Goal: Task Accomplishment & Management: Manage account settings

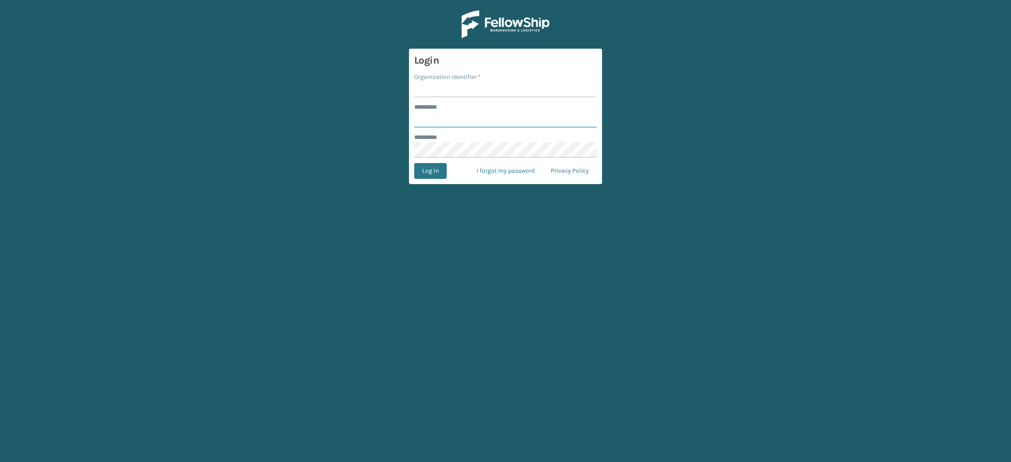
type input "**********"
click at [448, 94] on input "Organization Identifier *" at bounding box center [505, 90] width 183 height 16
type input "SuperAdminOrganization"
click at [435, 171] on button "Log In" at bounding box center [430, 171] width 32 height 16
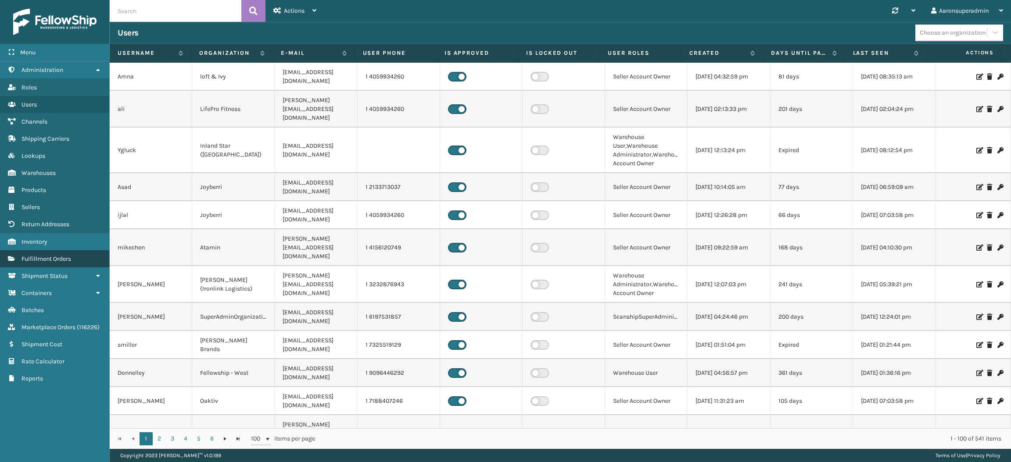
click at [65, 255] on span "Fulfillment Orders" at bounding box center [46, 258] width 50 height 7
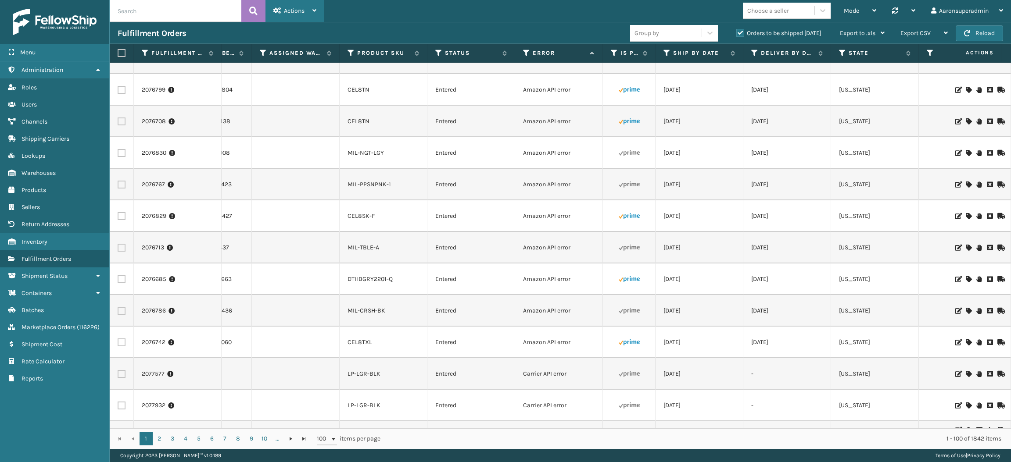
scroll to position [367, 72]
click at [193, 6] on input "text" at bounding box center [176, 11] width 132 height 22
paste input "2076958"
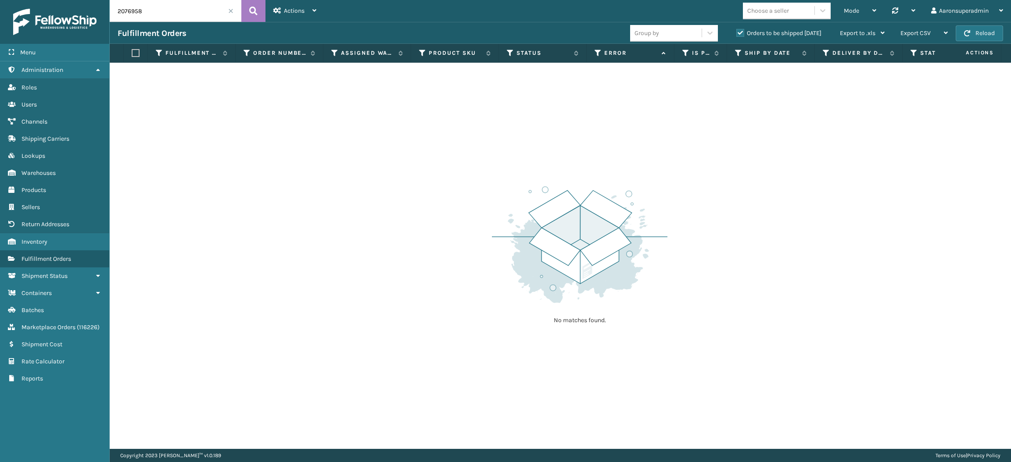
click at [785, 36] on label "Orders to be shipped [DATE]" at bounding box center [778, 32] width 85 height 7
click at [737, 34] on input "Orders to be shipped [DATE]" at bounding box center [736, 31] width 0 height 6
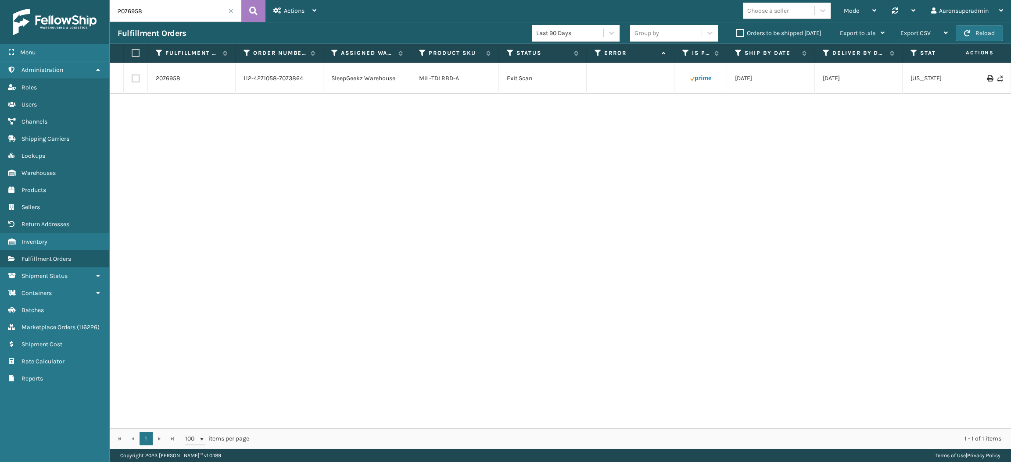
drag, startPoint x: 897, startPoint y: 83, endPoint x: 737, endPoint y: 177, distance: 185.5
click at [741, 176] on div "2076958 112-4271058-7073864 SleepGeekz Warehouse MIL-TDLRBD-A Exit Scan [DATE] …" at bounding box center [560, 246] width 901 height 366
click at [737, 178] on div "2076958 112-4271058-7073864 SleepGeekz Warehouse MIL-TDLRBD-A Exit Scan [DATE] …" at bounding box center [560, 246] width 901 height 366
click at [604, 161] on div "2076958 112-4271058-7073864 SleepGeekz Warehouse MIL-TDLRBD-A Exit Scan [DATE] …" at bounding box center [560, 246] width 901 height 366
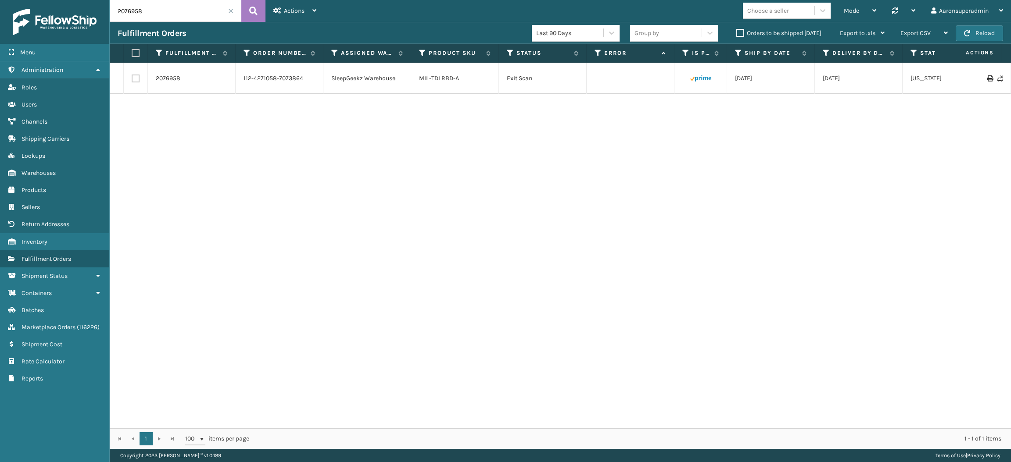
click at [194, 16] on input "2076958" at bounding box center [176, 11] width 132 height 22
paste input "7805"
click at [976, 73] on icon at bounding box center [978, 73] width 5 height 6
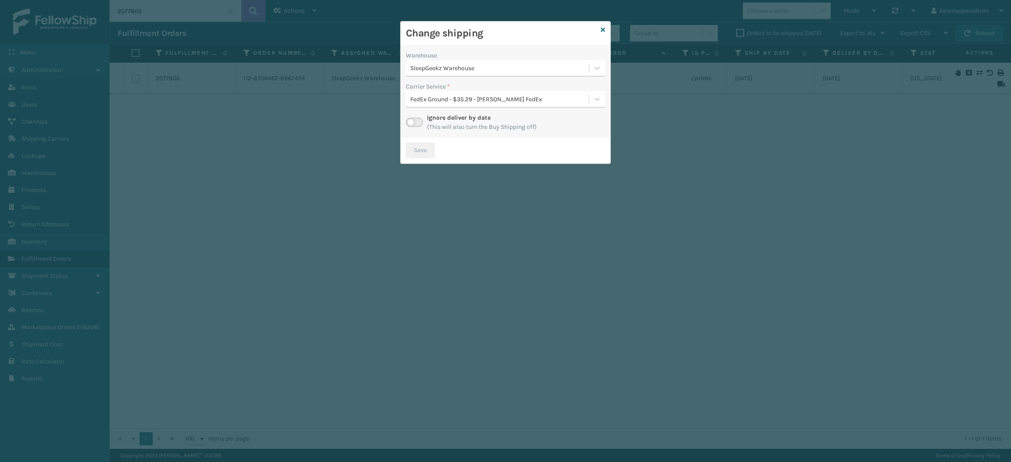
click at [441, 68] on div "SleepGeekz Warehouse" at bounding box center [499, 68] width 179 height 9
click at [428, 113] on div "[US_STATE] (TF Fulfillment) 60" at bounding box center [505, 106] width 199 height 16
click at [418, 151] on button "Save" at bounding box center [420, 151] width 29 height 16
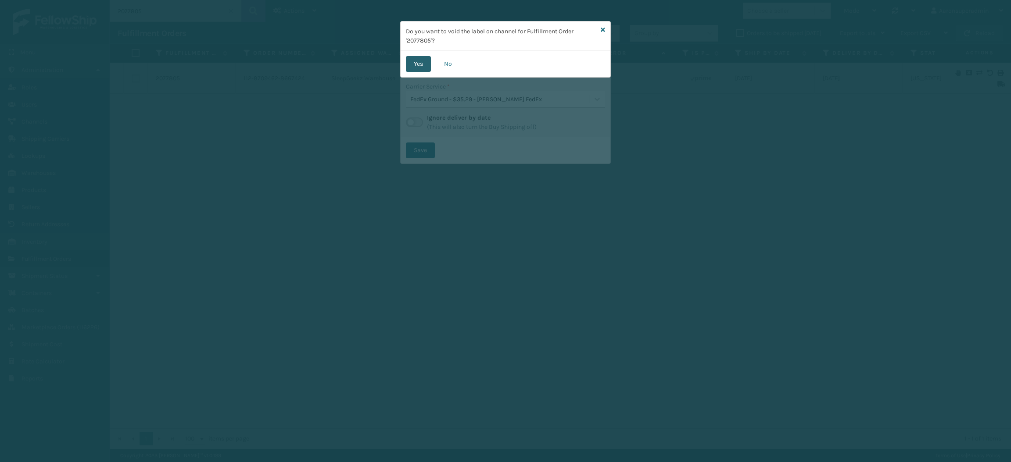
click at [415, 67] on button "Yes" at bounding box center [418, 64] width 25 height 16
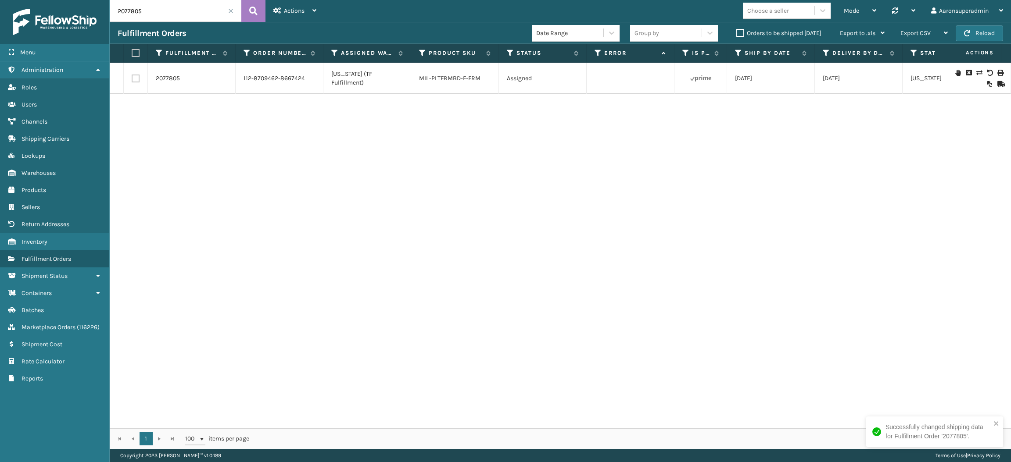
click at [184, 14] on input "2077805" at bounding box center [176, 11] width 132 height 22
paste input "6120"
type input "2076120"
click at [439, 81] on link "MIL-SWM223-A" at bounding box center [440, 78] width 43 height 7
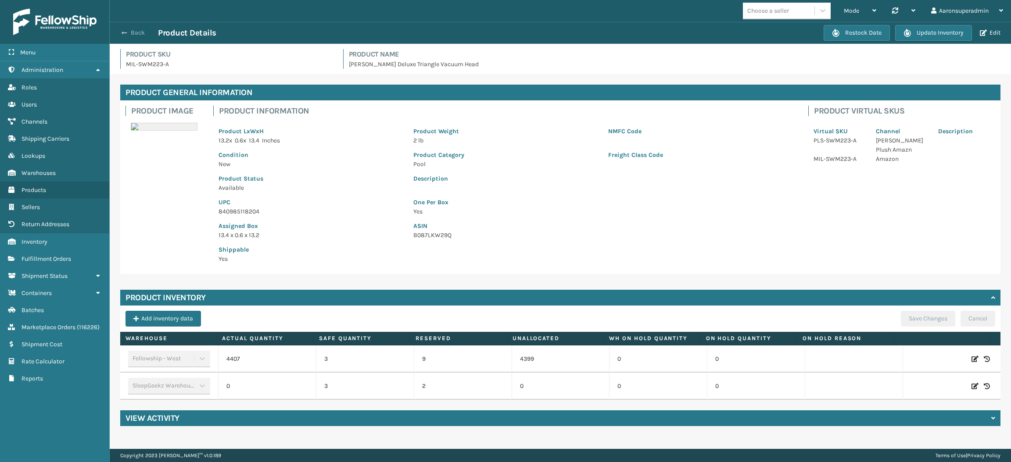
click at [130, 32] on button "Back" at bounding box center [138, 33] width 40 height 8
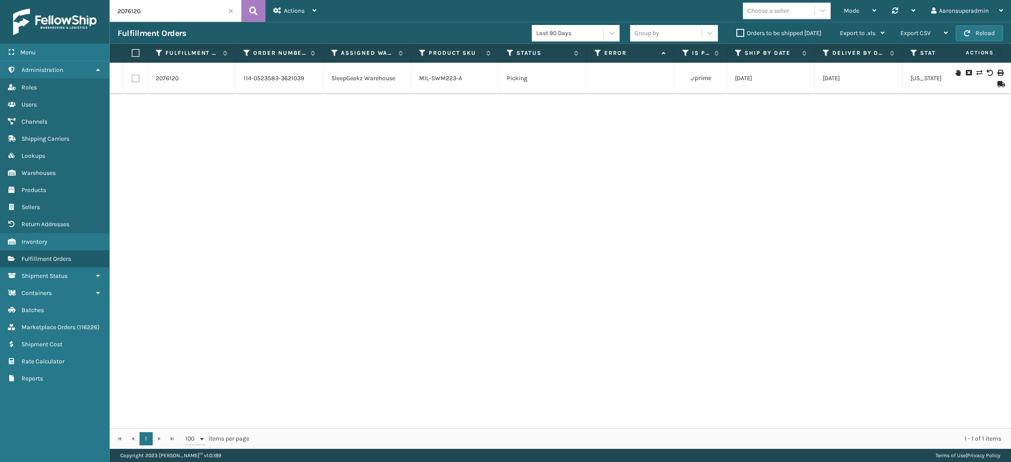
click at [976, 71] on icon at bounding box center [978, 73] width 5 height 6
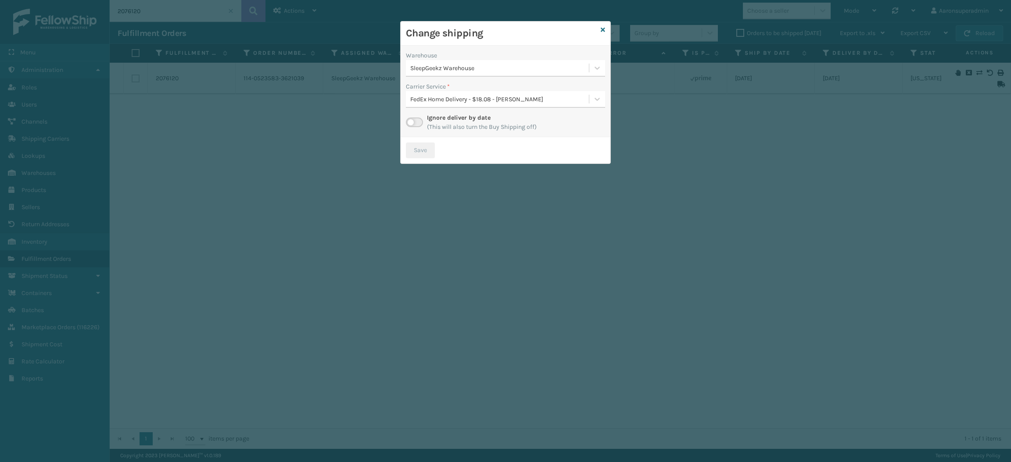
click at [452, 65] on div "SleepGeekz Warehouse" at bounding box center [499, 68] width 179 height 9
click at [454, 97] on div "Fellowship - West 4399" at bounding box center [505, 90] width 199 height 16
click at [420, 152] on button "Save" at bounding box center [420, 151] width 29 height 16
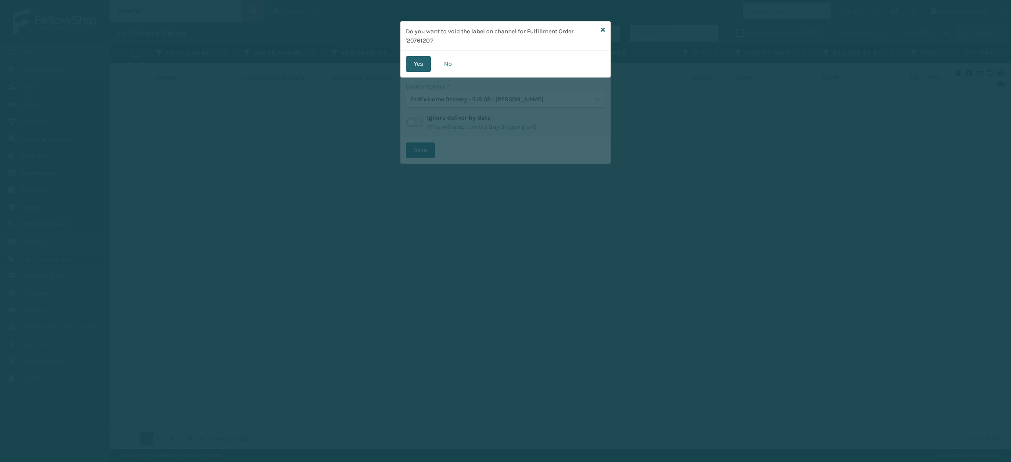
click at [417, 62] on button "Yes" at bounding box center [418, 64] width 25 height 16
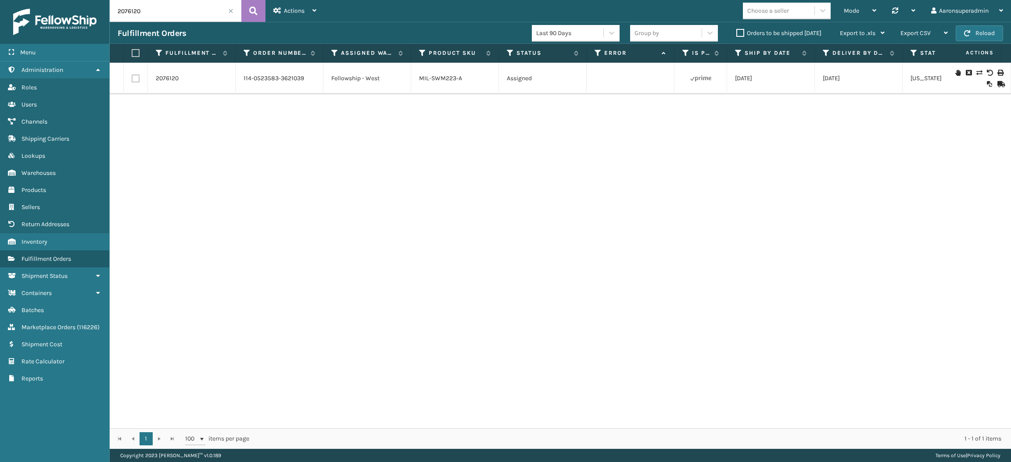
click at [741, 35] on label "Orders to be shipped [DATE]" at bounding box center [778, 32] width 85 height 7
click at [737, 34] on input "Orders to be shipped [DATE]" at bounding box center [736, 31] width 0 height 6
click at [233, 7] on input "2076120" at bounding box center [176, 11] width 132 height 22
click at [231, 10] on span at bounding box center [230, 10] width 5 height 5
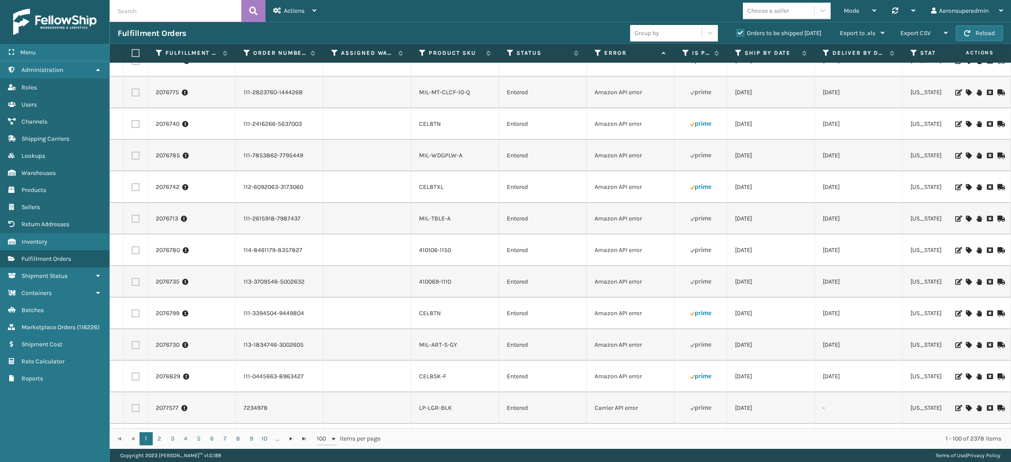
scroll to position [207, 0]
drag, startPoint x: 315, startPoint y: 341, endPoint x: 230, endPoint y: 340, distance: 85.1
copy tr "113-1834746-3002605"
click at [966, 346] on icon at bounding box center [968, 346] width 5 height 6
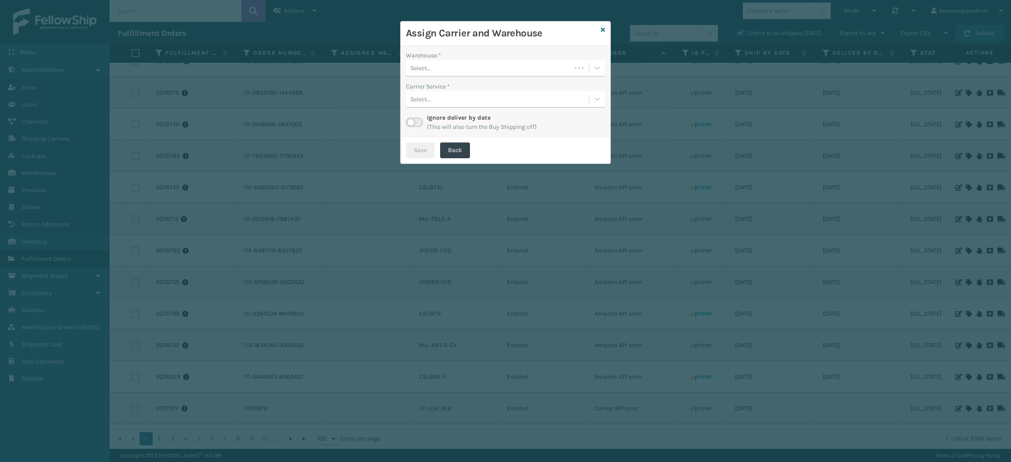
click at [454, 67] on div "Select..." at bounding box center [488, 68] width 165 height 14
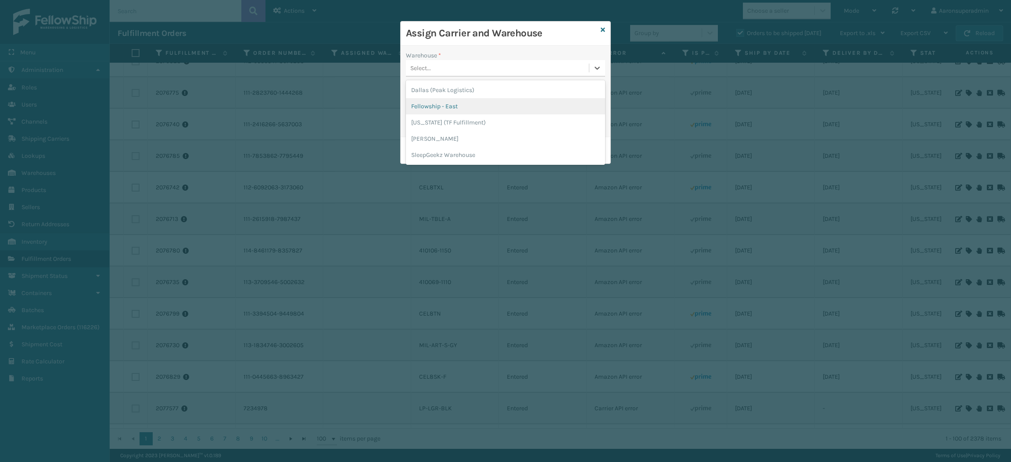
click at [446, 98] on div "Fellowship - East" at bounding box center [505, 106] width 199 height 16
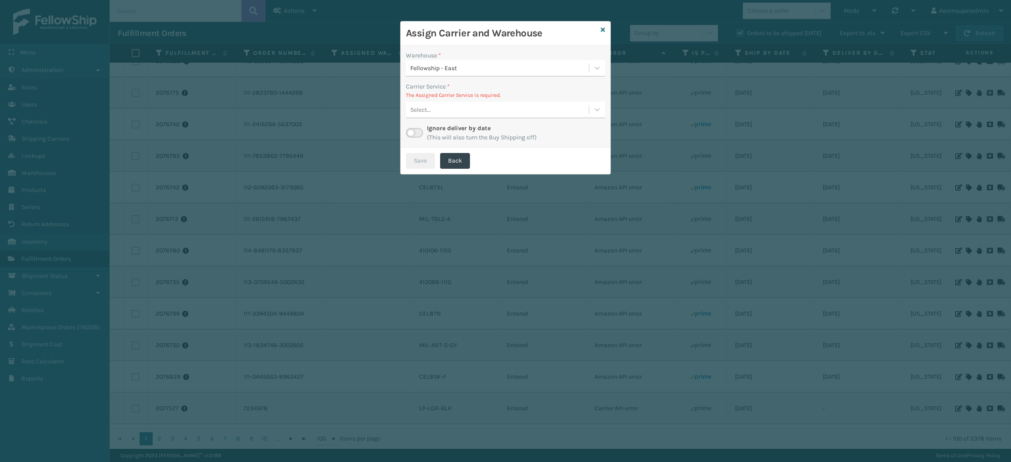
click at [426, 109] on div "Select..." at bounding box center [420, 109] width 21 height 9
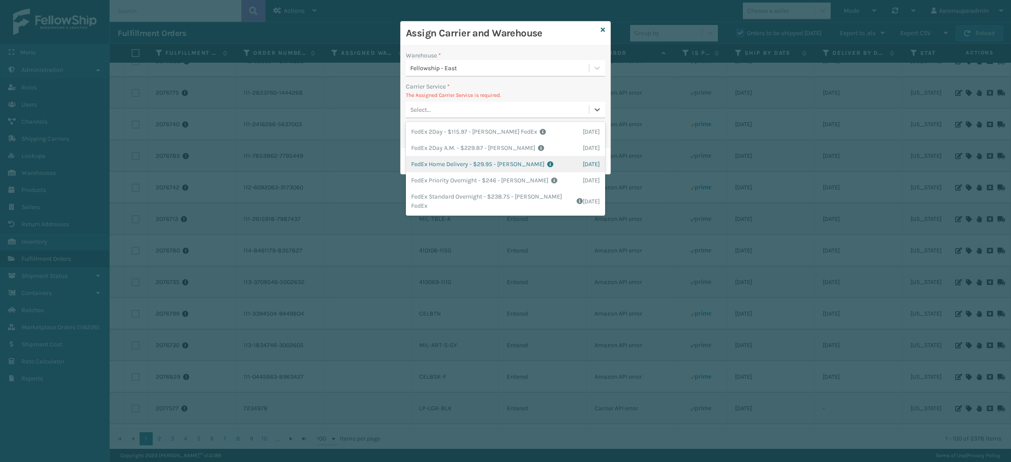
click at [437, 162] on div "FedEx Home Delivery - $29.95 - [PERSON_NAME] FedEx Shipping Cost $26.27 Surplus…" at bounding box center [505, 164] width 199 height 16
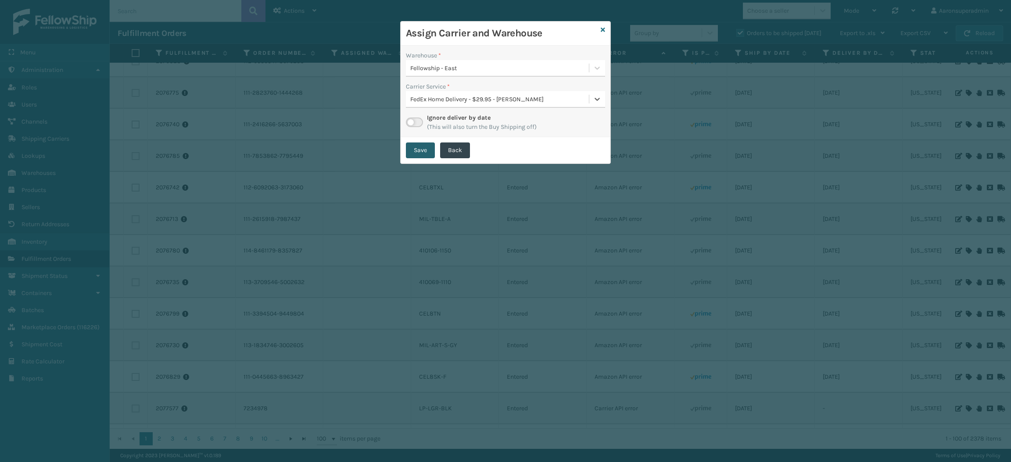
click at [412, 144] on button "Save" at bounding box center [420, 151] width 29 height 16
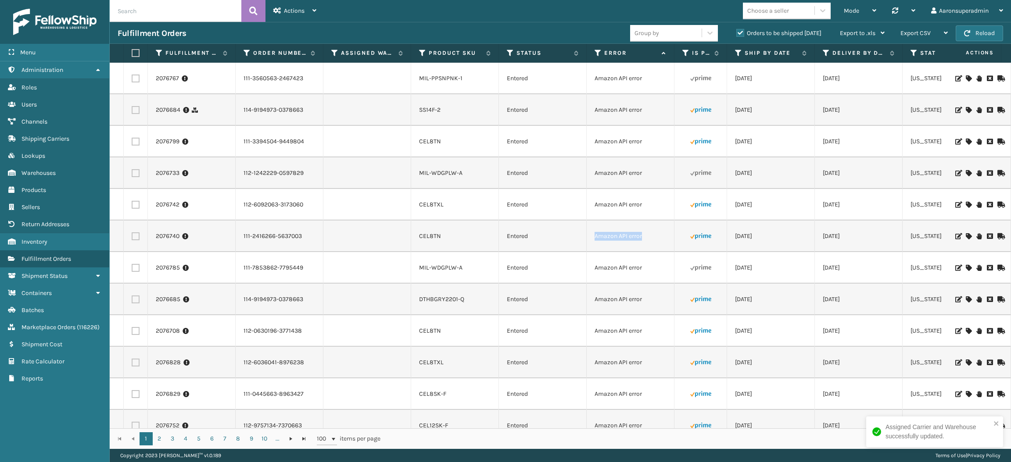
drag, startPoint x: 653, startPoint y: 232, endPoint x: 577, endPoint y: 237, distance: 76.5
copy tr "Amazon API error"
click at [188, 7] on input "text" at bounding box center [176, 11] width 132 height 22
paste input "Amazon API error"
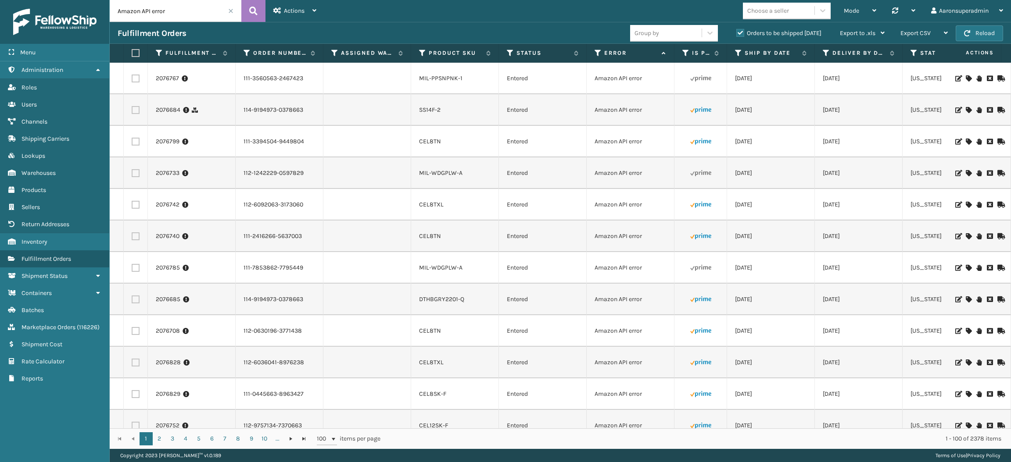
type input "Amazon API error"
drag, startPoint x: 167, startPoint y: 83, endPoint x: 160, endPoint y: 78, distance: 8.8
drag, startPoint x: 160, startPoint y: 78, endPoint x: 152, endPoint y: 76, distance: 8.2
click at [152, 76] on td "2076708" at bounding box center [192, 79] width 88 height 32
click at [163, 78] on link "2076708" at bounding box center [168, 78] width 24 height 9
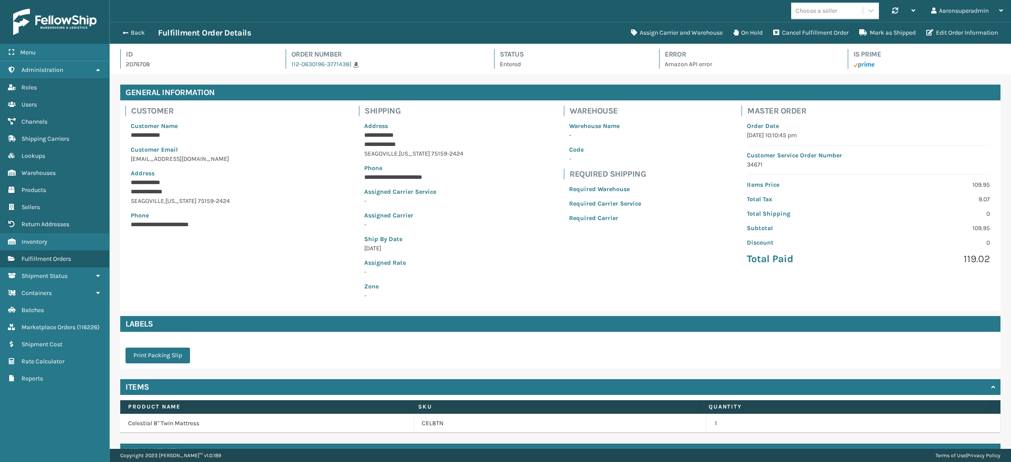
scroll to position [20, 0]
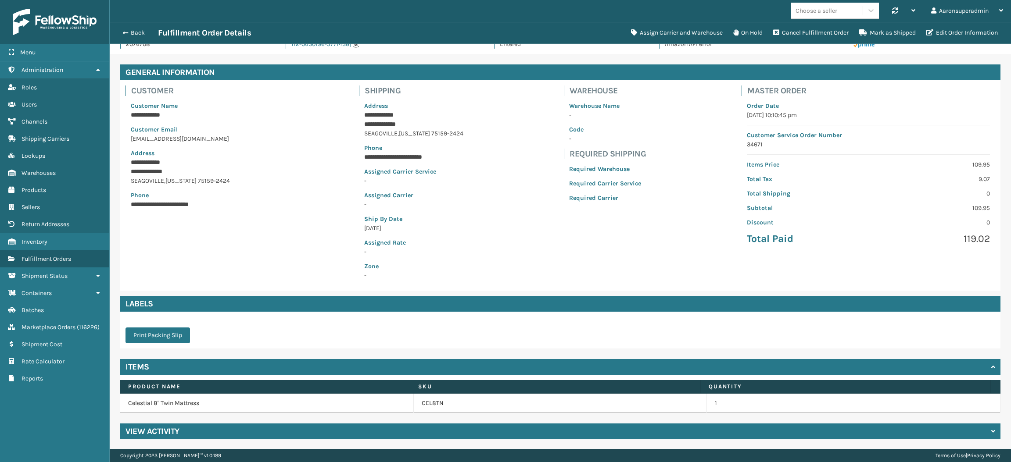
click at [168, 429] on h4 "View Activity" at bounding box center [152, 431] width 54 height 11
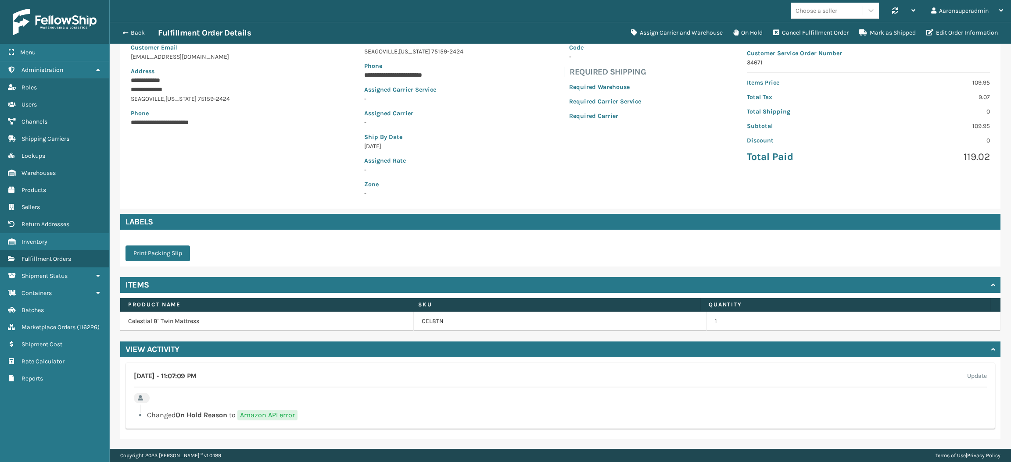
scroll to position [101, 0]
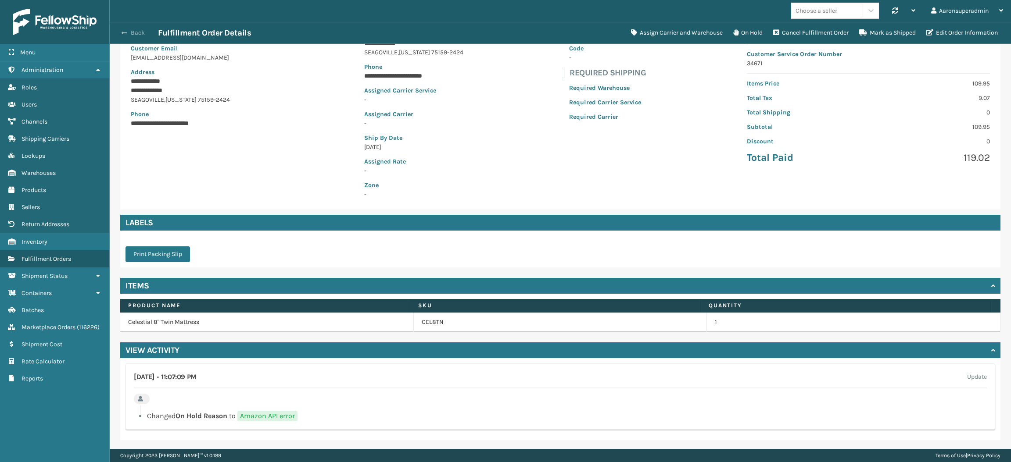
click at [141, 33] on button "Back" at bounding box center [138, 33] width 40 height 8
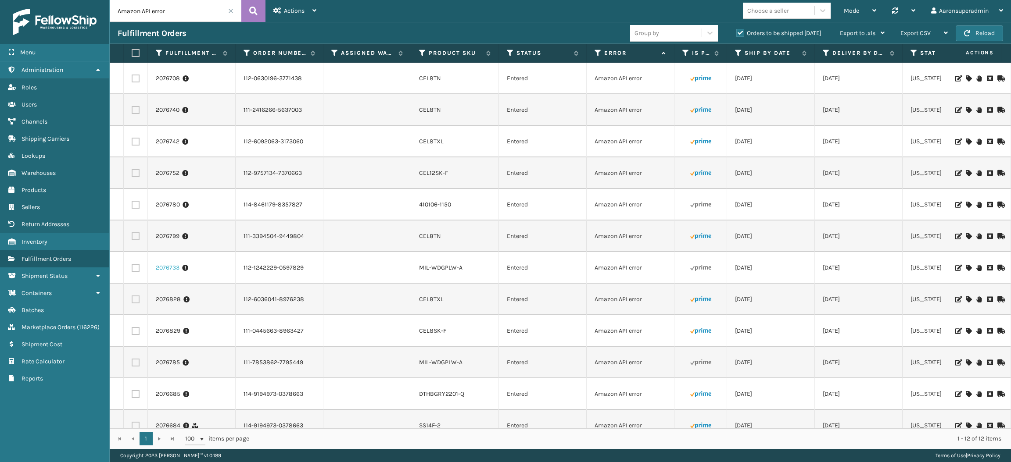
click at [166, 268] on link "2076733" at bounding box center [168, 268] width 24 height 9
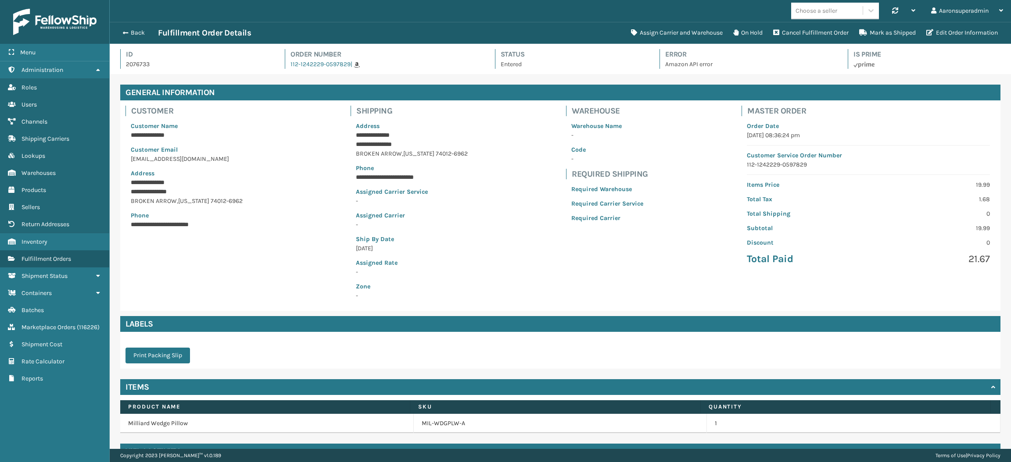
scroll to position [20, 0]
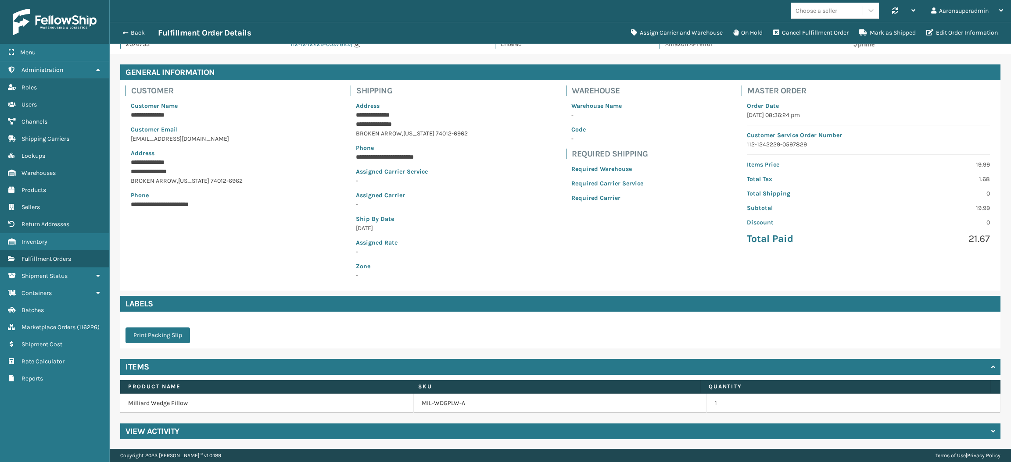
click at [166, 429] on h4 "View Activity" at bounding box center [152, 431] width 54 height 11
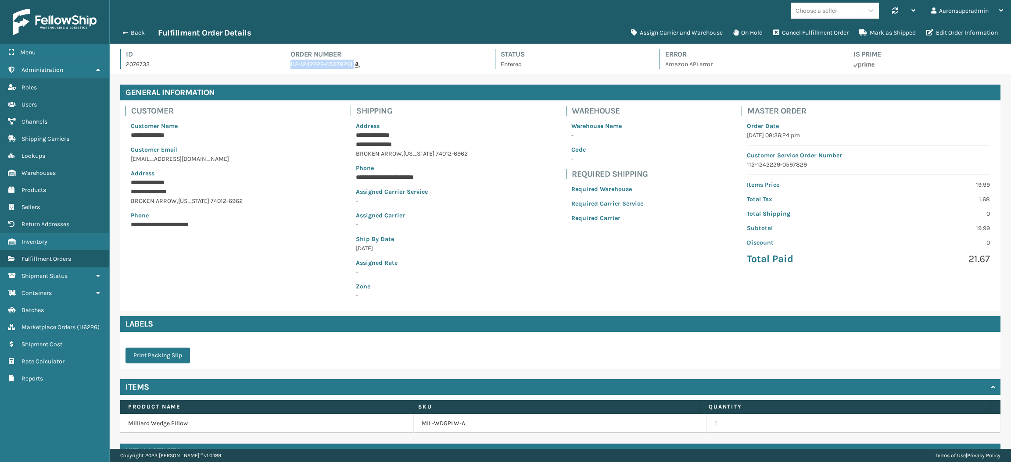
drag, startPoint x: 385, startPoint y: 73, endPoint x: 281, endPoint y: 72, distance: 104.0
click at [281, 72] on div "Id 2076733 Order Number 112-1242229-0597829 | Status Entered Error Amazon API e…" at bounding box center [560, 61] width 880 height 25
copy span "112-1242229-0597829 |"
click at [659, 30] on button "Assign Carrier and Warehouse" at bounding box center [677, 33] width 102 height 18
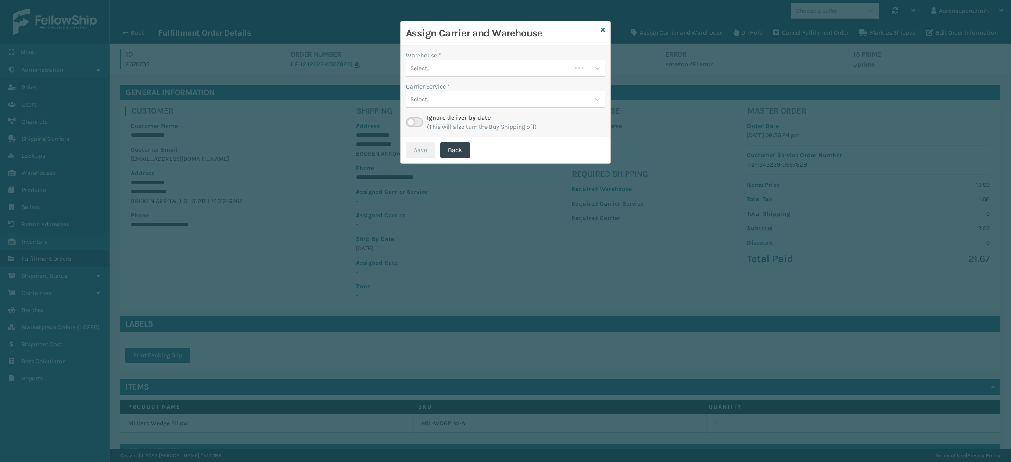
click at [490, 64] on div "Select..." at bounding box center [488, 68] width 165 height 14
click at [490, 93] on div "Fellowship - West" at bounding box center [505, 90] width 199 height 16
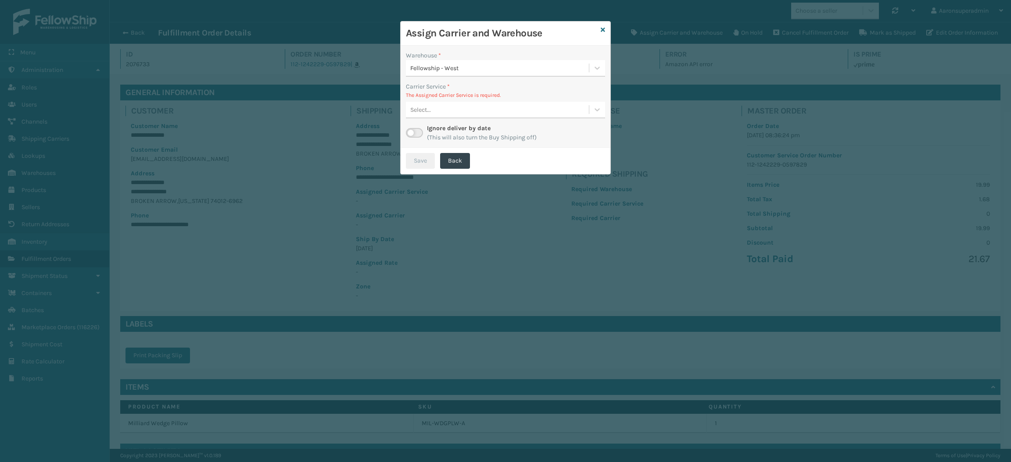
click at [424, 107] on div "Select..." at bounding box center [420, 109] width 21 height 9
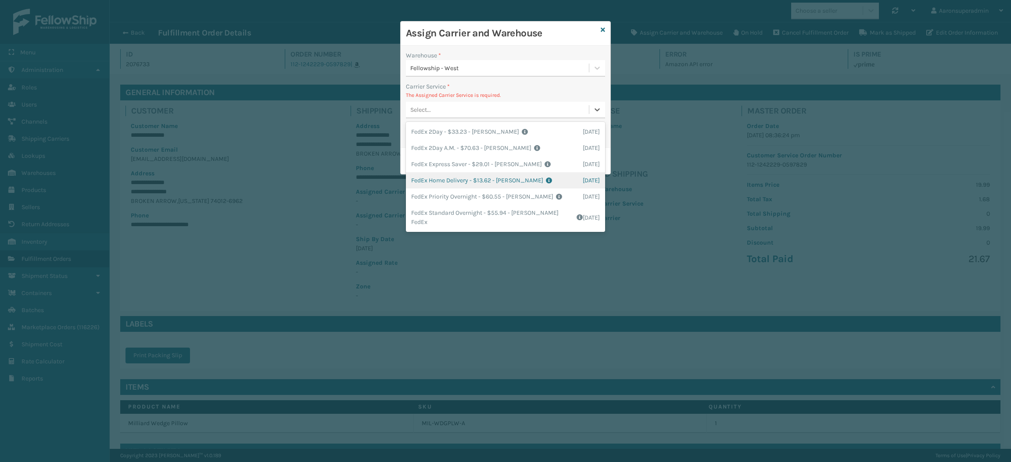
click at [436, 179] on div "FedEx Home Delivery - $13.62 - [PERSON_NAME] FedEx Shipping Cost $11.95 Surplus…" at bounding box center [505, 180] width 199 height 16
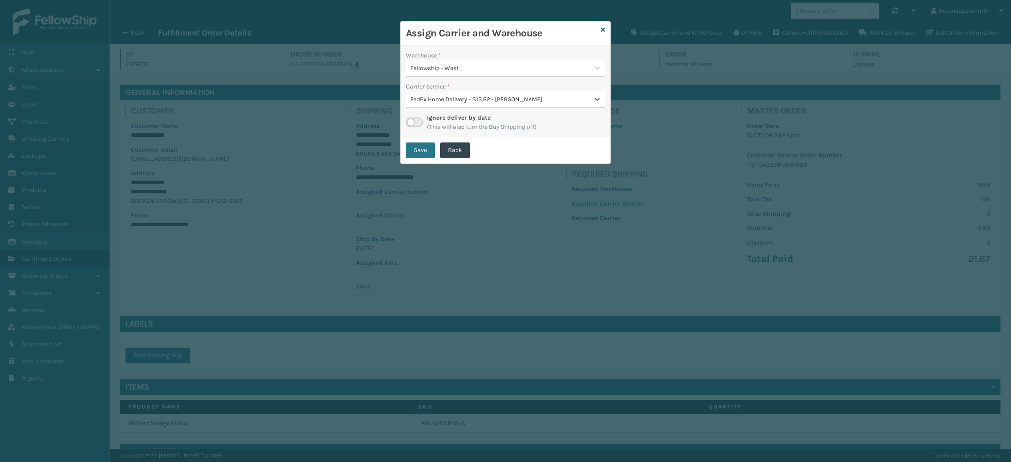
click at [415, 139] on div "Save Back" at bounding box center [506, 150] width 210 height 26
click at [418, 149] on button "Save" at bounding box center [420, 151] width 29 height 16
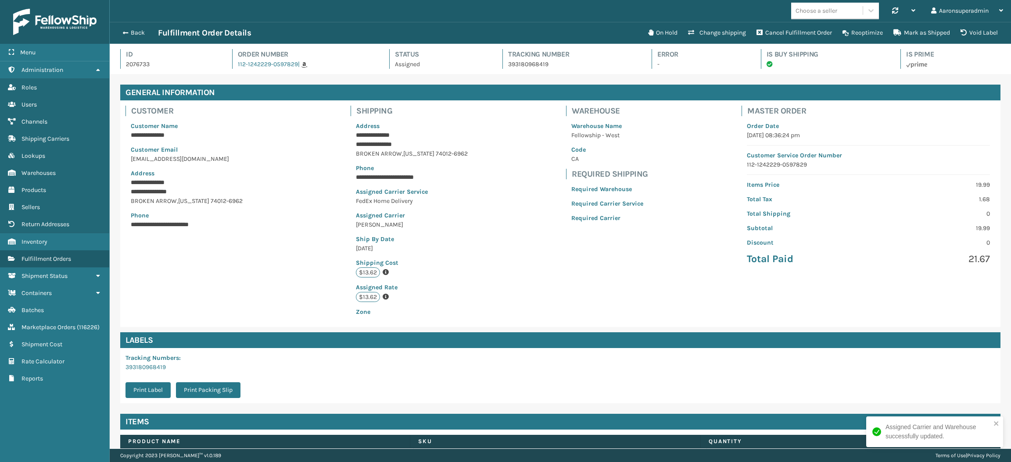
scroll to position [20, 901]
click at [131, 30] on button "Back" at bounding box center [138, 33] width 40 height 8
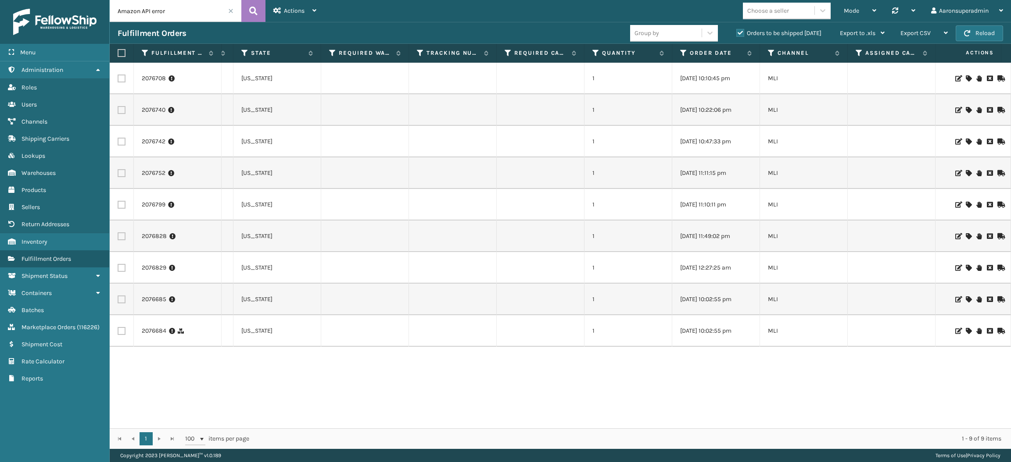
scroll to position [0, 503]
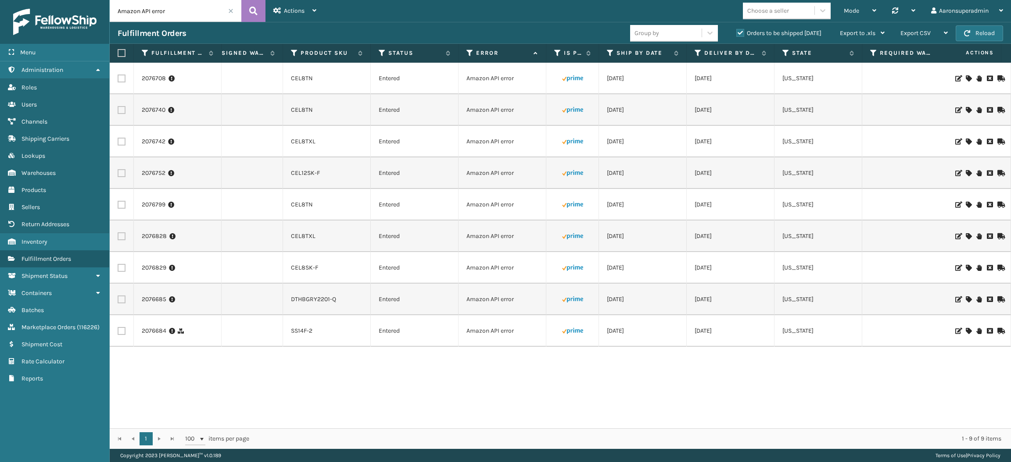
click at [966, 77] on icon at bounding box center [968, 78] width 5 height 6
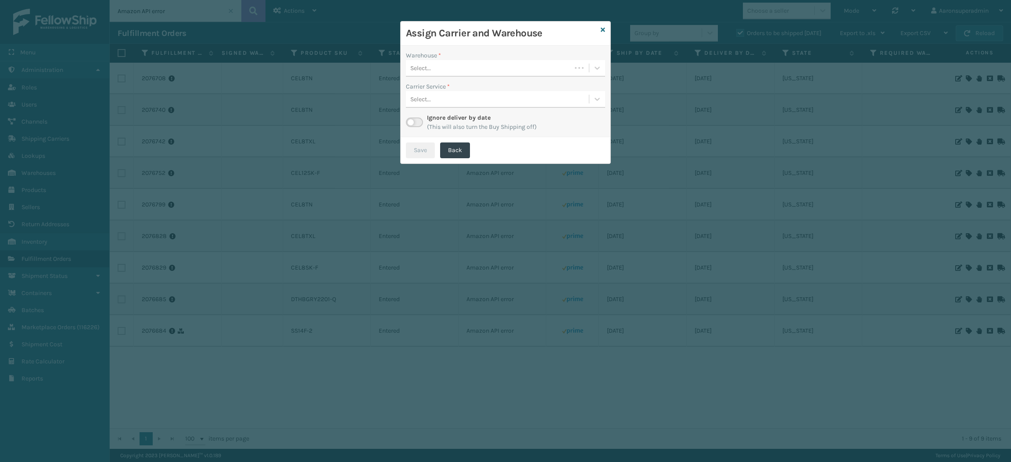
click at [500, 70] on div "Select..." at bounding box center [488, 68] width 165 height 14
click at [462, 94] on div "Dallas (Peak Logistics)" at bounding box center [505, 90] width 199 height 16
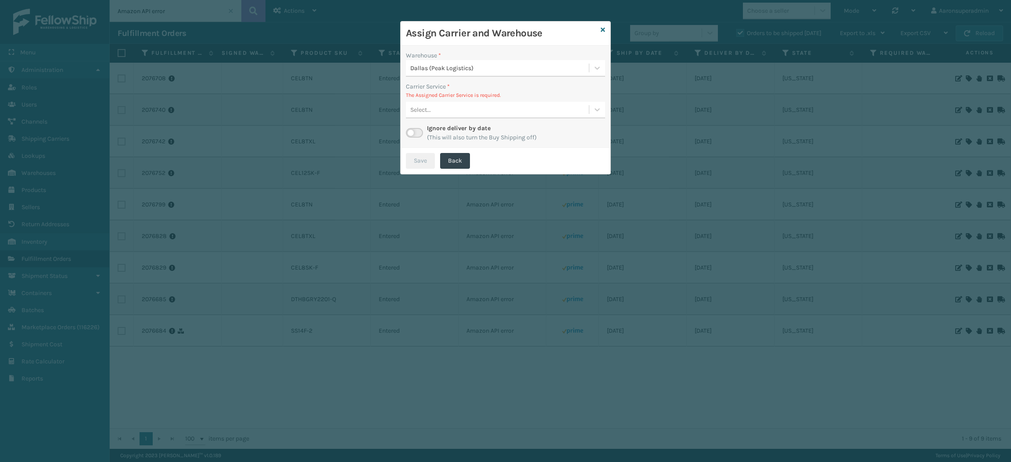
click at [433, 107] on div "Select..." at bounding box center [497, 110] width 183 height 14
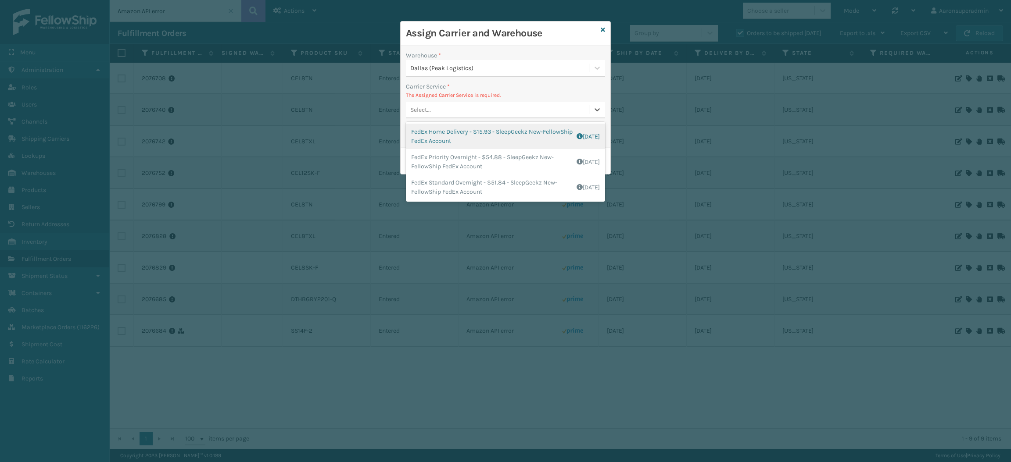
click at [433, 143] on div "FedEx Home Delivery - $15.93 - SleepGeekz New-FellowShip FedEx Account Shipping…" at bounding box center [505, 136] width 199 height 25
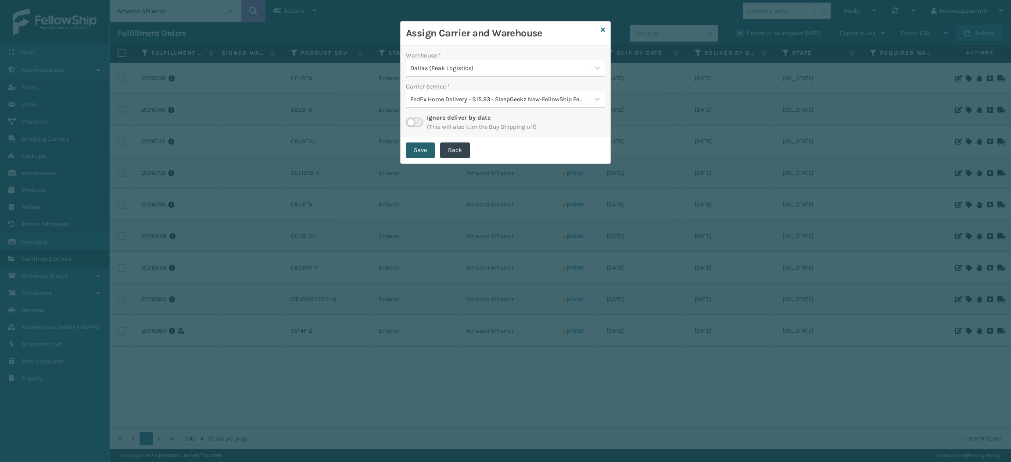
click at [414, 146] on button "Save" at bounding box center [420, 151] width 29 height 16
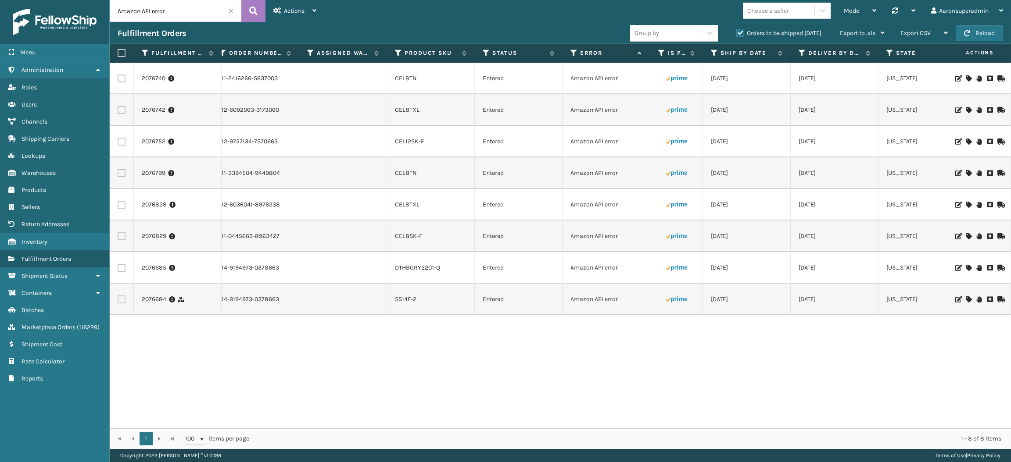
click at [962, 297] on div at bounding box center [978, 300] width 50 height 6
click at [966, 299] on icon at bounding box center [968, 300] width 5 height 6
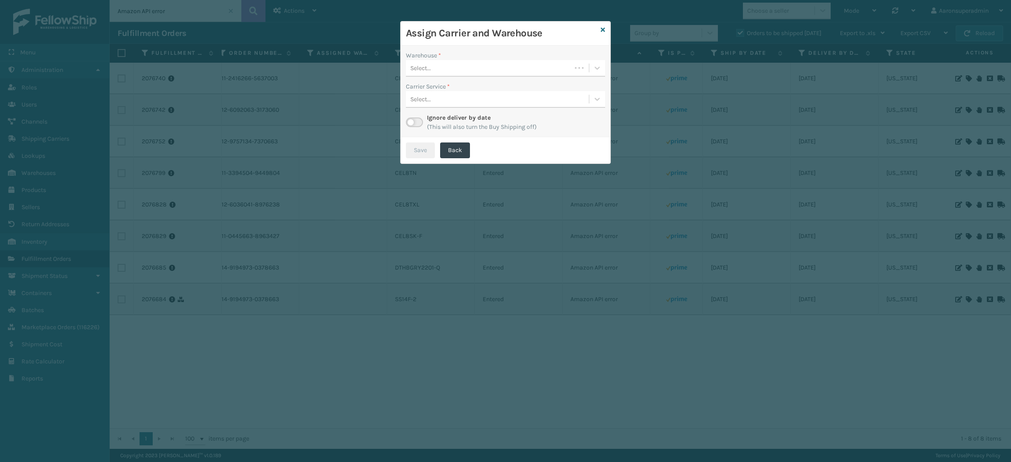
click at [480, 73] on div "Select..." at bounding box center [488, 68] width 165 height 14
click at [447, 128] on div "Fellowship - West" at bounding box center [505, 123] width 199 height 16
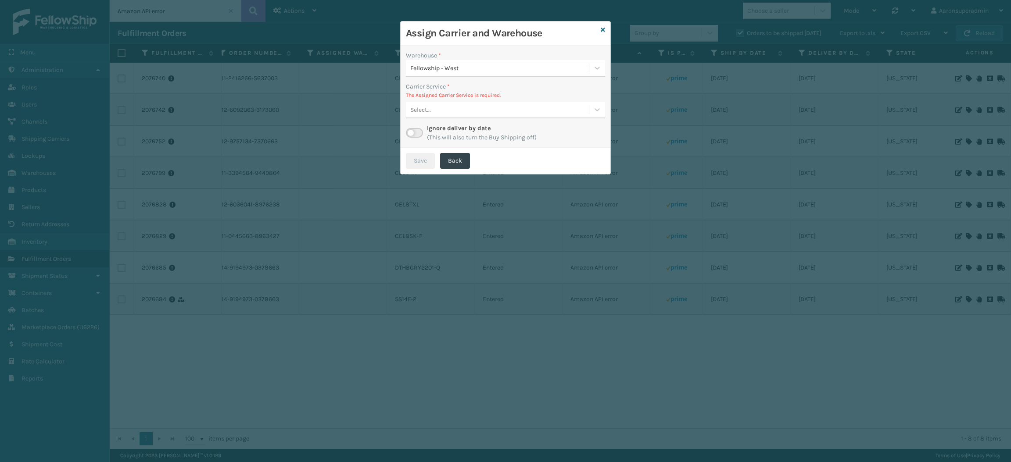
click at [461, 107] on div "Select..." at bounding box center [497, 110] width 183 height 14
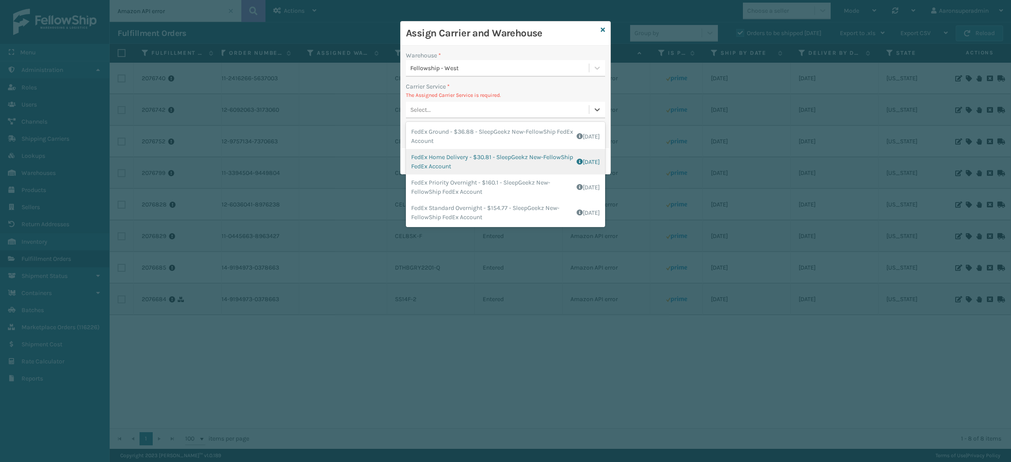
click at [447, 165] on div "FedEx Home Delivery - $30.81 - SleepGeekz New-FellowShip FedEx Account Shipping…" at bounding box center [505, 161] width 199 height 25
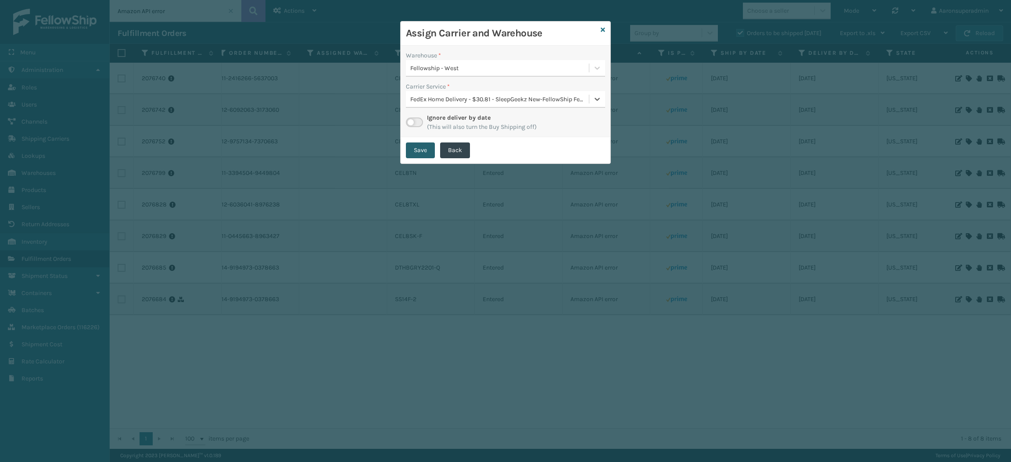
click at [418, 149] on button "Save" at bounding box center [420, 151] width 29 height 16
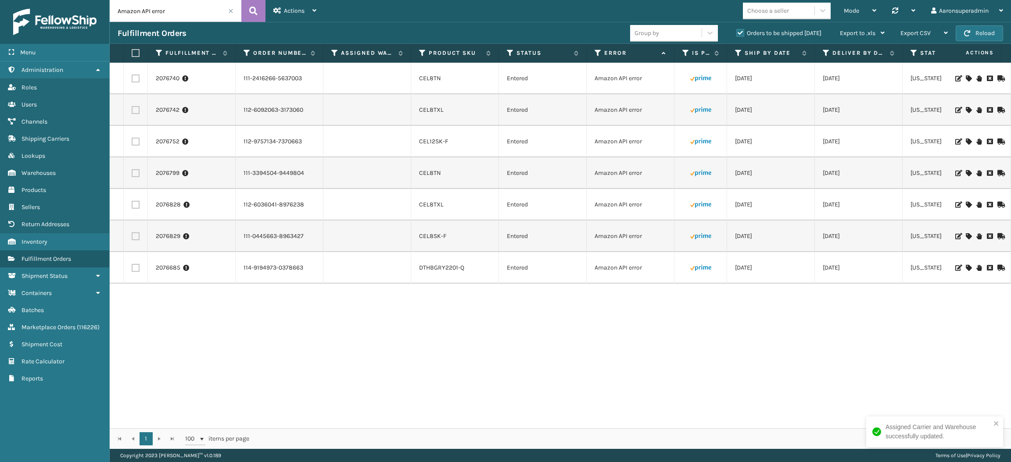
click at [966, 268] on icon at bounding box center [968, 268] width 5 height 6
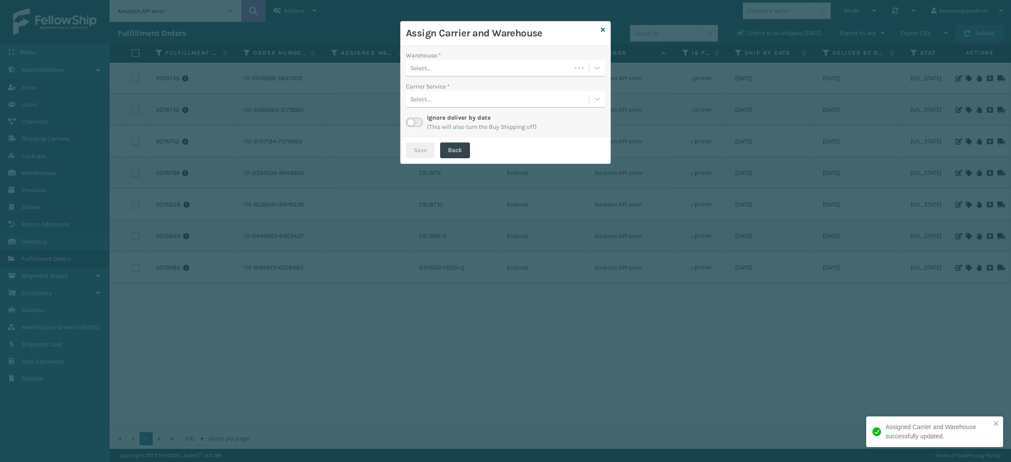
click at [485, 70] on div "Select..." at bounding box center [488, 68] width 165 height 14
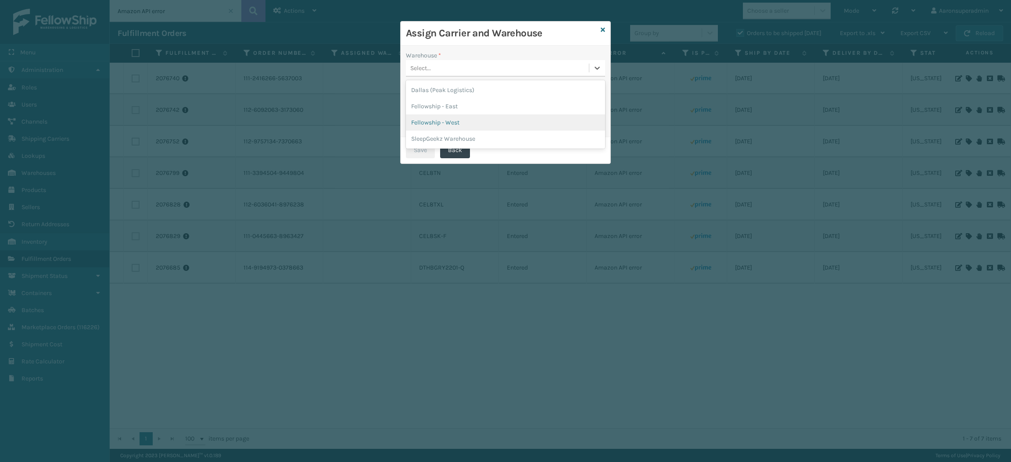
click at [449, 124] on div "Fellowship - West" at bounding box center [505, 123] width 199 height 16
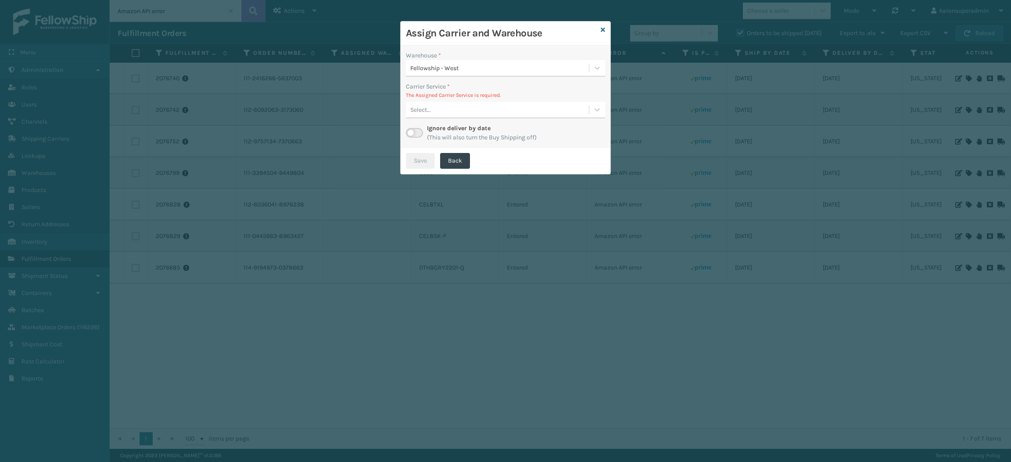
click at [429, 113] on div "Select..." at bounding box center [420, 109] width 21 height 9
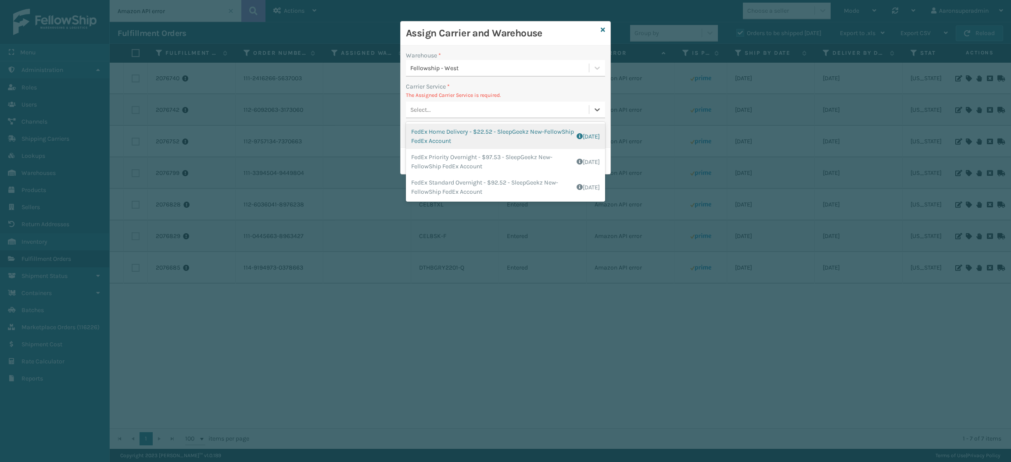
click at [430, 138] on div "FedEx Home Delivery - $22.52 - SleepGeekz New-FellowShip FedEx Account Shipping…" at bounding box center [505, 136] width 199 height 25
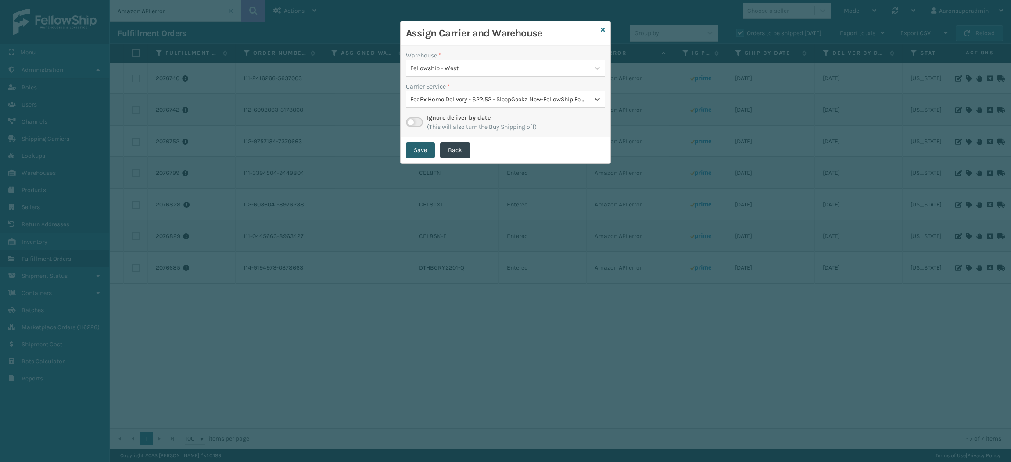
click at [422, 146] on button "Save" at bounding box center [420, 151] width 29 height 16
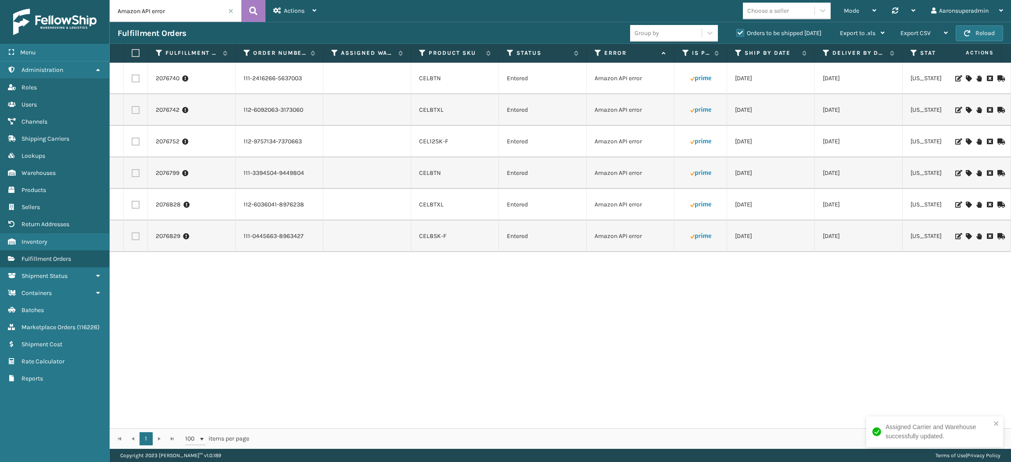
click at [966, 78] on icon at bounding box center [968, 78] width 5 height 6
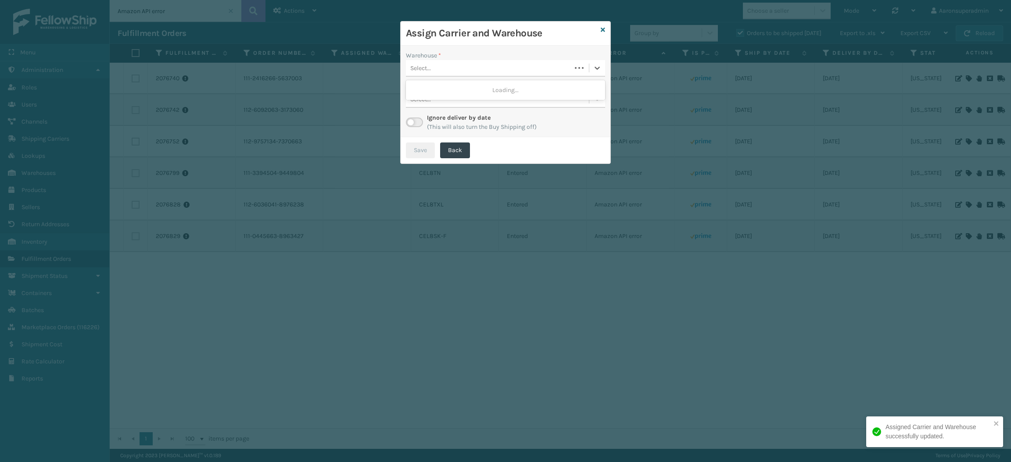
click at [537, 69] on div "Select..." at bounding box center [488, 68] width 165 height 14
click at [452, 104] on div "Fellowship - East" at bounding box center [505, 106] width 199 height 16
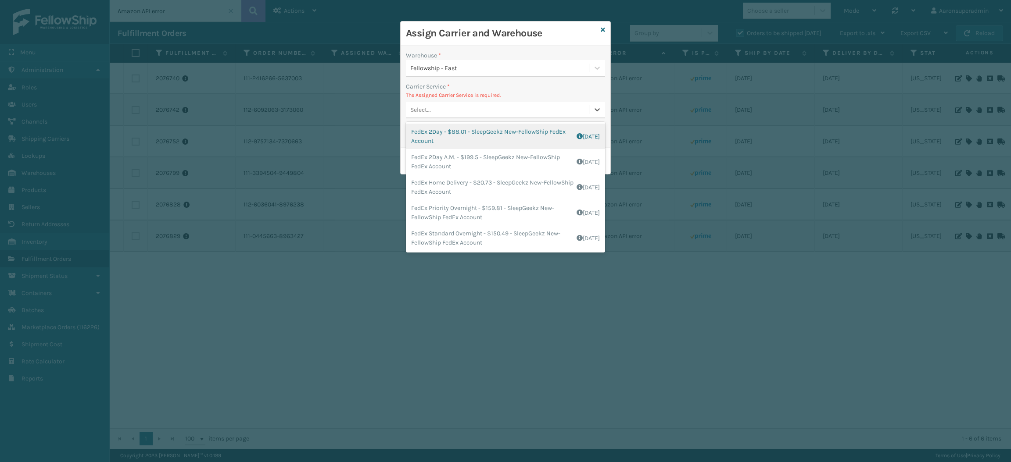
click at [432, 117] on div "Select..." at bounding box center [497, 110] width 183 height 14
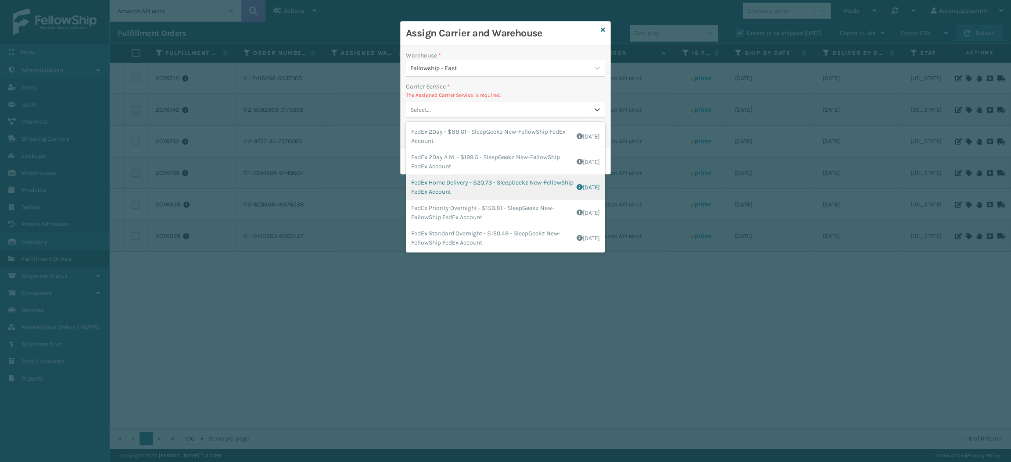
click at [440, 186] on div "FedEx Home Delivery - $20.73 - SleepGeekz New-FellowShip FedEx Account Shipping…" at bounding box center [505, 187] width 199 height 25
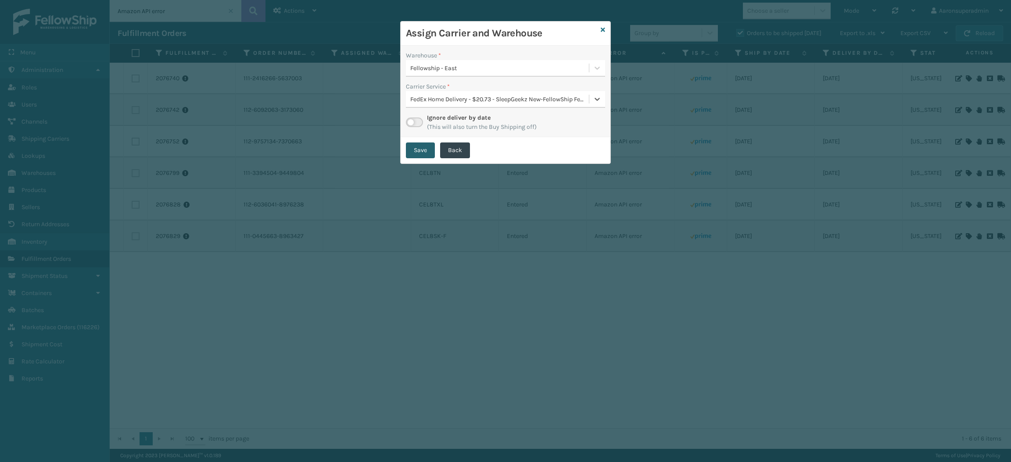
click at [417, 154] on button "Save" at bounding box center [420, 151] width 29 height 16
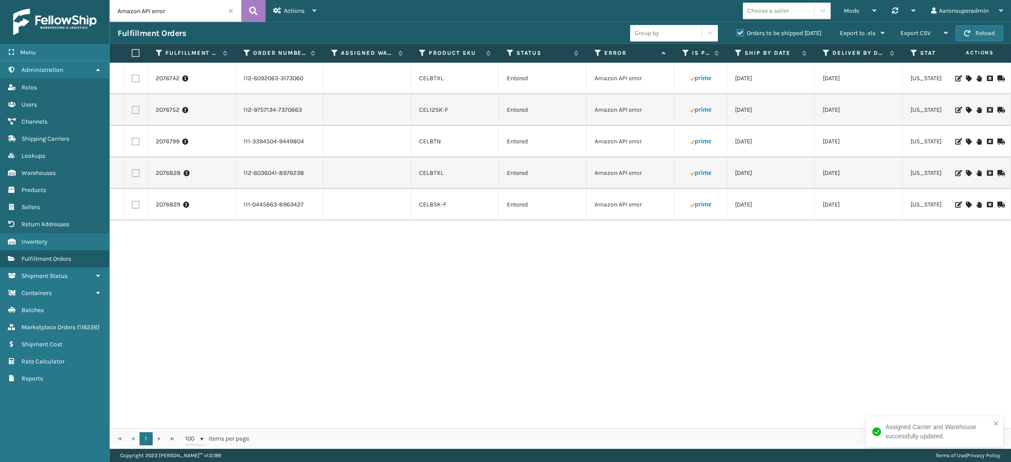
click at [966, 79] on icon at bounding box center [968, 78] width 5 height 6
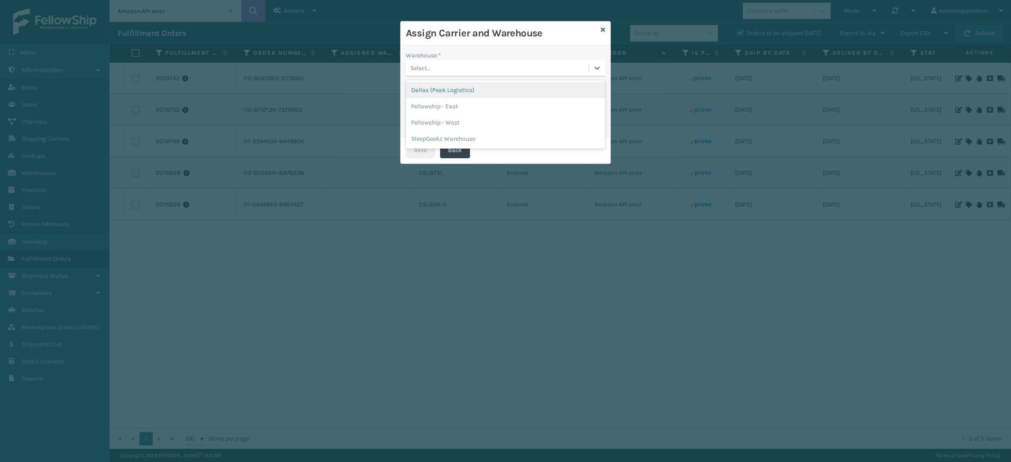
click at [517, 73] on div "Select..." at bounding box center [497, 68] width 183 height 14
click at [477, 102] on div "Fellowship - East" at bounding box center [505, 106] width 199 height 16
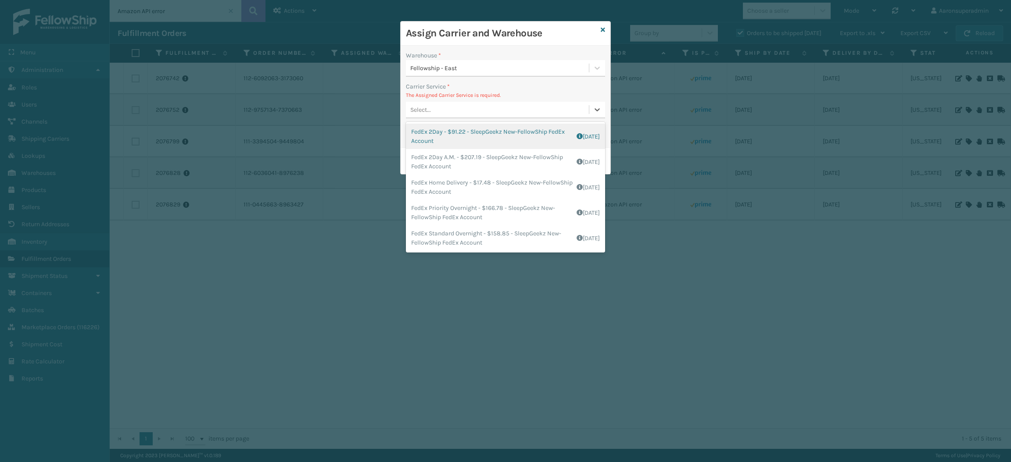
click at [424, 111] on div "Select..." at bounding box center [420, 109] width 21 height 9
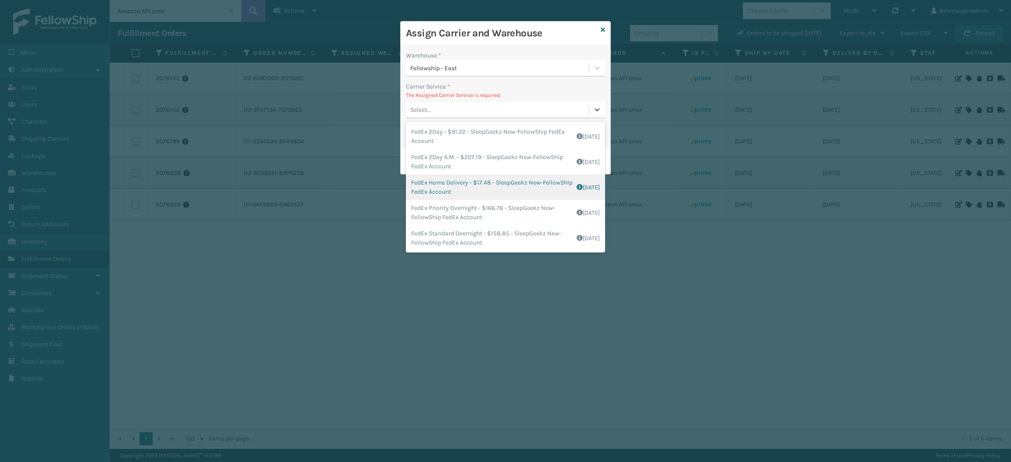
click at [433, 188] on div "FedEx Home Delivery - $17.48 - SleepGeekz New-FellowShip FedEx Account Shipping…" at bounding box center [505, 187] width 199 height 25
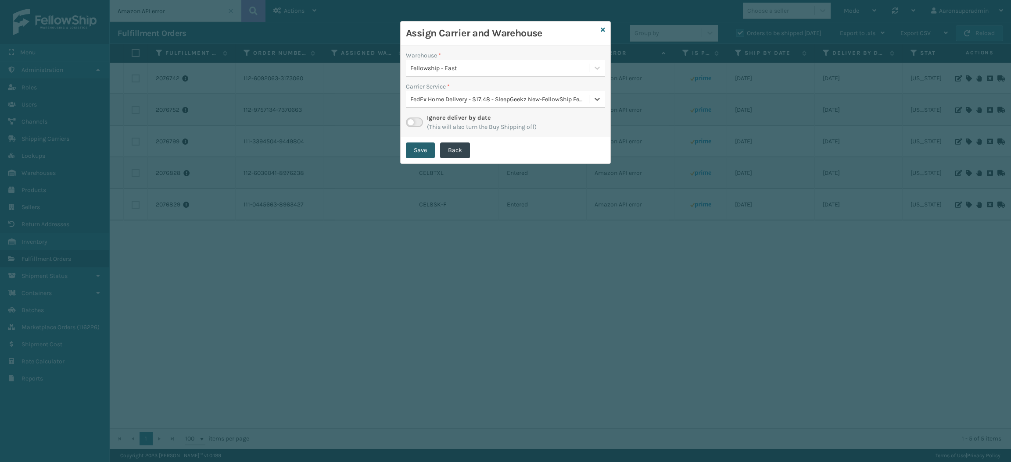
click at [415, 156] on button "Save" at bounding box center [420, 151] width 29 height 16
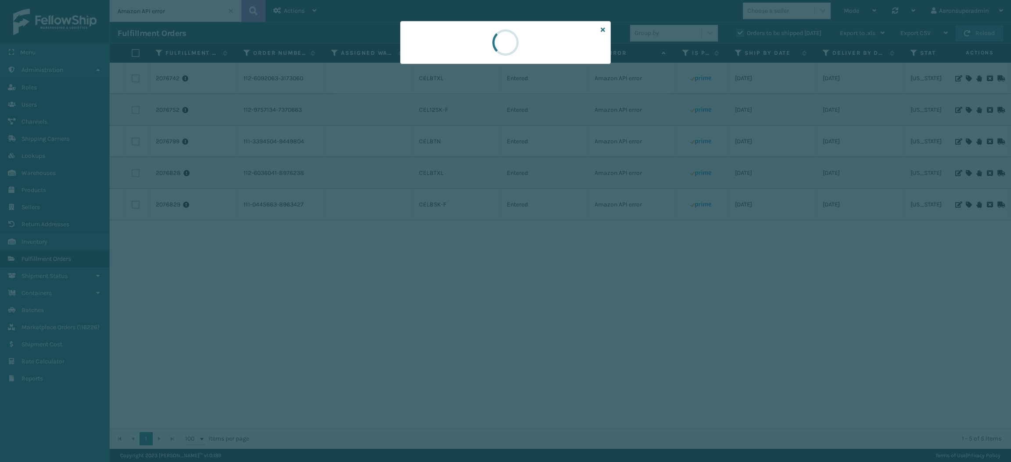
click at [415, 156] on div at bounding box center [505, 231] width 1011 height 462
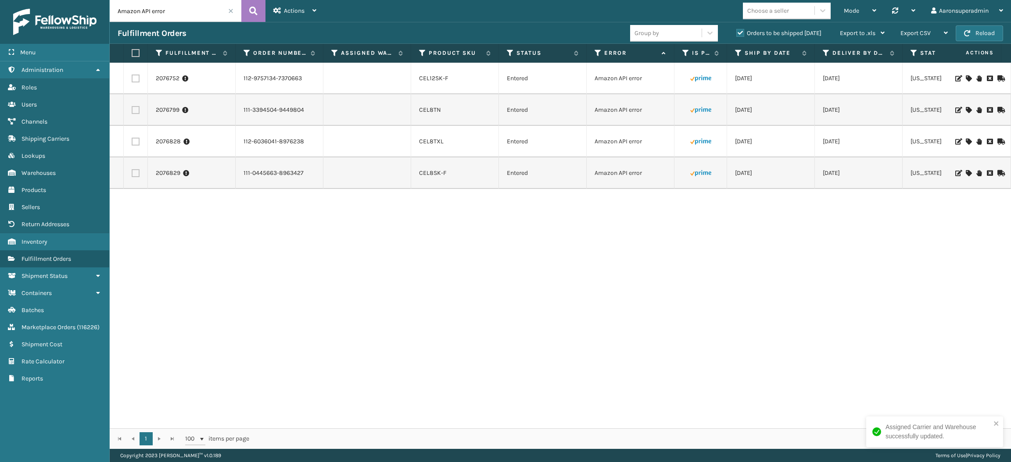
click at [687, 167] on td at bounding box center [700, 173] width 53 height 32
click at [966, 81] on icon at bounding box center [968, 78] width 5 height 6
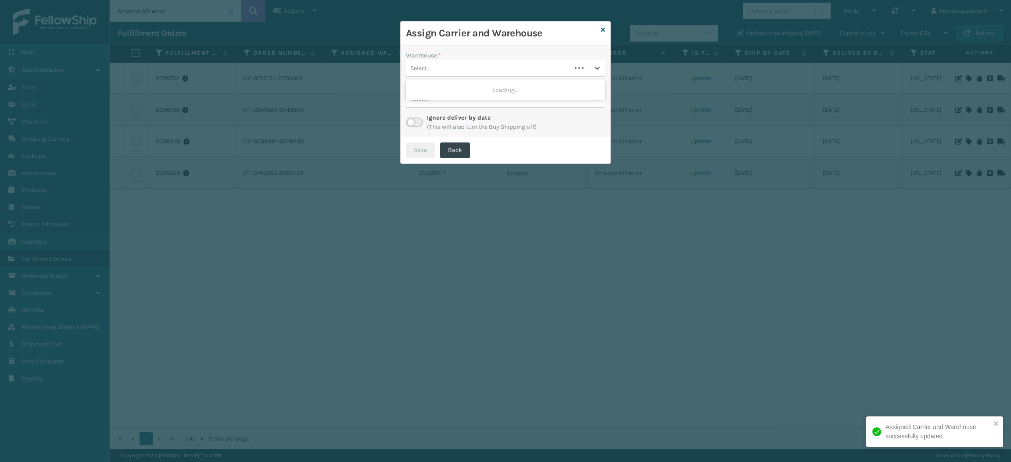
click at [467, 70] on div "Select..." at bounding box center [488, 68] width 165 height 14
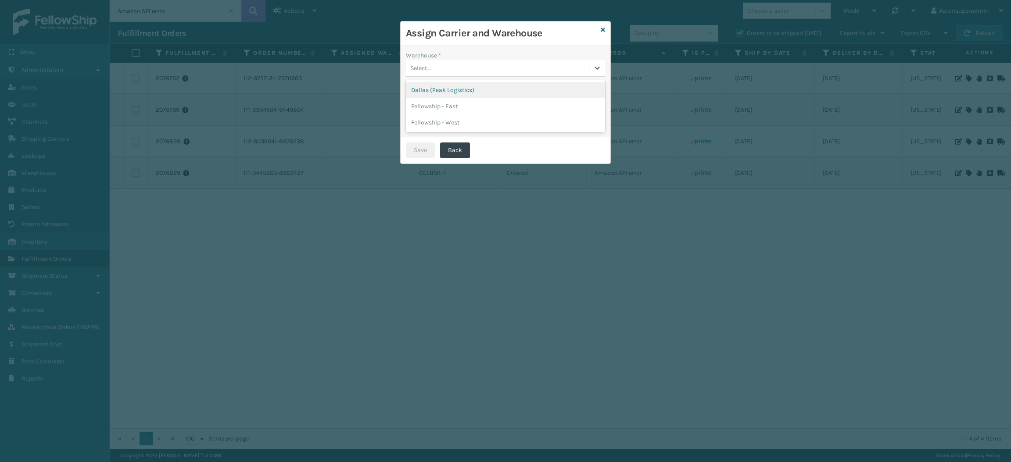
click at [452, 96] on div "Dallas (Peak Logistics)" at bounding box center [505, 90] width 199 height 16
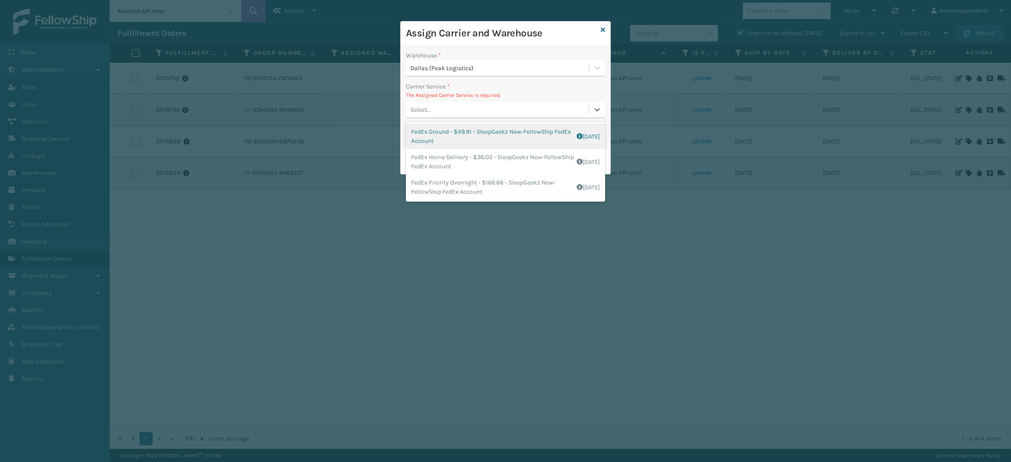
click at [454, 105] on div "Select..." at bounding box center [497, 110] width 183 height 14
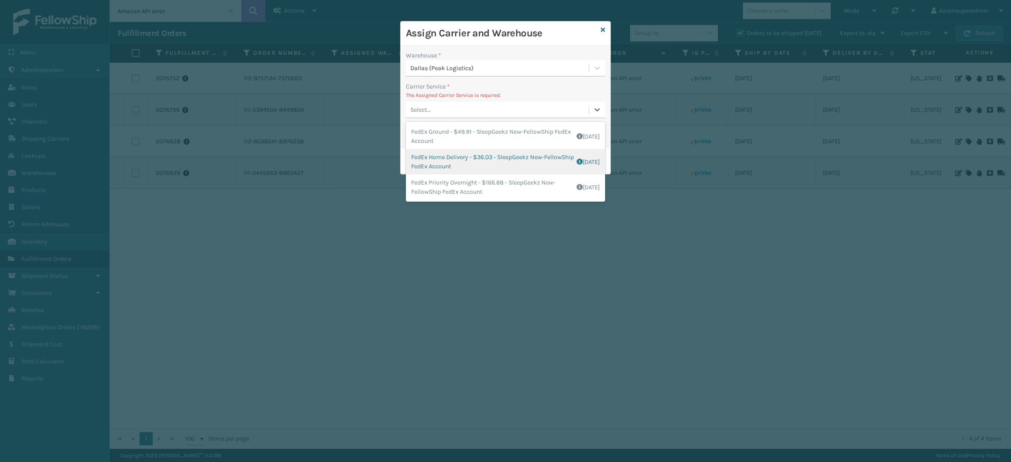
click at [447, 161] on div "FedEx Home Delivery - $36.03 - SleepGeekz New-FellowShip FedEx Account Shipping…" at bounding box center [505, 161] width 199 height 25
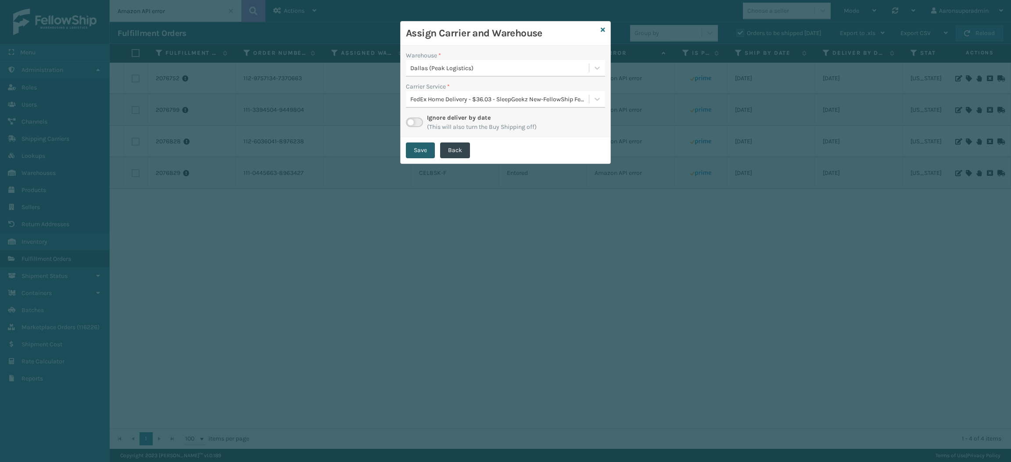
click at [419, 148] on button "Save" at bounding box center [420, 151] width 29 height 16
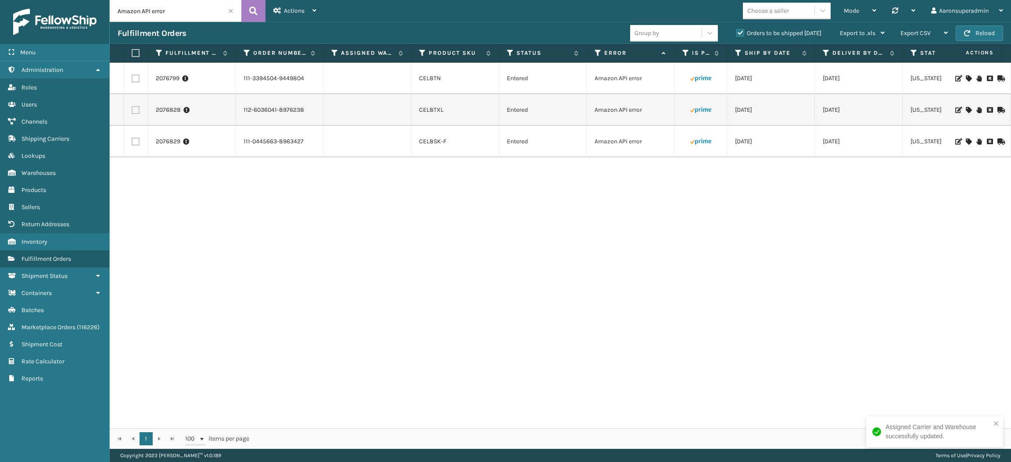
click at [966, 76] on icon at bounding box center [968, 78] width 5 height 6
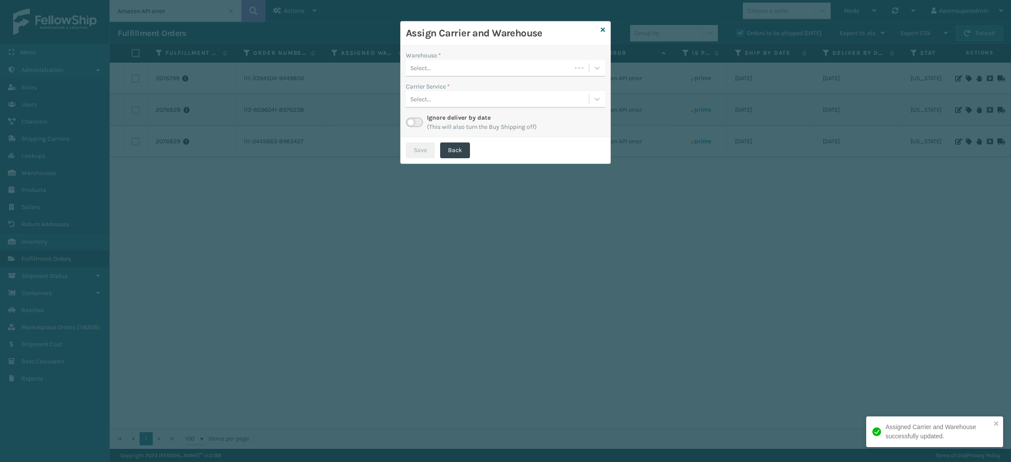
click at [489, 74] on div "Select..." at bounding box center [488, 68] width 165 height 14
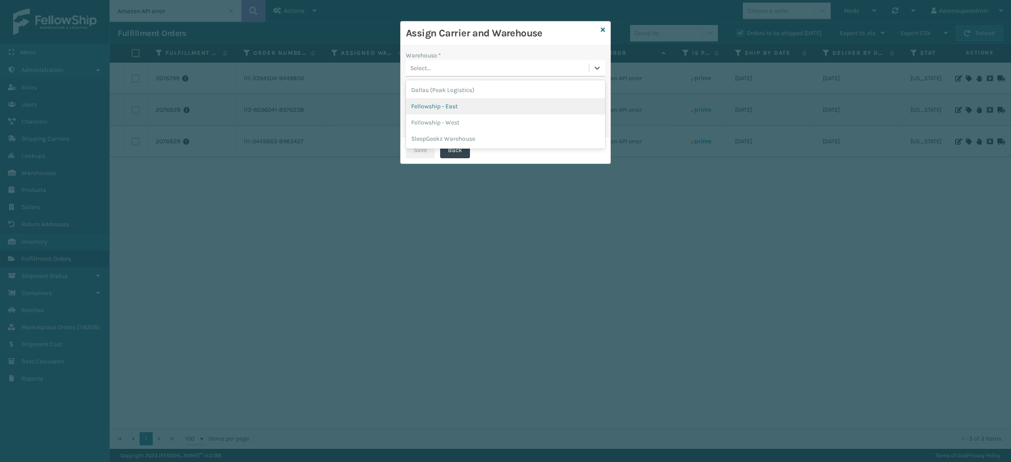
click at [442, 108] on div "Fellowship - East" at bounding box center [505, 106] width 199 height 16
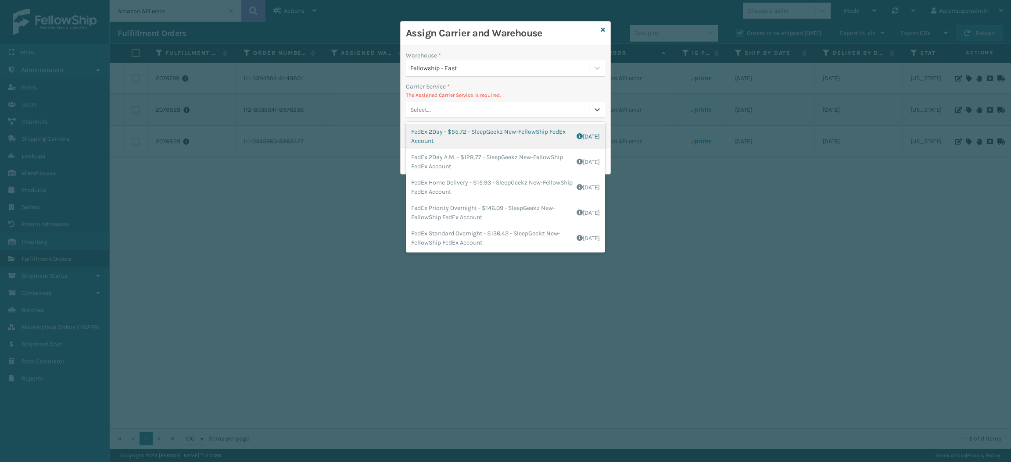
click at [438, 103] on div "Select..." at bounding box center [497, 110] width 183 height 14
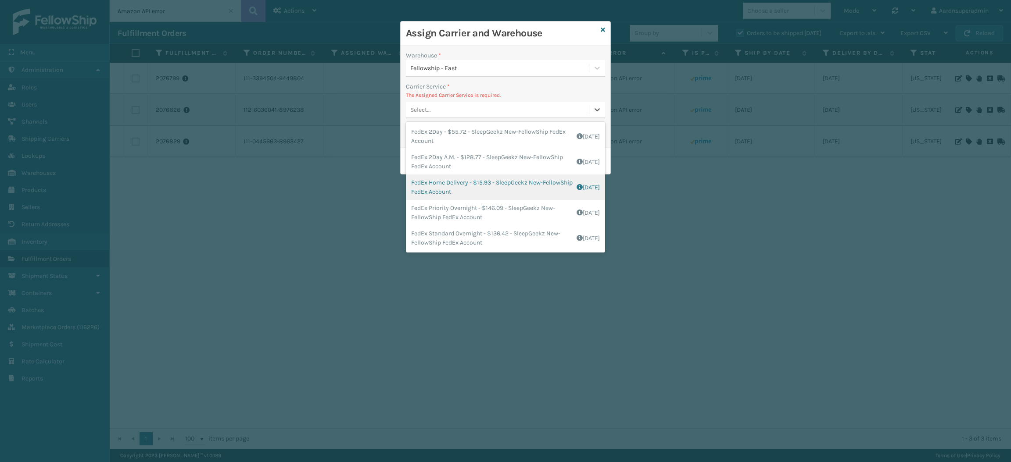
click at [433, 187] on div "FedEx Home Delivery - $15.93 - SleepGeekz New-FellowShip FedEx Account Shipping…" at bounding box center [505, 187] width 199 height 25
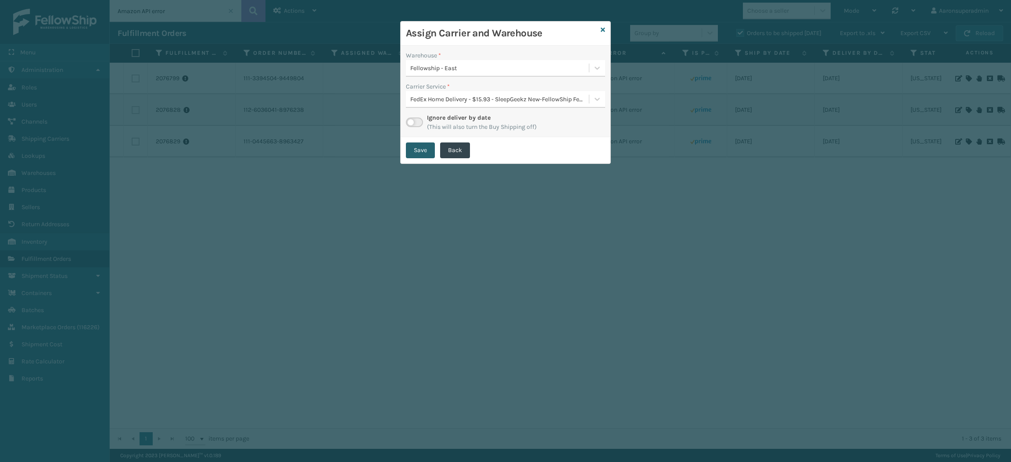
click at [414, 156] on button "Save" at bounding box center [420, 151] width 29 height 16
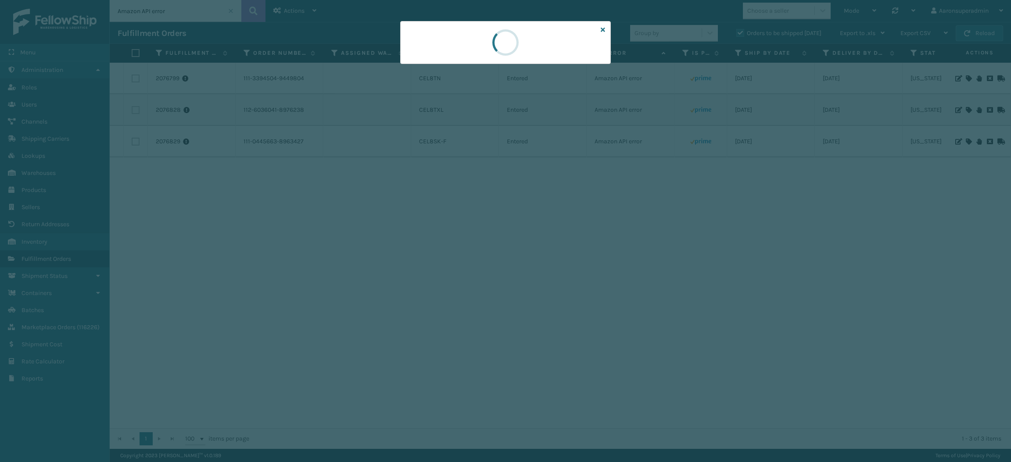
click at [414, 156] on div at bounding box center [505, 231] width 1011 height 462
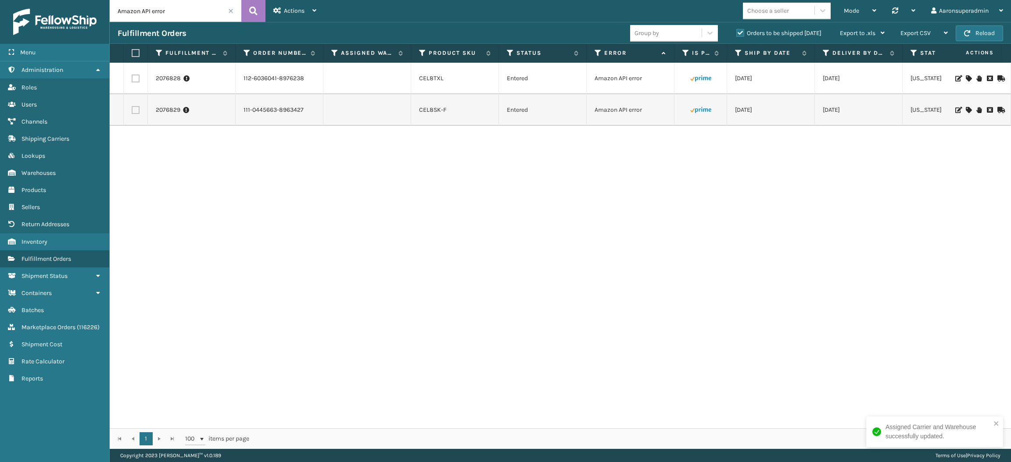
click at [966, 79] on icon at bounding box center [968, 78] width 5 height 6
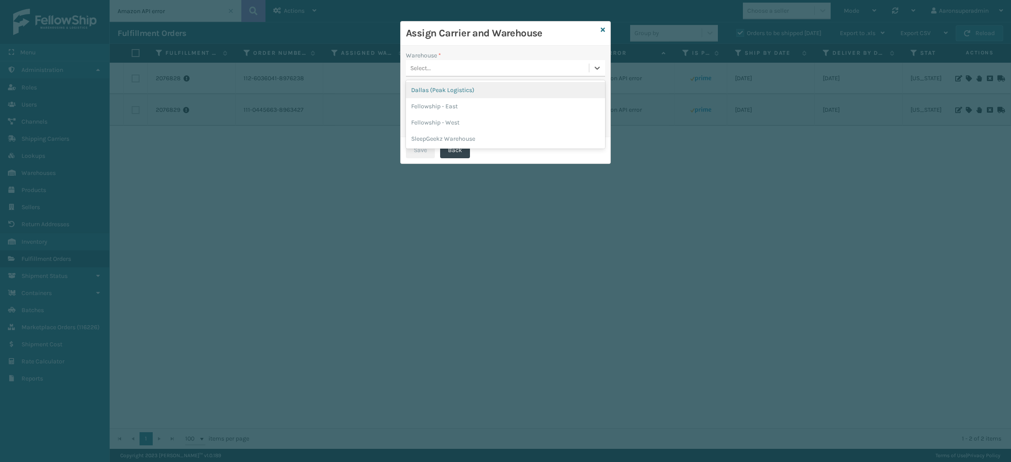
click at [544, 62] on div "Select..." at bounding box center [497, 68] width 183 height 14
click at [449, 120] on div "Fellowship - West" at bounding box center [505, 123] width 199 height 16
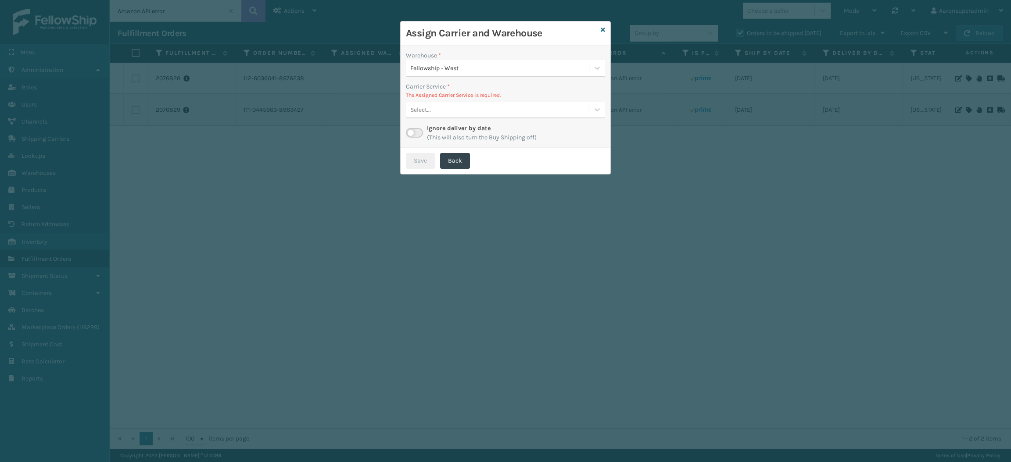
click at [439, 112] on div "Select..." at bounding box center [497, 110] width 183 height 14
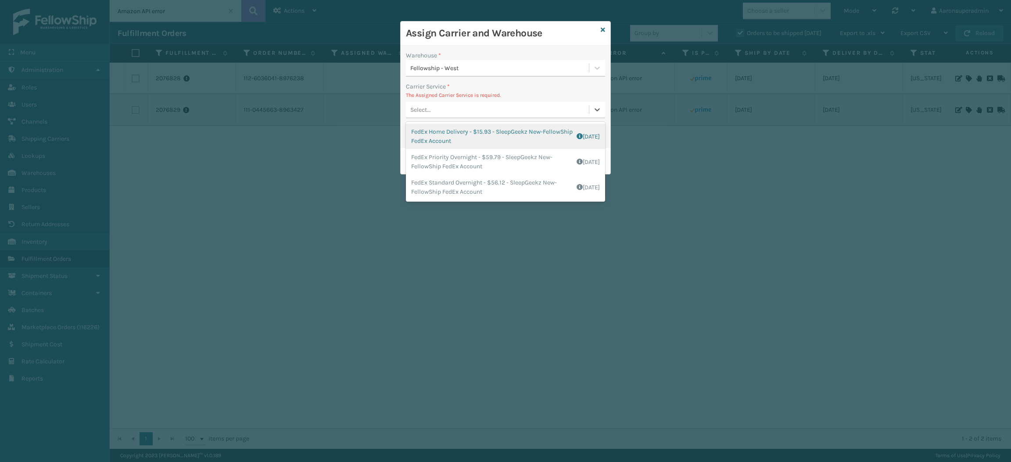
click at [438, 145] on div "FedEx Home Delivery - $15.93 - SleepGeekz New-FellowShip FedEx Account Shipping…" at bounding box center [505, 136] width 199 height 25
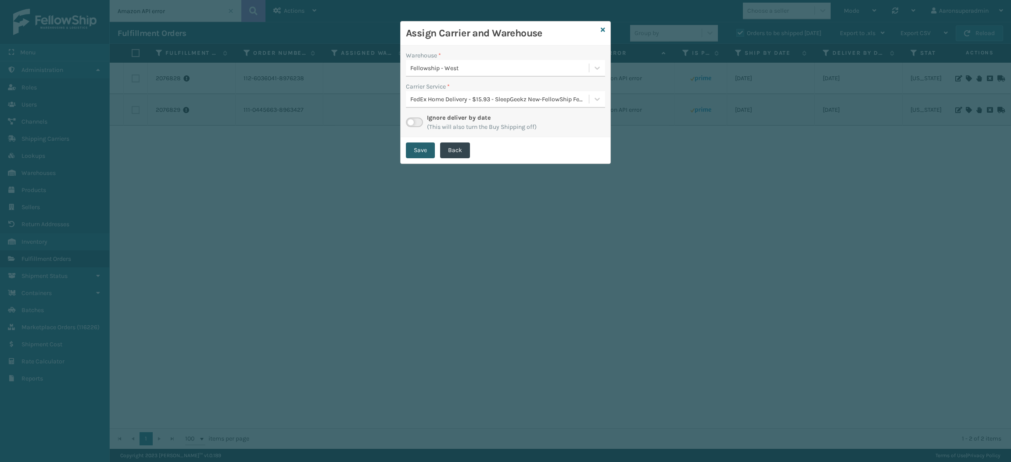
click at [419, 145] on button "Save" at bounding box center [420, 151] width 29 height 16
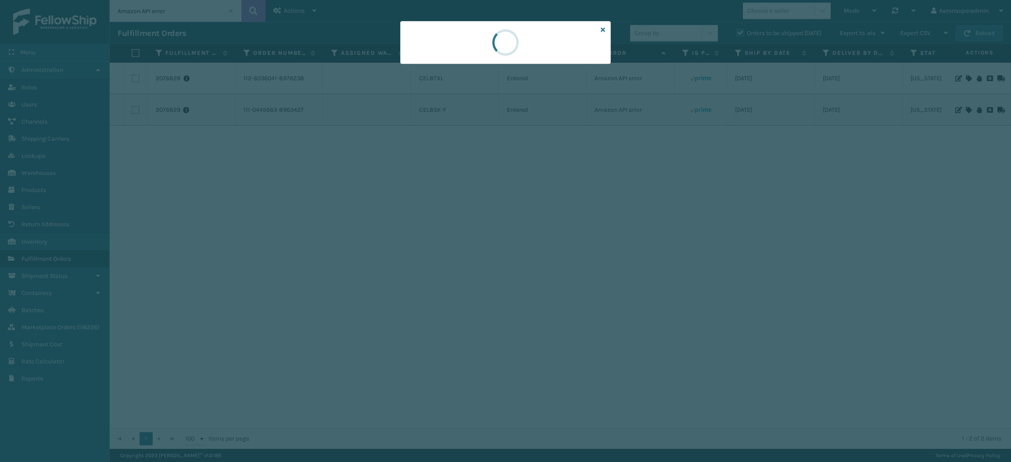
click at [419, 145] on div at bounding box center [505, 231] width 1011 height 462
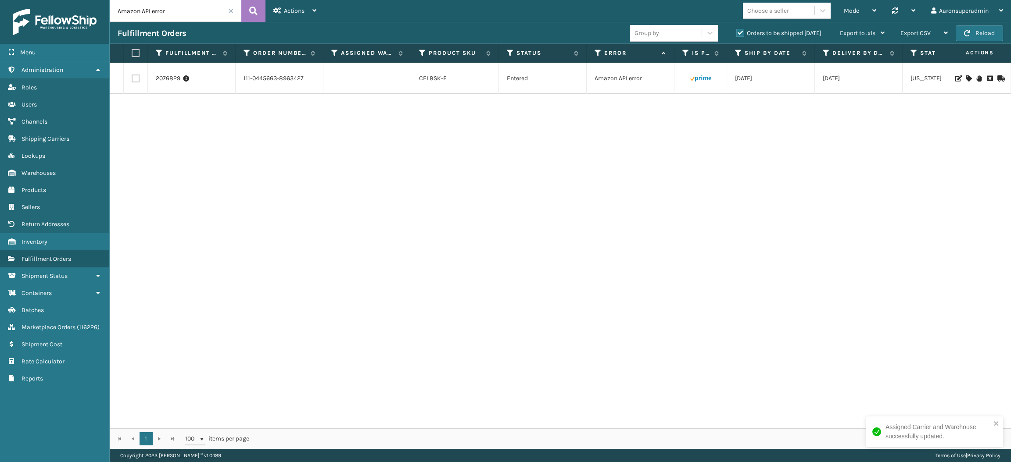
click at [966, 75] on icon at bounding box center [968, 78] width 5 height 6
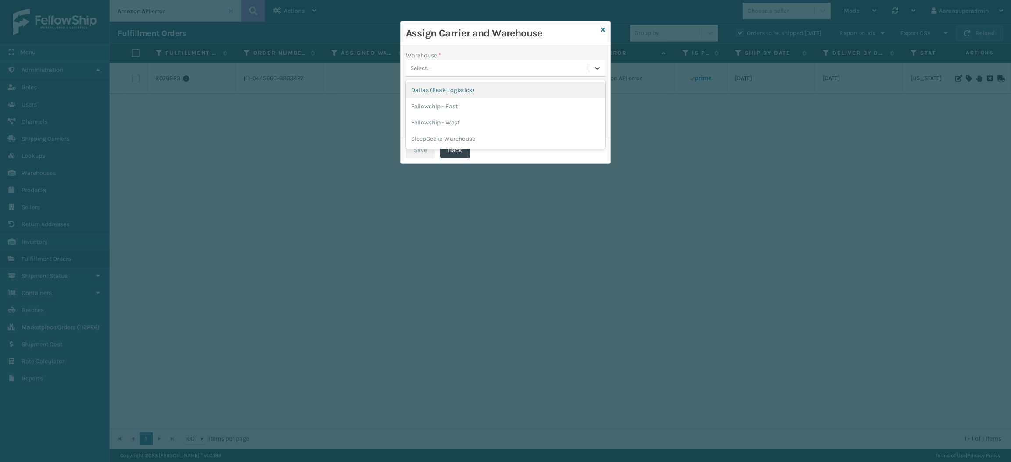
click at [501, 66] on div "Select..." at bounding box center [497, 68] width 183 height 14
click at [478, 103] on div "Fellowship - East" at bounding box center [505, 106] width 199 height 16
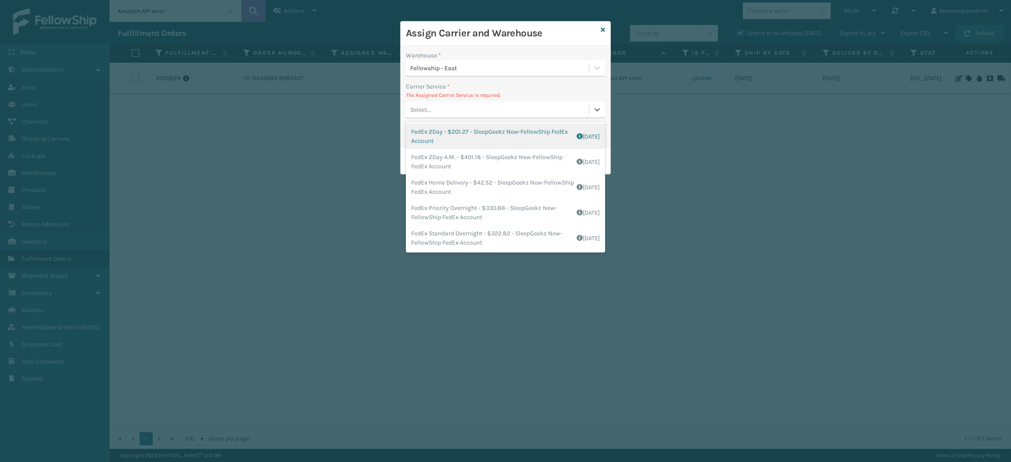
click at [416, 104] on div "Select..." at bounding box center [497, 110] width 183 height 14
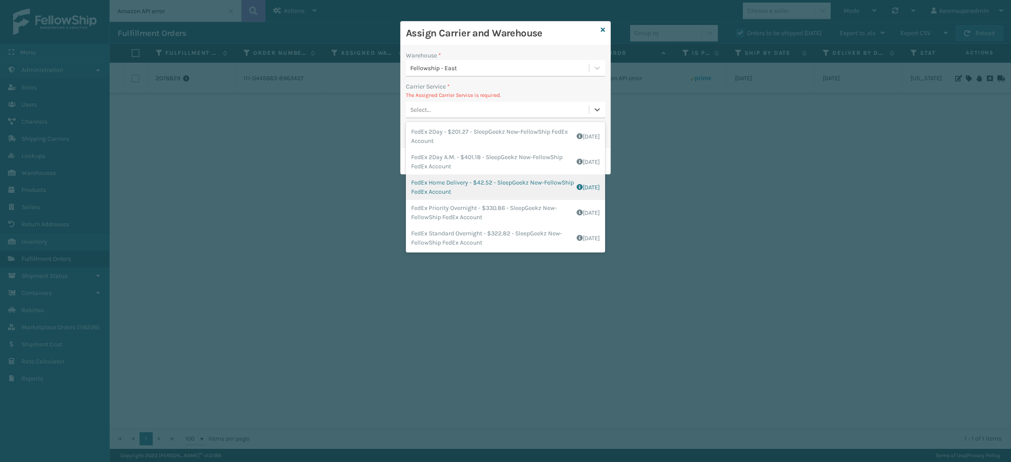
click at [431, 176] on div "FedEx Home Delivery - $42.52 - SleepGeekz New-FellowShip FedEx Account Shipping…" at bounding box center [505, 187] width 199 height 25
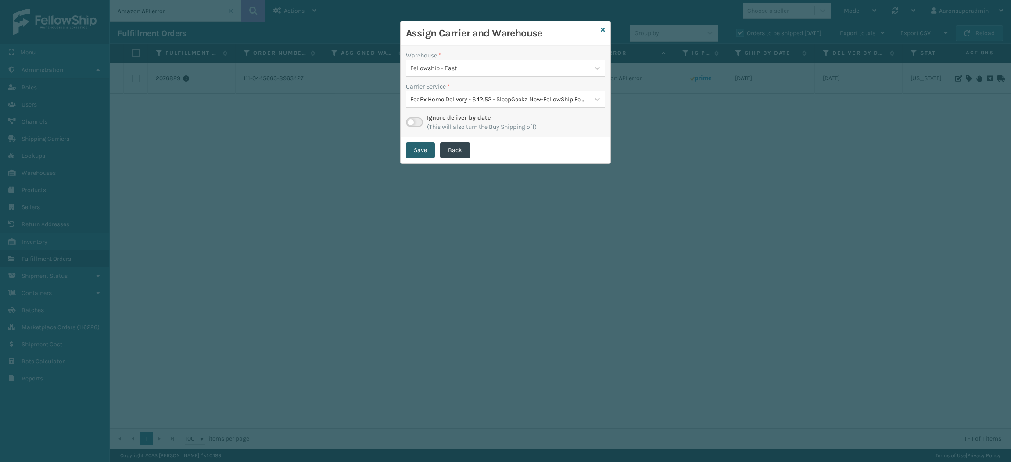
click at [418, 150] on button "Save" at bounding box center [420, 151] width 29 height 16
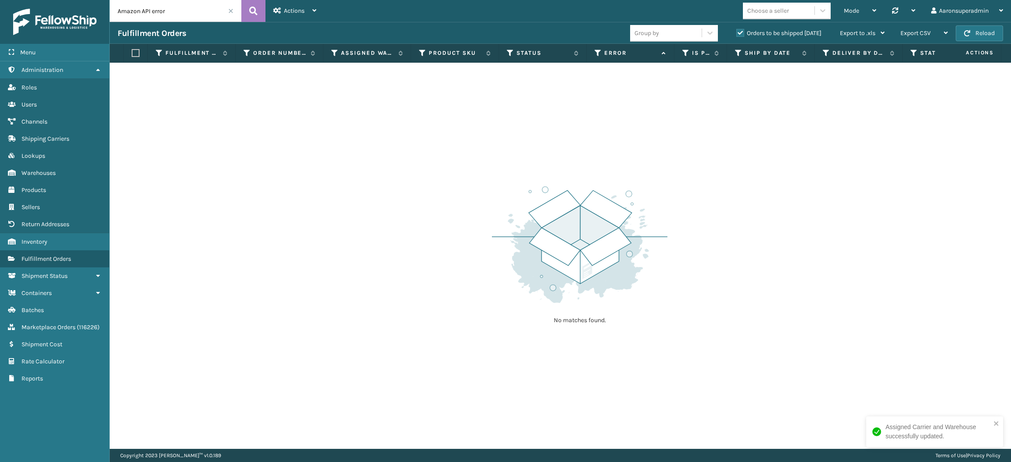
click at [229, 9] on span at bounding box center [230, 10] width 5 height 5
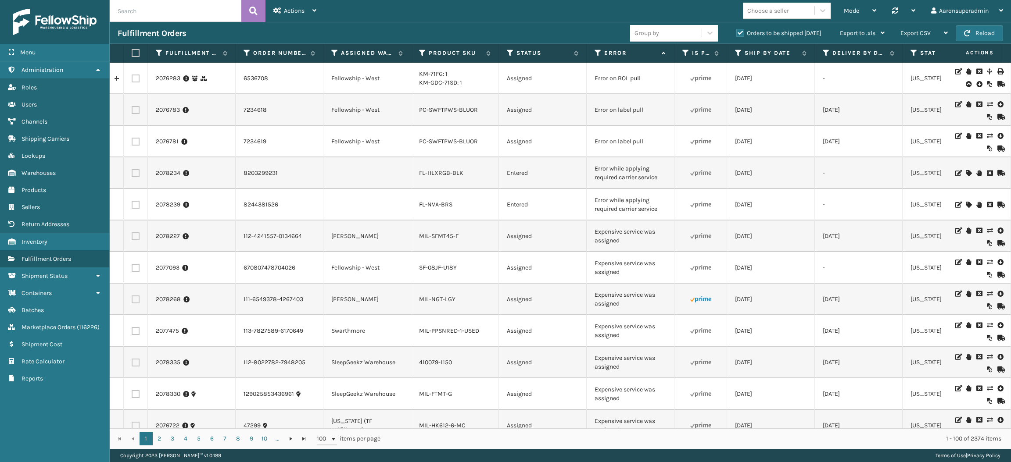
scroll to position [0, 0]
drag, startPoint x: 631, startPoint y: 275, endPoint x: 583, endPoint y: 261, distance: 49.6
copy tr "Expensive service was assigned"
click at [222, 13] on input "text" at bounding box center [176, 11] width 132 height 22
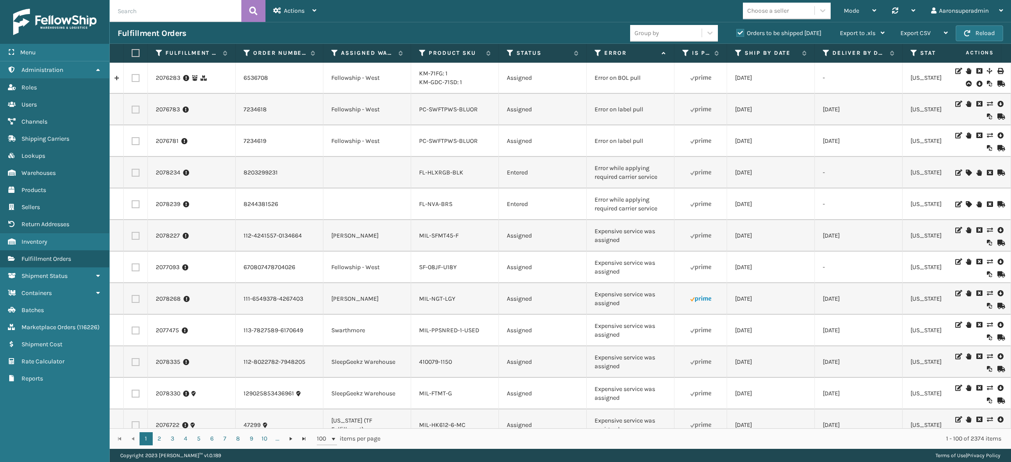
paste input "Expensive service was assigned"
type input "Expensive service was assigned"
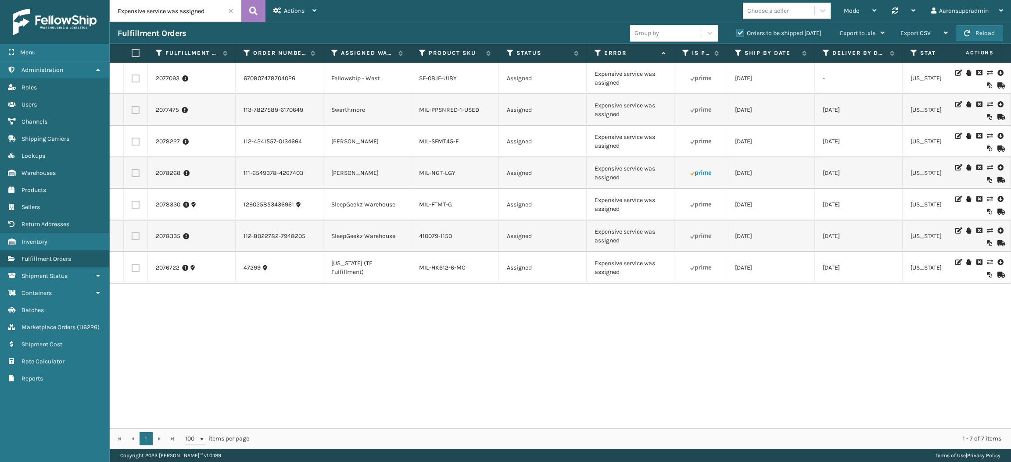
click at [987, 168] on icon at bounding box center [989, 168] width 5 height 6
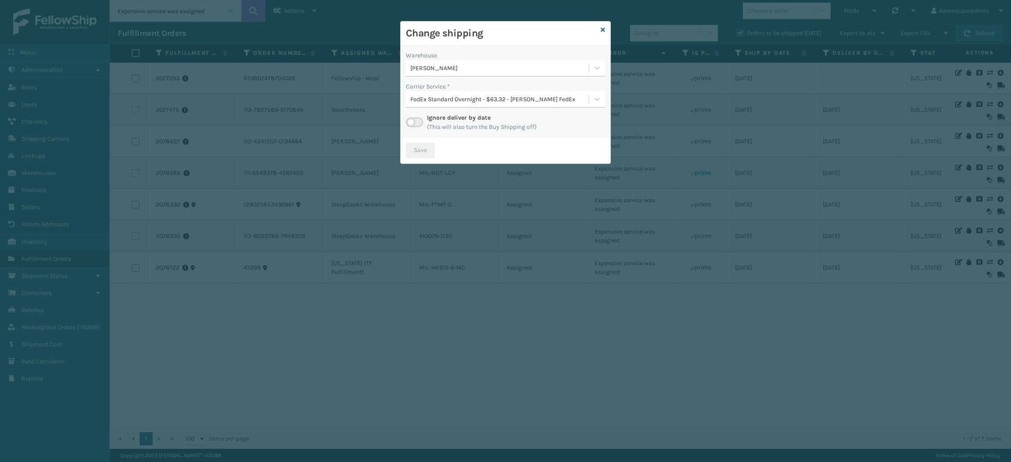
click at [454, 64] on div "[PERSON_NAME]" at bounding box center [499, 68] width 179 height 9
click at [472, 42] on div "Change shipping" at bounding box center [506, 33] width 210 height 24
click at [451, 99] on div "FedEx Standard Overnight - $63.32 - [PERSON_NAME] FedEx" at bounding box center [499, 99] width 179 height 9
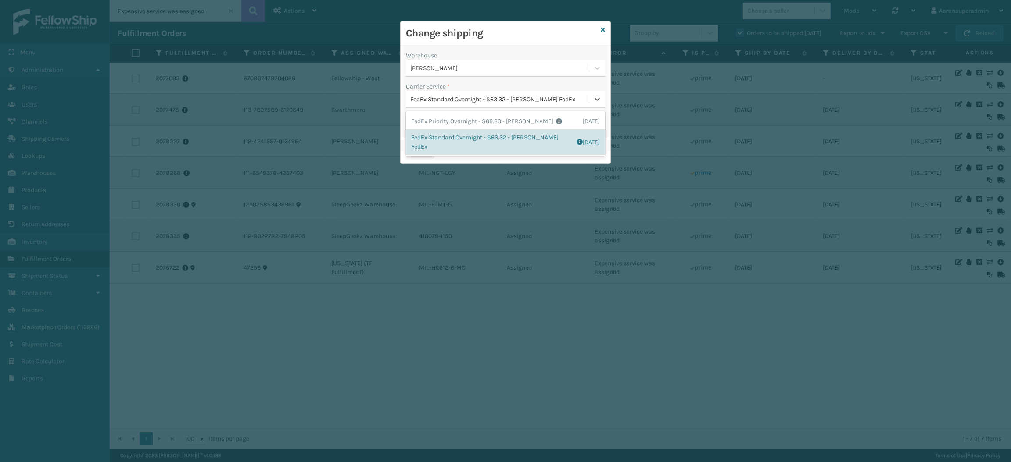
click at [451, 80] on div "Warehouse [PERSON_NAME] Carrier Service * option FedEx Standard Overnight - $63…" at bounding box center [506, 92] width 210 height 92
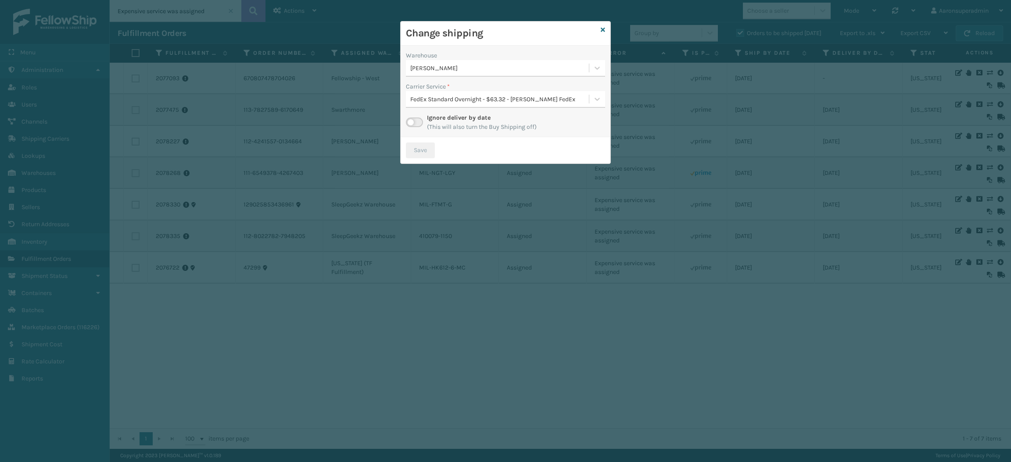
click at [412, 125] on label at bounding box center [414, 123] width 17 height 10
click at [412, 123] on input "checkbox" at bounding box center [409, 121] width 6 height 6
click at [460, 91] on div "Select..." at bounding box center [505, 99] width 199 height 17
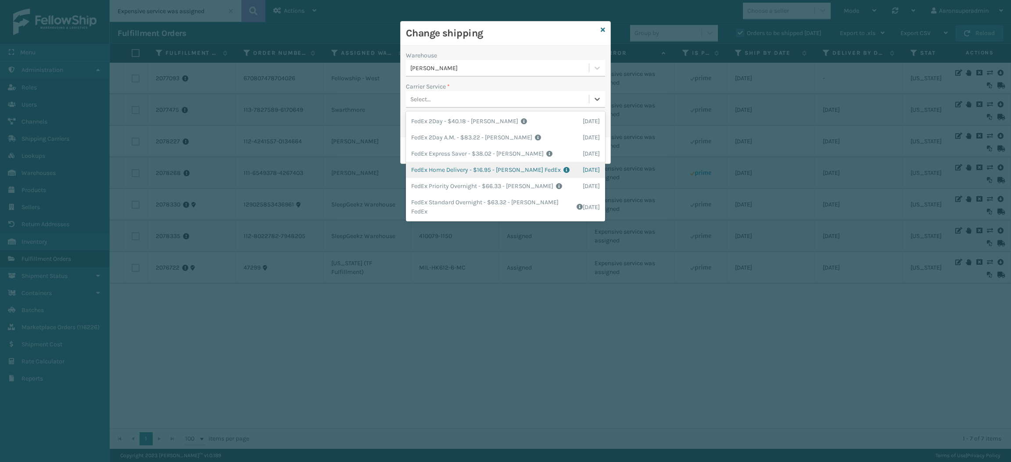
click at [438, 171] on div "FedEx Home Delivery - $16.95 - [PERSON_NAME] FedEx Shipping Cost $14.87 Surplus…" at bounding box center [505, 170] width 199 height 16
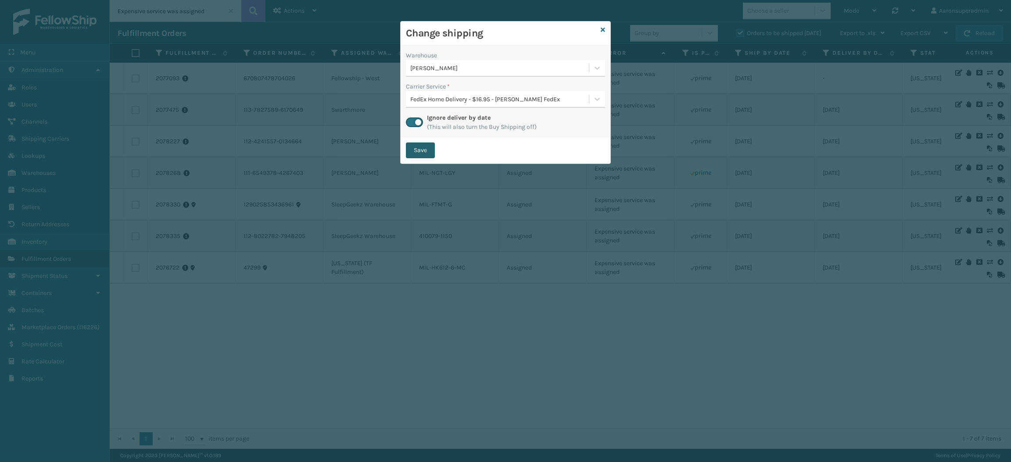
click at [423, 154] on button "Save" at bounding box center [420, 151] width 29 height 16
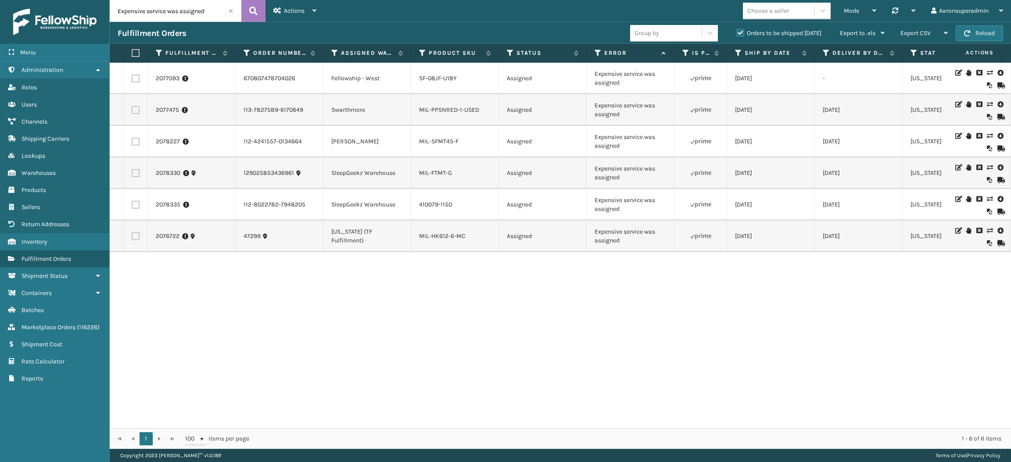
click at [133, 207] on label at bounding box center [136, 205] width 8 height 8
click at [132, 207] on input "checkbox" at bounding box center [132, 204] width 0 height 6
checkbox input "true"
click at [135, 175] on label at bounding box center [136, 173] width 8 height 8
click at [132, 175] on input "checkbox" at bounding box center [132, 172] width 0 height 6
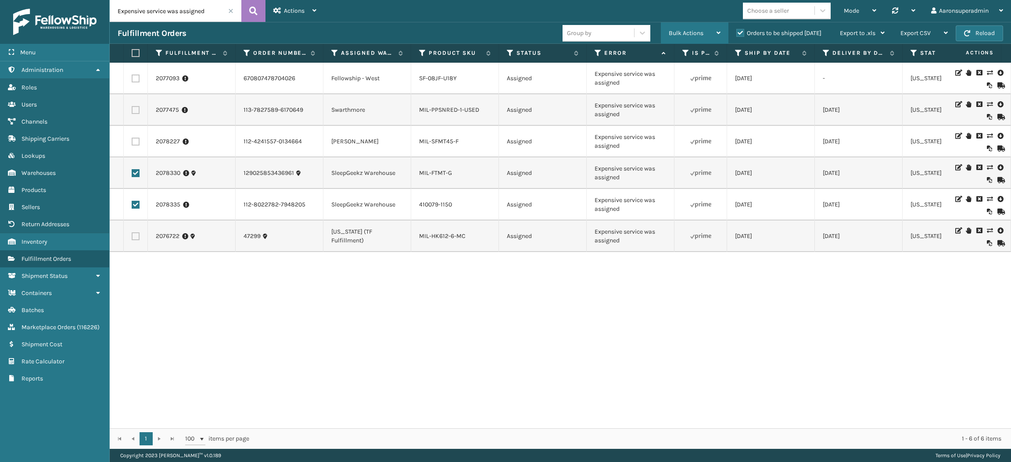
click at [705, 32] on div "Bulk Actions" at bounding box center [695, 33] width 52 height 22
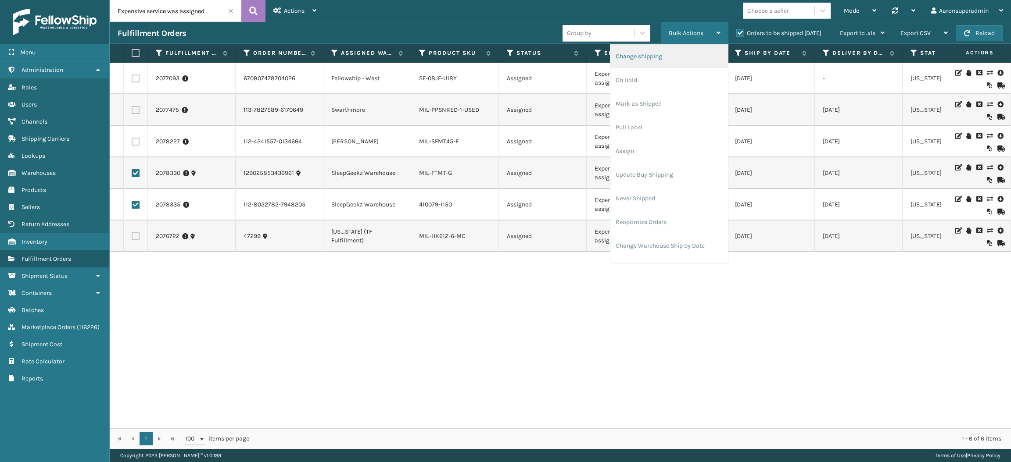
click at [678, 54] on li "Change shipping" at bounding box center [669, 57] width 118 height 24
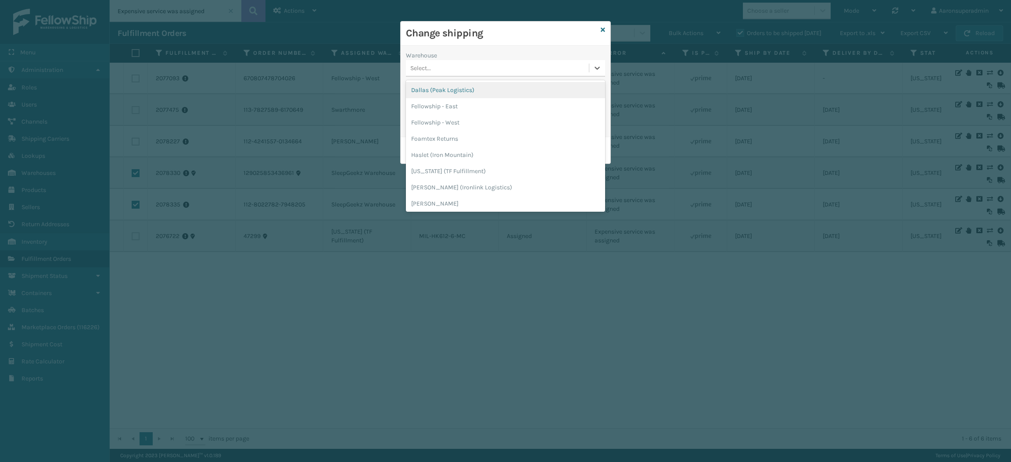
click at [444, 72] on div "Select..." at bounding box center [497, 68] width 183 height 14
click at [474, 158] on div "SleepGeekz Warehouse" at bounding box center [505, 160] width 199 height 16
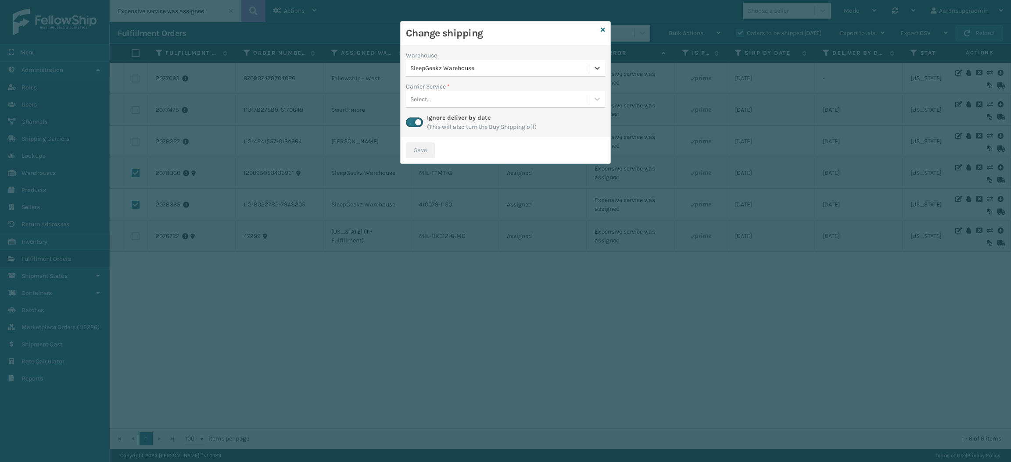
click at [444, 105] on div "Select..." at bounding box center [497, 99] width 183 height 14
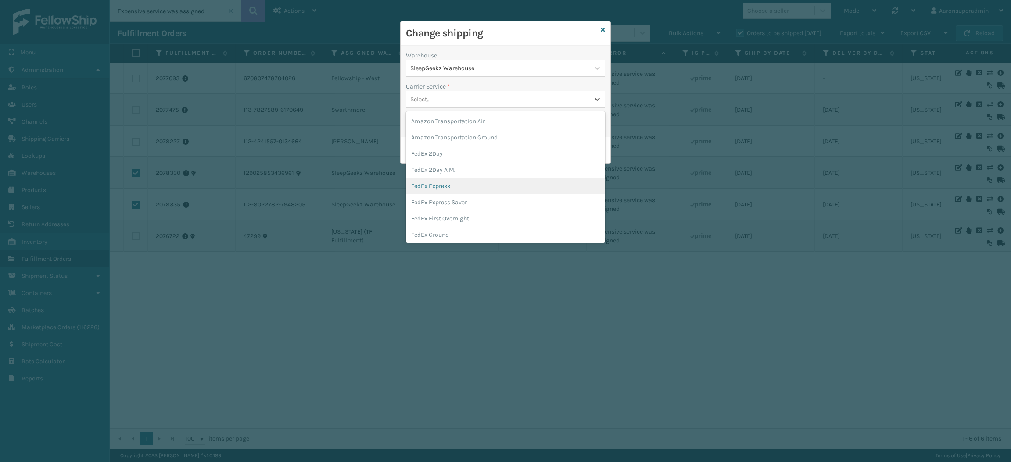
scroll to position [45, 0]
click at [449, 203] on div "FedEx Home Delivery" at bounding box center [505, 206] width 199 height 16
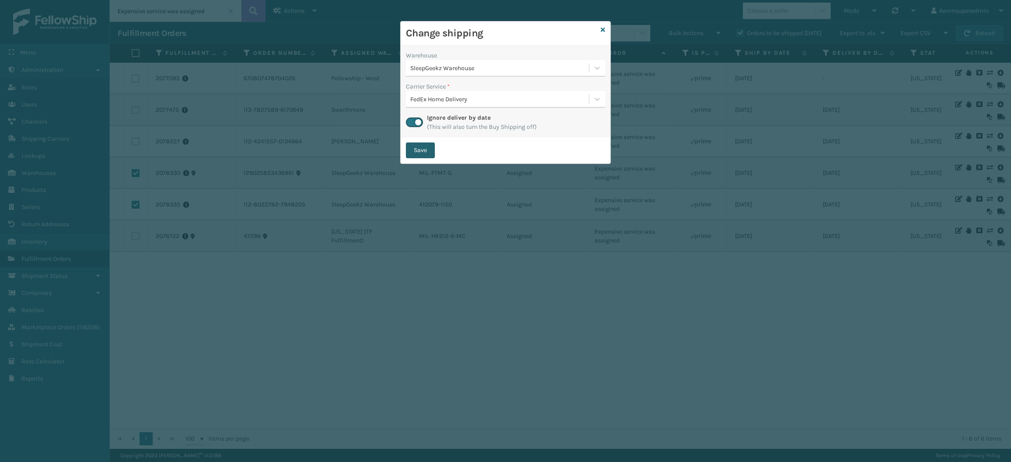
click at [415, 150] on button "Save" at bounding box center [420, 151] width 29 height 16
checkbox input "false"
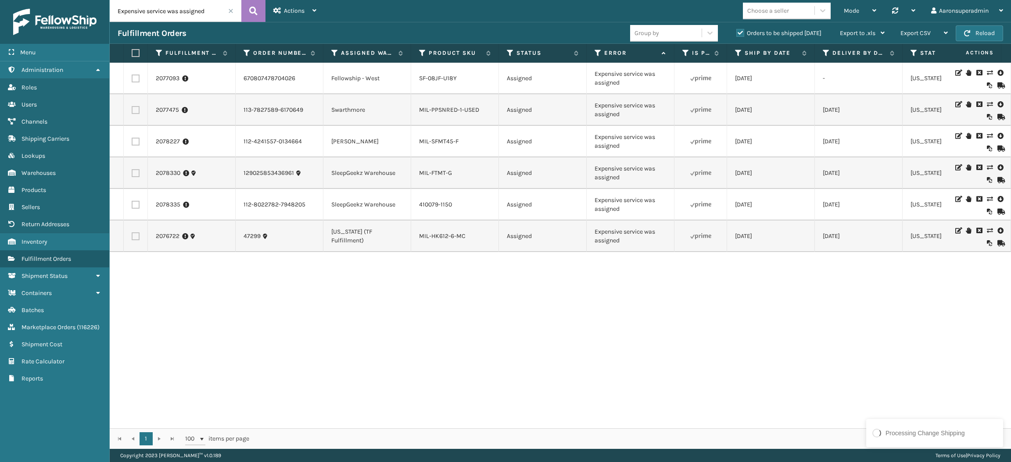
click at [133, 110] on label at bounding box center [136, 110] width 8 height 8
click at [132, 110] on input "checkbox" at bounding box center [132, 109] width 0 height 6
checkbox input "true"
click at [675, 34] on span "Bulk Actions" at bounding box center [686, 32] width 35 height 7
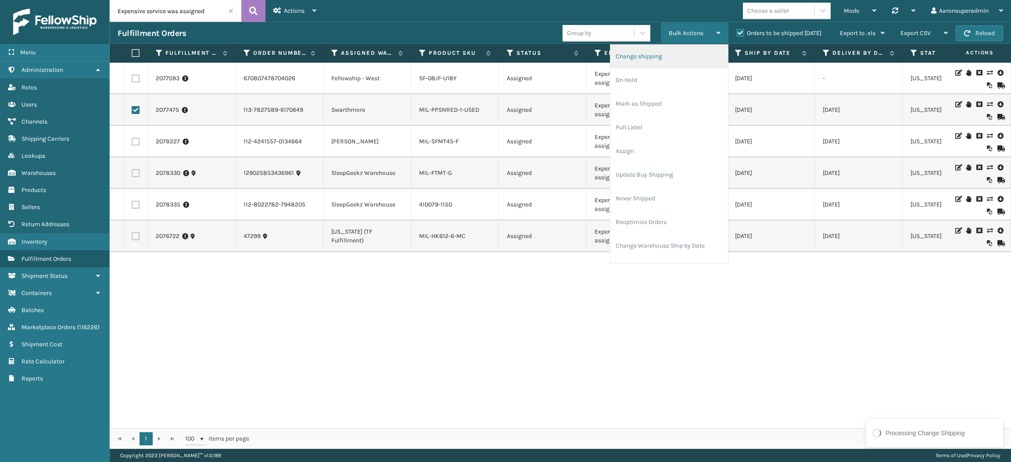
click at [665, 49] on li "Change shipping" at bounding box center [669, 57] width 118 height 24
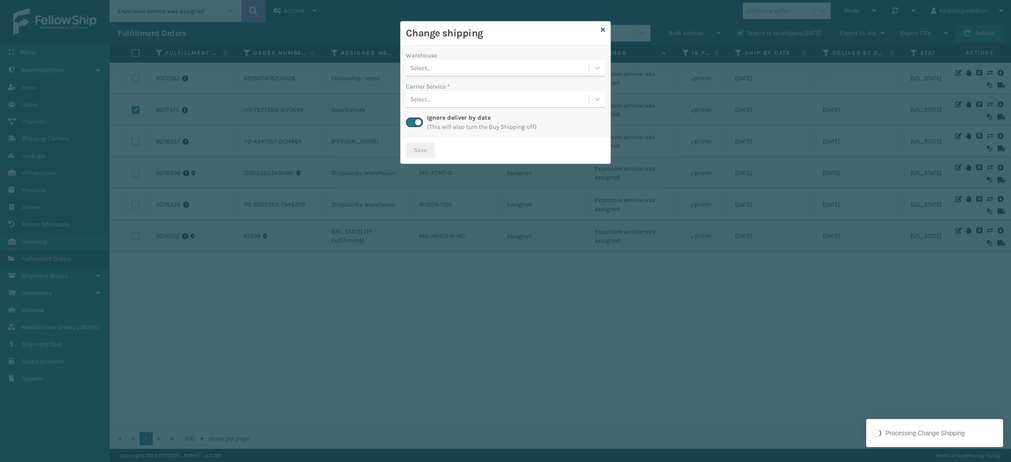
click at [580, 73] on div "Select..." at bounding box center [497, 68] width 183 height 14
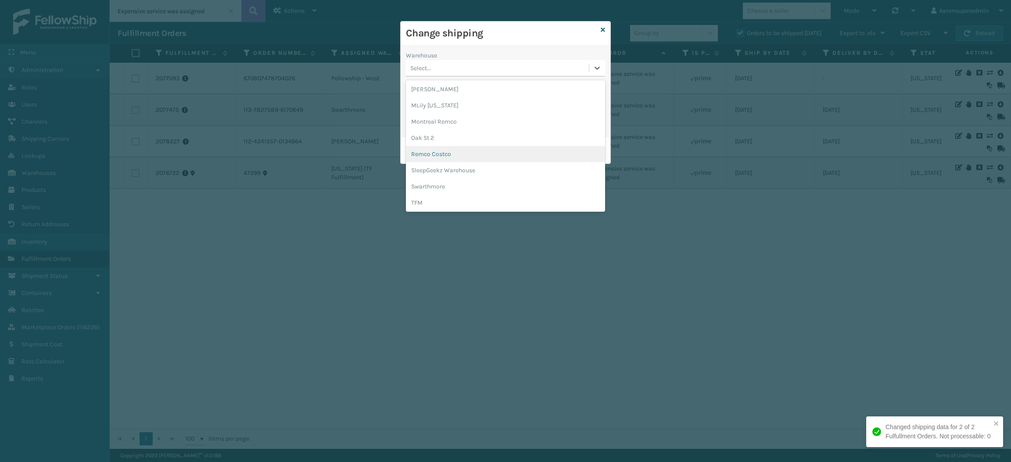
scroll to position [81, 0]
click at [476, 181] on div "Swarthmore" at bounding box center [505, 187] width 199 height 16
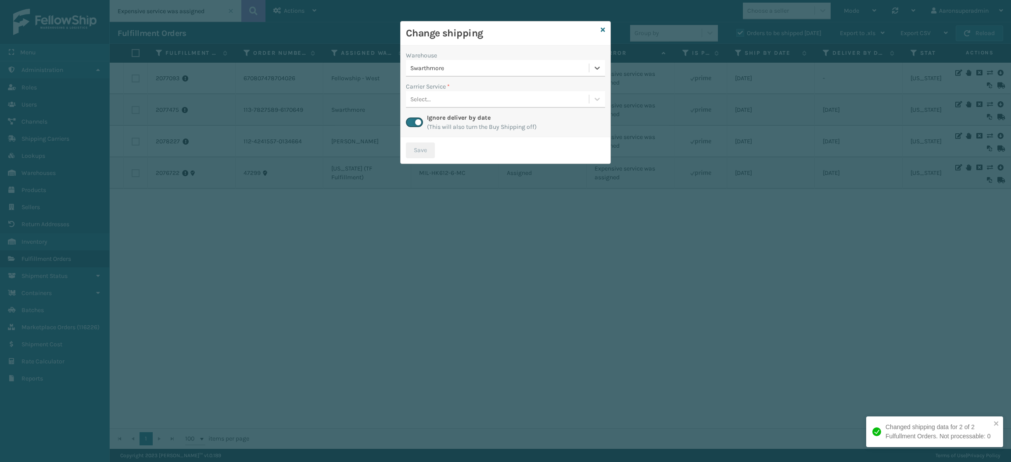
click at [451, 101] on div "Select..." at bounding box center [497, 99] width 183 height 14
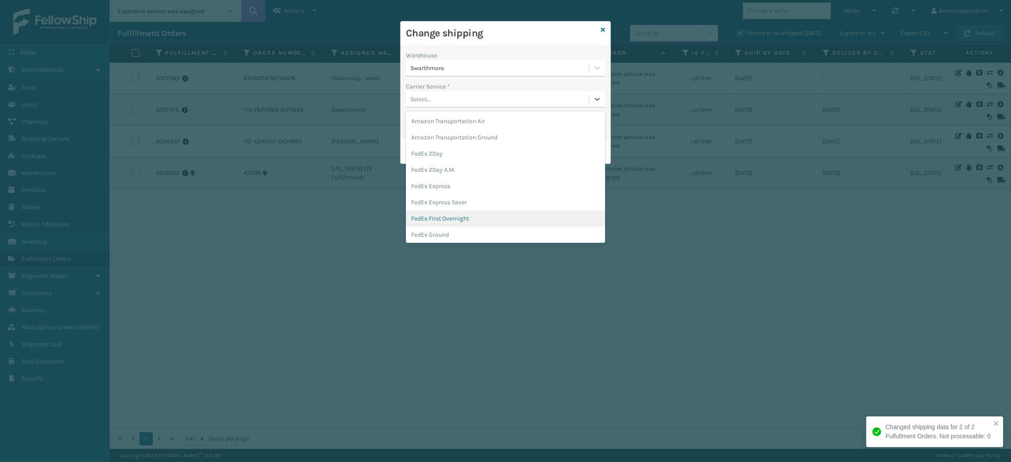
scroll to position [60, 0]
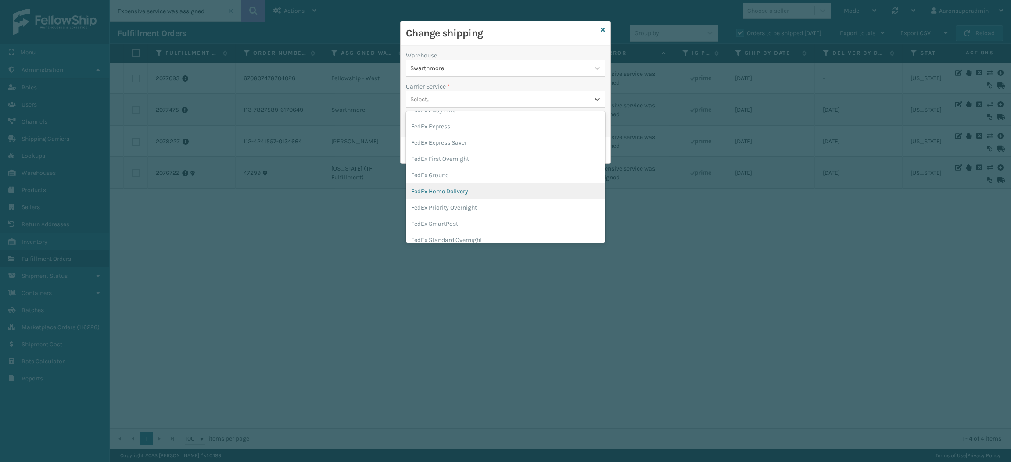
click at [474, 192] on div "FedEx Home Delivery" at bounding box center [505, 191] width 199 height 16
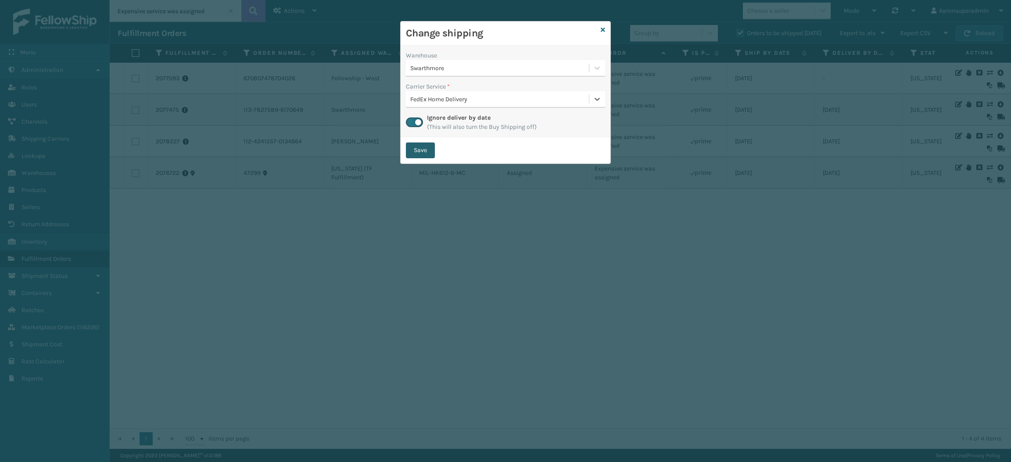
click at [421, 148] on button "Save" at bounding box center [420, 151] width 29 height 16
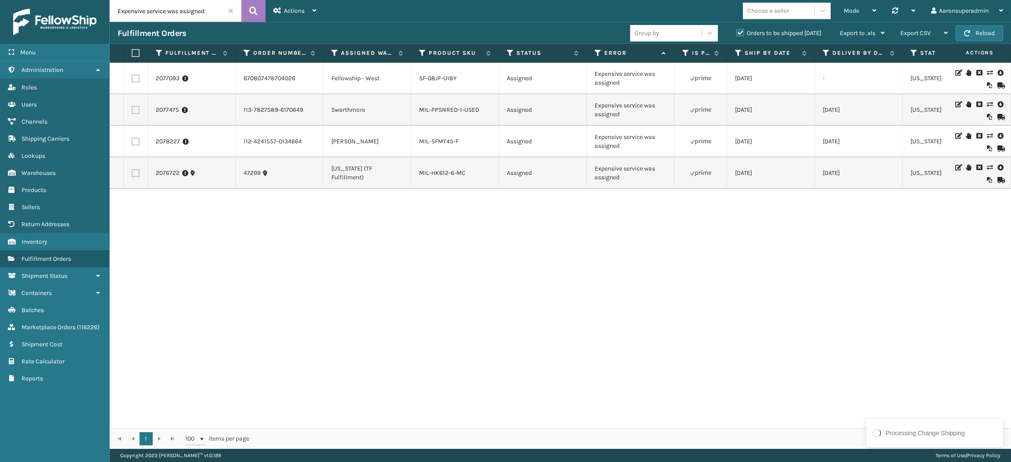
click at [421, 148] on td "MIL-SFMT45-F" at bounding box center [455, 142] width 88 height 32
click at [987, 133] on icon at bounding box center [989, 136] width 5 height 6
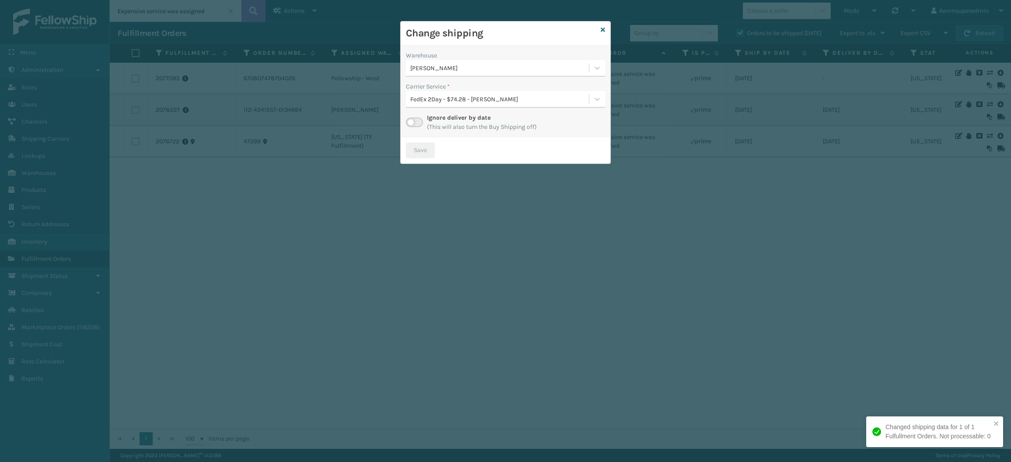
click at [488, 97] on div "FedEx 2Day - $74.28 - [PERSON_NAME]" at bounding box center [499, 99] width 179 height 9
click at [464, 82] on div "Carrier Service *" at bounding box center [505, 86] width 199 height 9
click at [415, 125] on label at bounding box center [414, 123] width 17 height 10
click at [412, 123] on input "checkbox" at bounding box center [409, 121] width 6 height 6
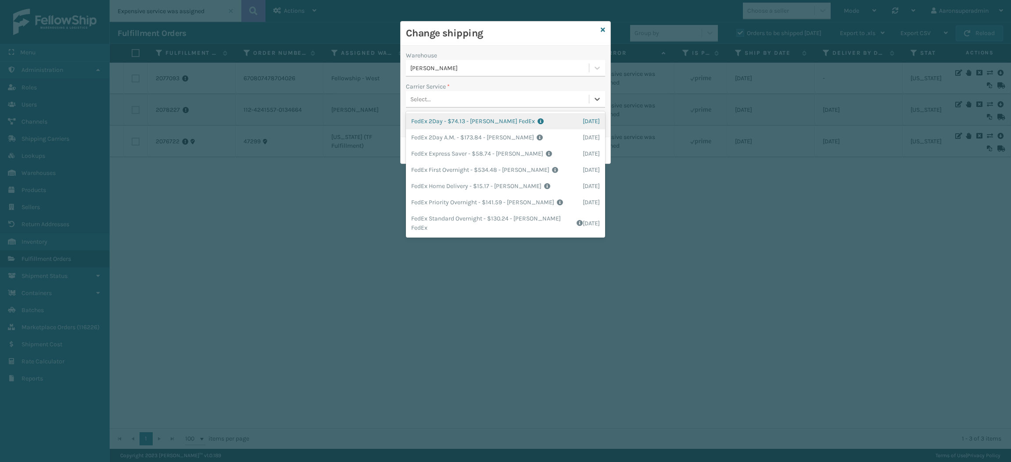
click at [430, 104] on div "Select..." at bounding box center [420, 99] width 21 height 9
click at [436, 183] on div "FedEx Home Delivery - $15.17 - [PERSON_NAME] FedEx Shipping Cost $13.31 Surplus…" at bounding box center [505, 186] width 199 height 16
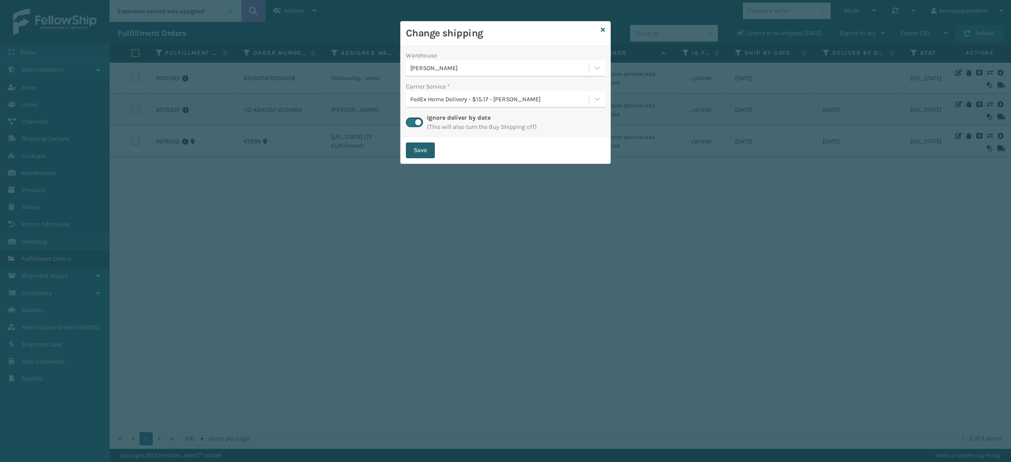
click at [413, 143] on button "Save" at bounding box center [420, 151] width 29 height 16
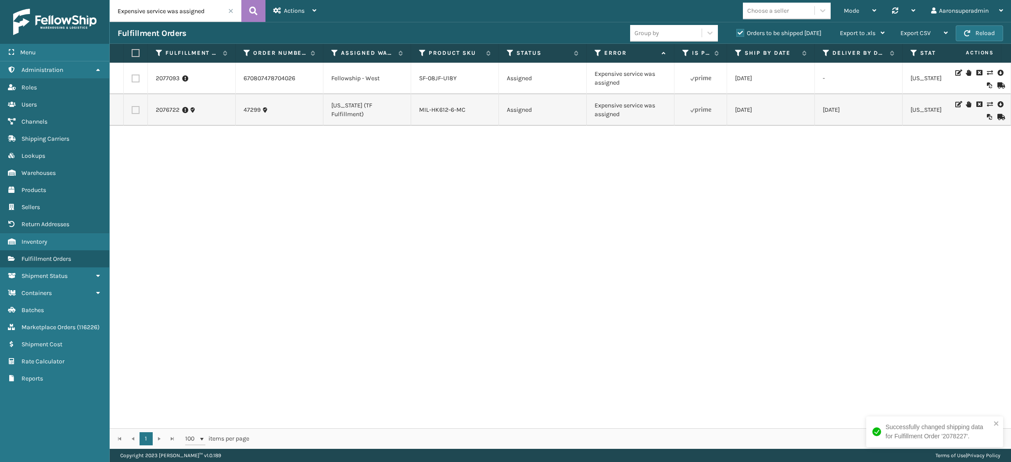
click at [987, 71] on icon at bounding box center [989, 73] width 5 height 6
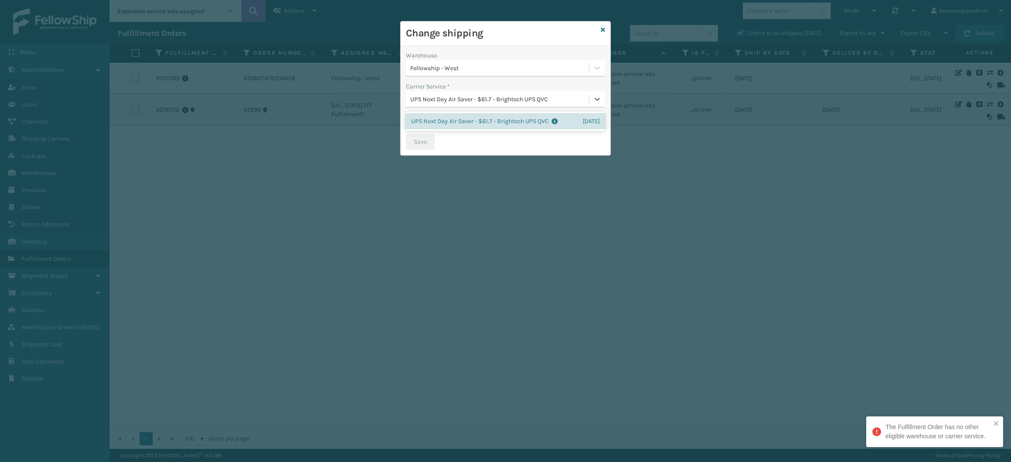
click at [510, 96] on div "UPS Next Day Air Saver - $61.7 - Brightech UPS QVC" at bounding box center [499, 99] width 179 height 9
click at [476, 92] on div "UPS Next Day Air Saver - $61.7 - Brightech UPS QVC" at bounding box center [497, 99] width 183 height 14
click at [598, 32] on div "Change shipping" at bounding box center [506, 33] width 210 height 24
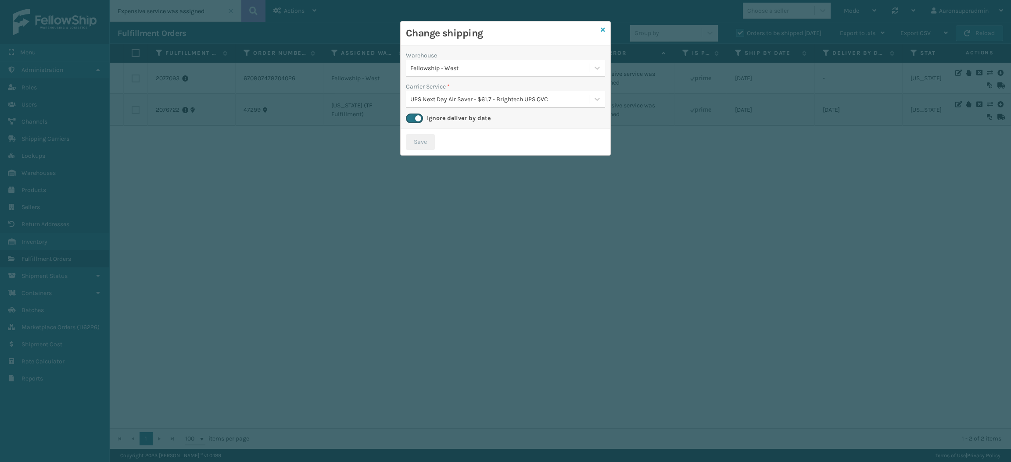
click at [601, 30] on icon at bounding box center [603, 30] width 4 height 6
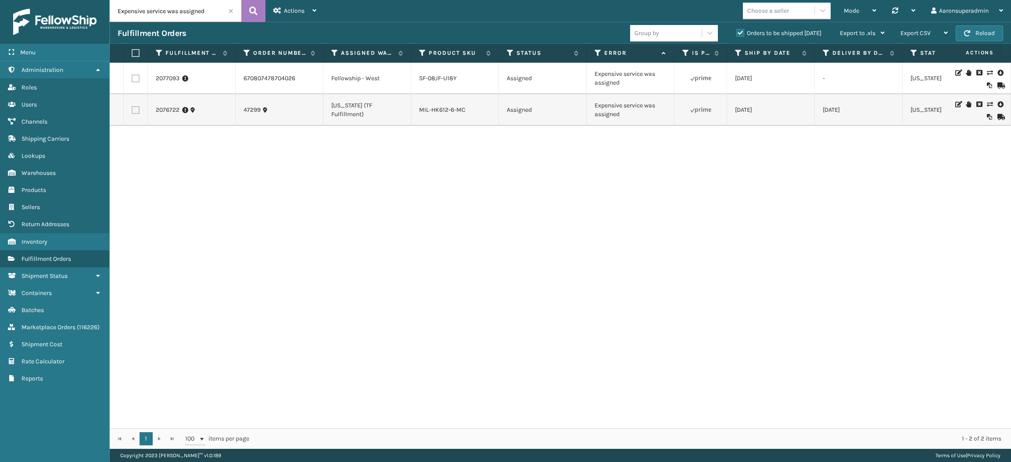
click at [987, 103] on icon at bounding box center [989, 104] width 5 height 6
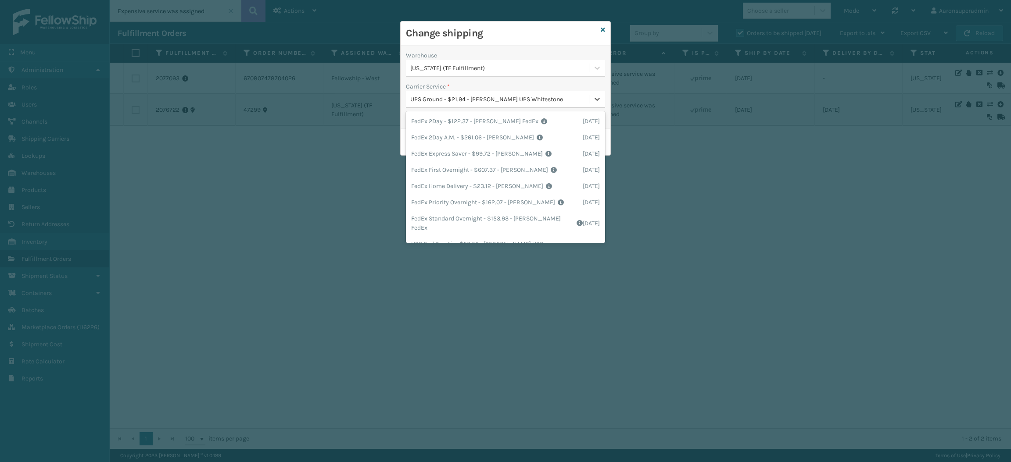
click at [458, 97] on div "UPS Ground - $21.94 - [PERSON_NAME] UPS Whitestone" at bounding box center [499, 99] width 179 height 9
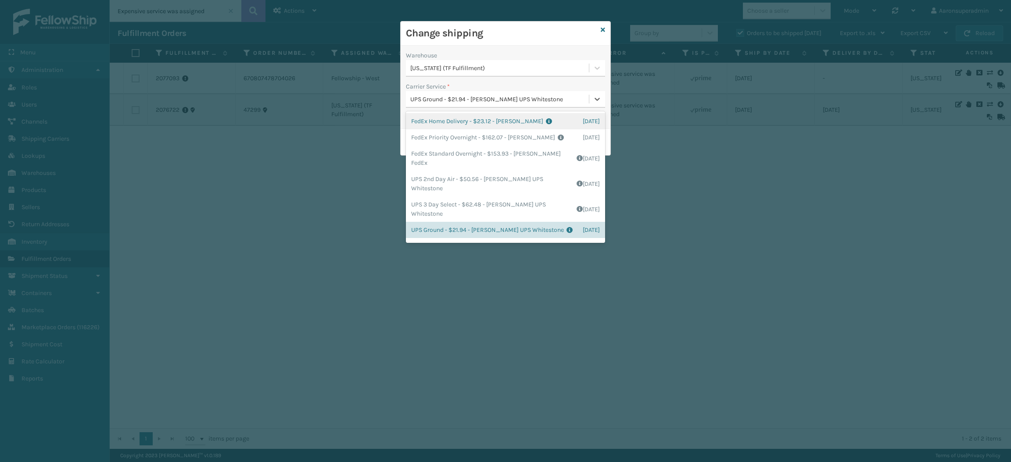
click at [490, 91] on div "UPS Ground - $21.94 - [PERSON_NAME] UPS Whitestone" at bounding box center [505, 99] width 199 height 17
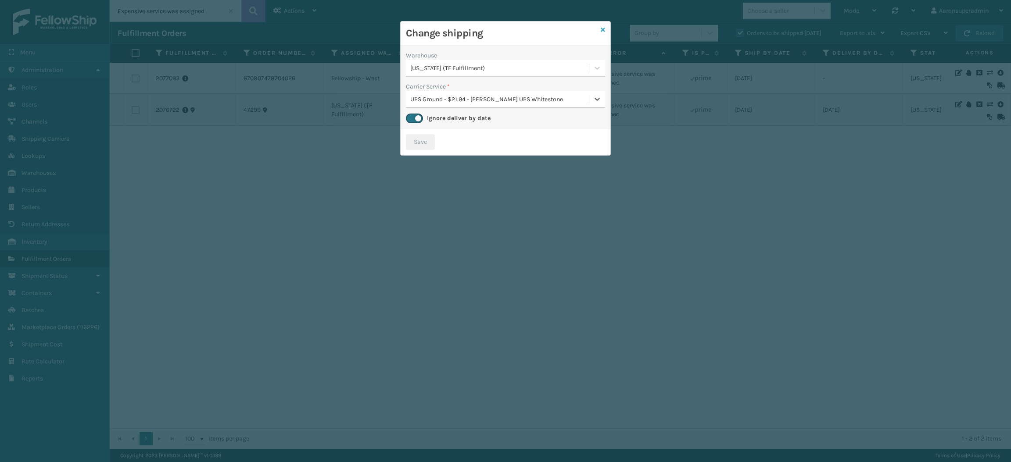
click at [603, 29] on icon at bounding box center [603, 30] width 4 height 6
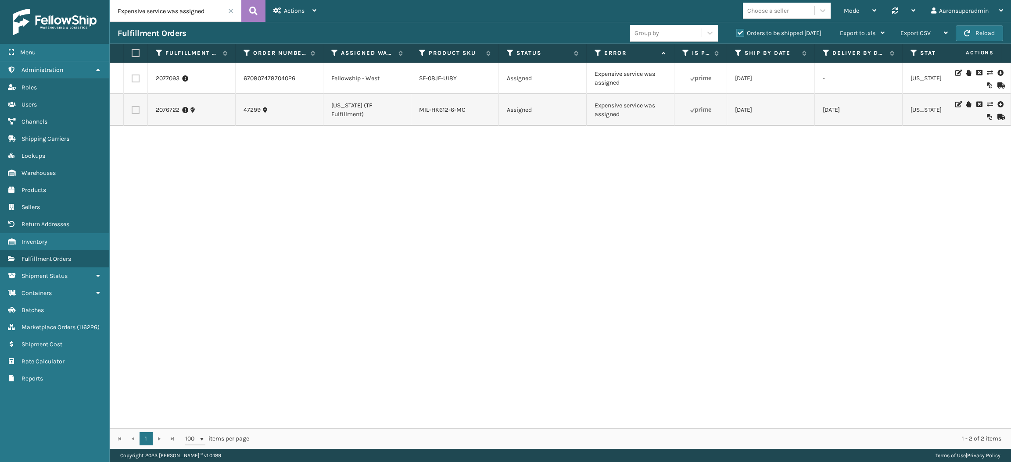
click at [230, 10] on span at bounding box center [230, 10] width 5 height 5
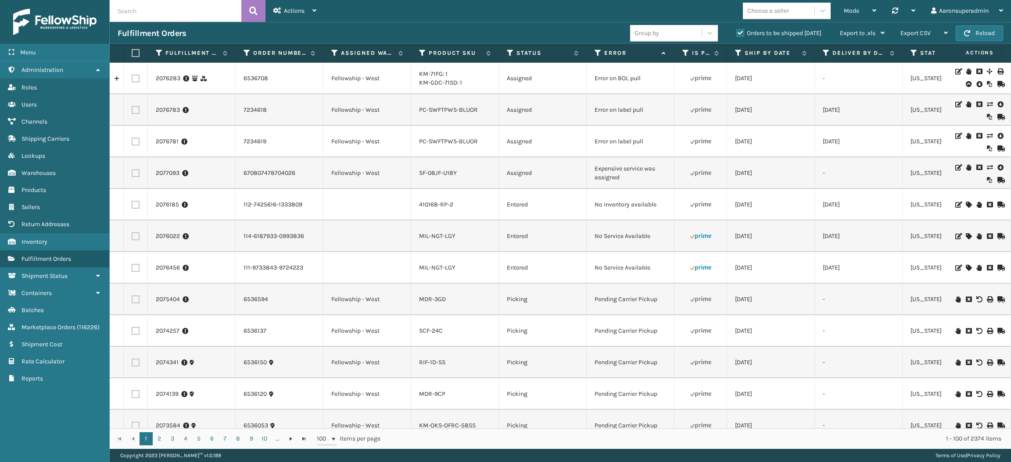
click at [966, 236] on icon at bounding box center [968, 236] width 5 height 6
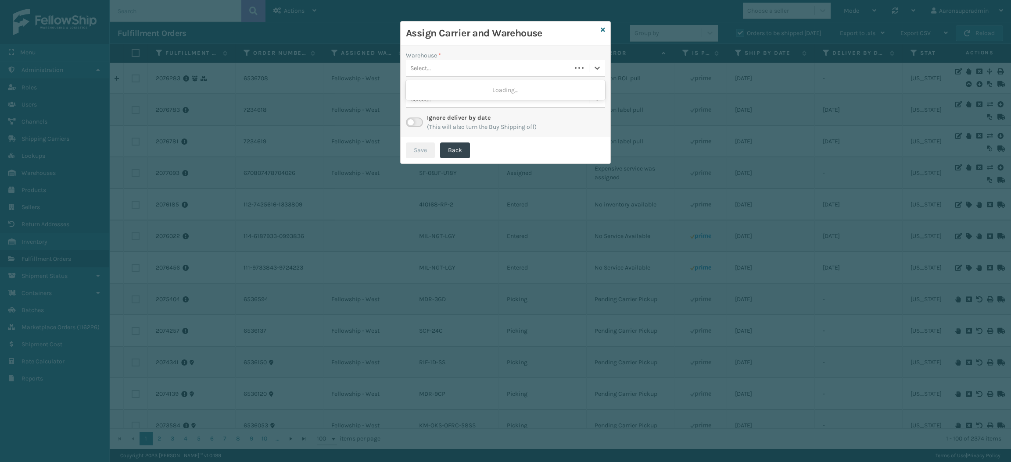
click at [449, 73] on div "Select..." at bounding box center [488, 68] width 165 height 14
click at [440, 111] on div "[US_STATE] (TF Fulfillment)" at bounding box center [505, 106] width 199 height 16
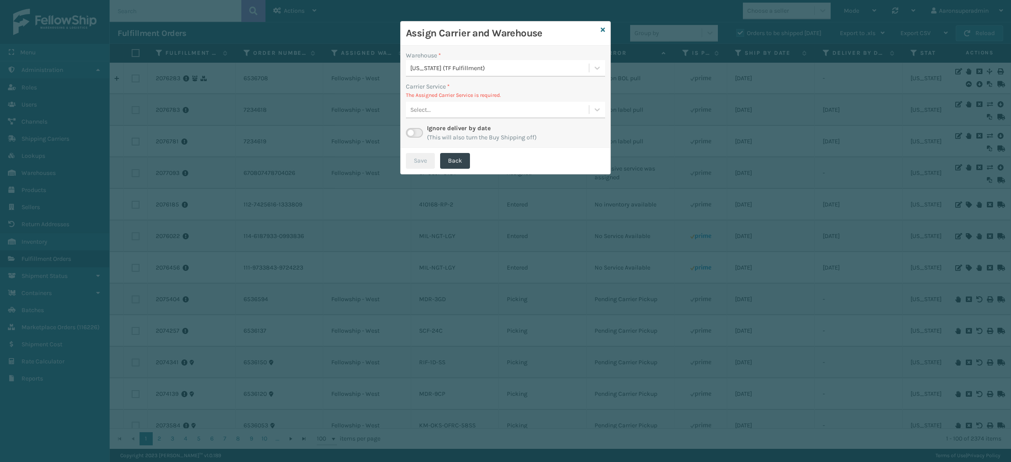
click at [467, 108] on div "Select..." at bounding box center [497, 110] width 183 height 14
click at [462, 104] on div "Select..." at bounding box center [497, 110] width 183 height 14
click at [604, 30] on icon at bounding box center [603, 30] width 4 height 6
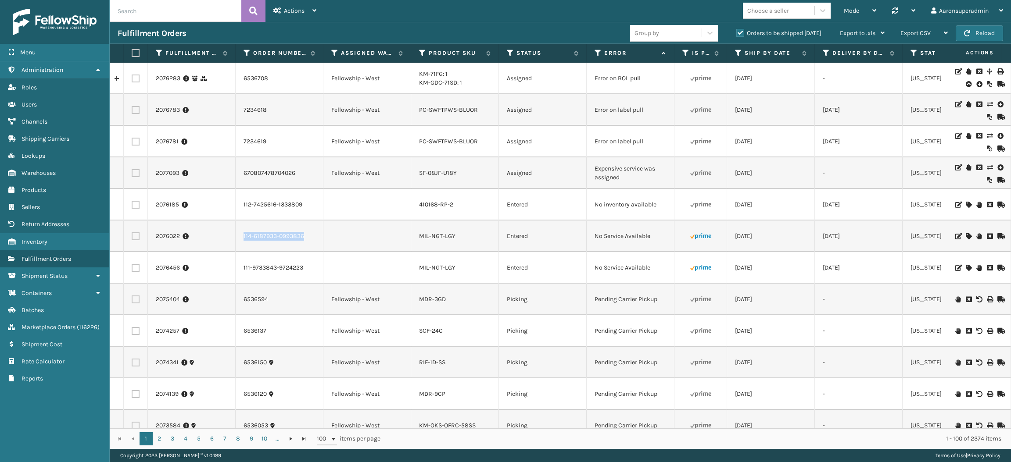
drag, startPoint x: 319, startPoint y: 241, endPoint x: 217, endPoint y: 241, distance: 102.2
copy tr "114-6187933-0993836"
click at [134, 268] on label at bounding box center [136, 268] width 8 height 8
click at [132, 268] on input "checkbox" at bounding box center [132, 267] width 0 height 6
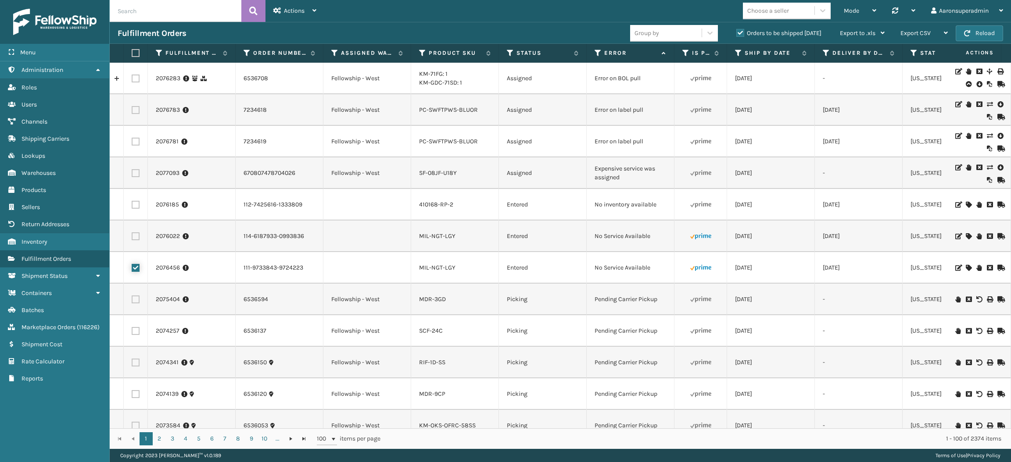
checkbox input "true"
click at [137, 236] on label at bounding box center [136, 237] width 8 height 8
click at [132, 236] on input "checkbox" at bounding box center [132, 236] width 0 height 6
click at [676, 26] on div "Bulk Actions" at bounding box center [695, 33] width 52 height 22
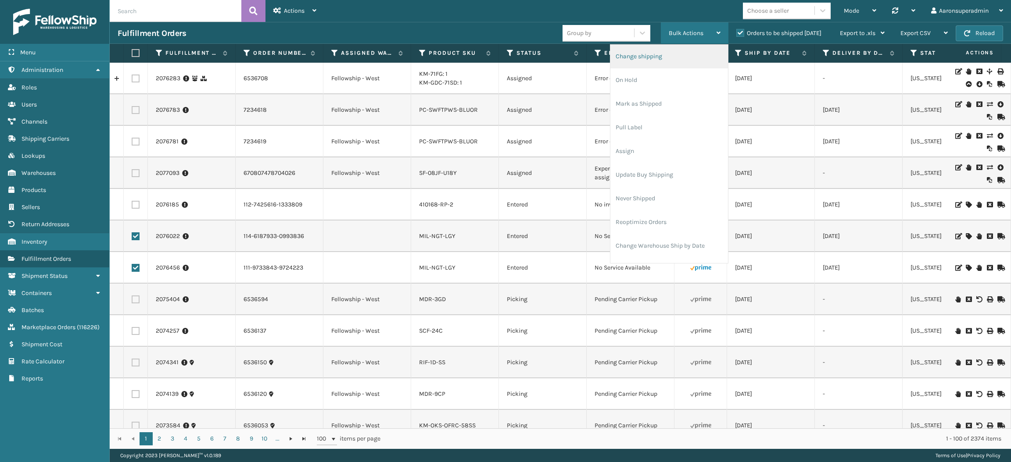
click at [652, 55] on li "Change shipping" at bounding box center [669, 57] width 118 height 24
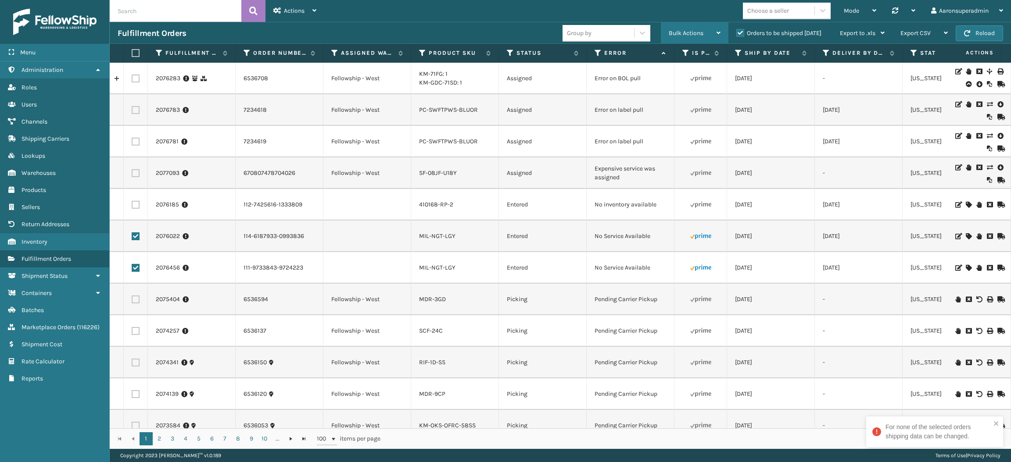
click at [686, 33] on span "Bulk Actions" at bounding box center [686, 32] width 35 height 7
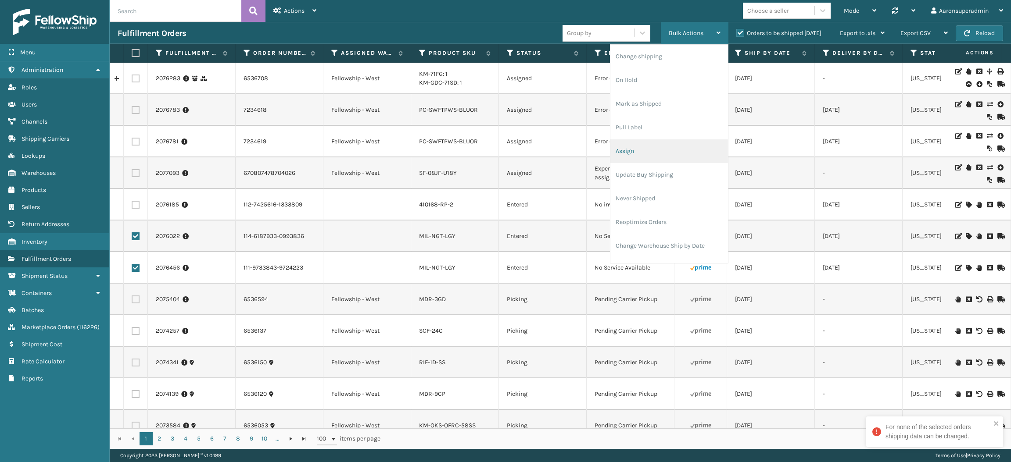
click at [630, 149] on li "Assign" at bounding box center [669, 152] width 118 height 24
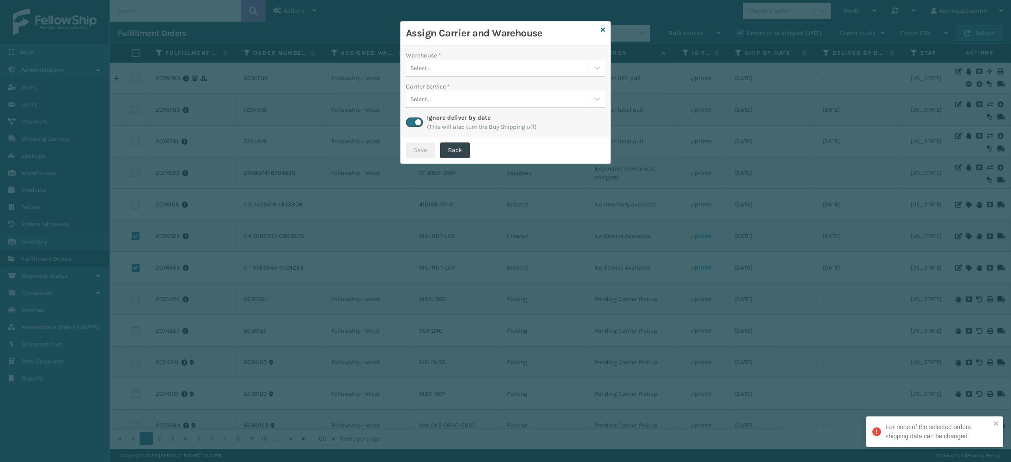
click at [505, 68] on div "Select..." at bounding box center [497, 68] width 183 height 14
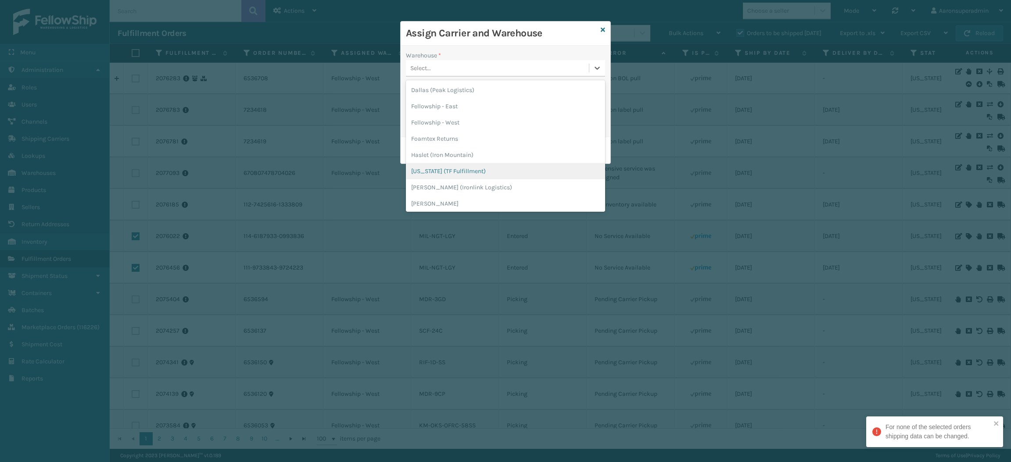
click at [444, 176] on div "[US_STATE] (TF Fulfillment)" at bounding box center [505, 171] width 199 height 16
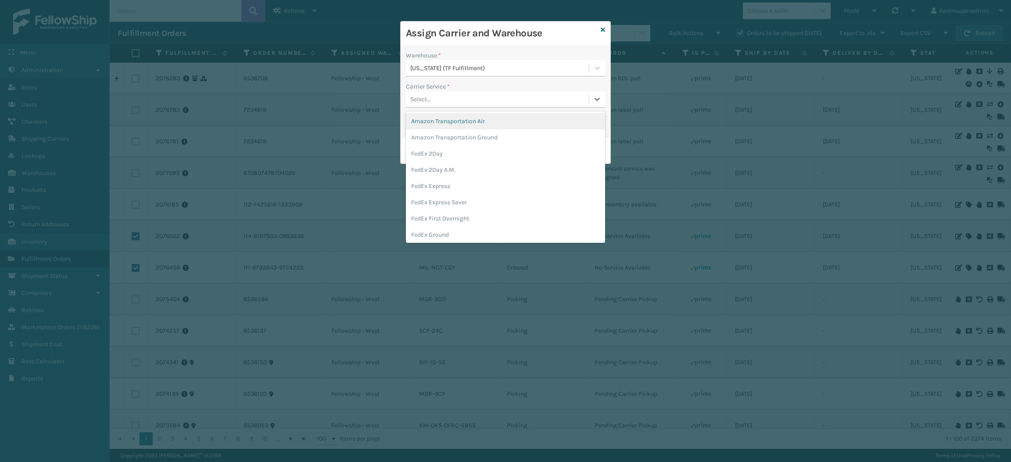
click at [446, 104] on div "Select..." at bounding box center [497, 99] width 183 height 14
click at [431, 229] on div "FedEx Home Delivery" at bounding box center [505, 231] width 199 height 16
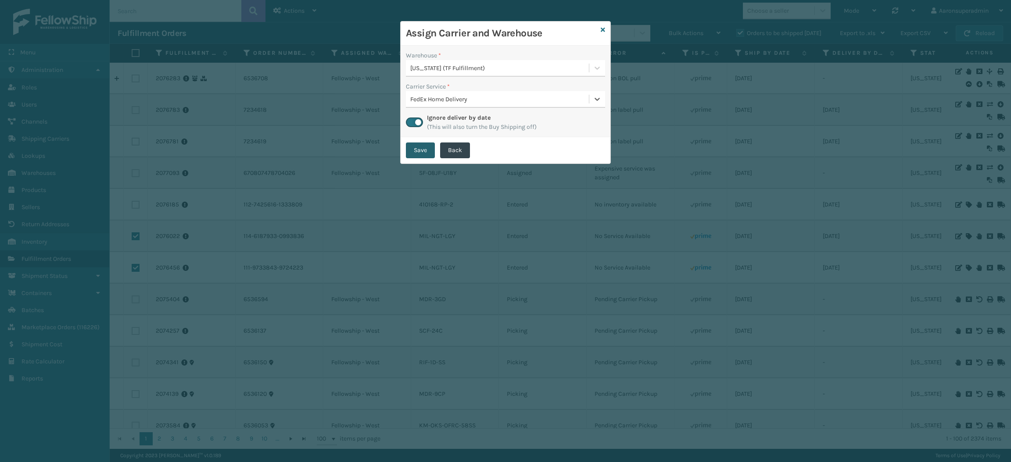
click at [418, 157] on button "Save" at bounding box center [420, 151] width 29 height 16
checkbox input "false"
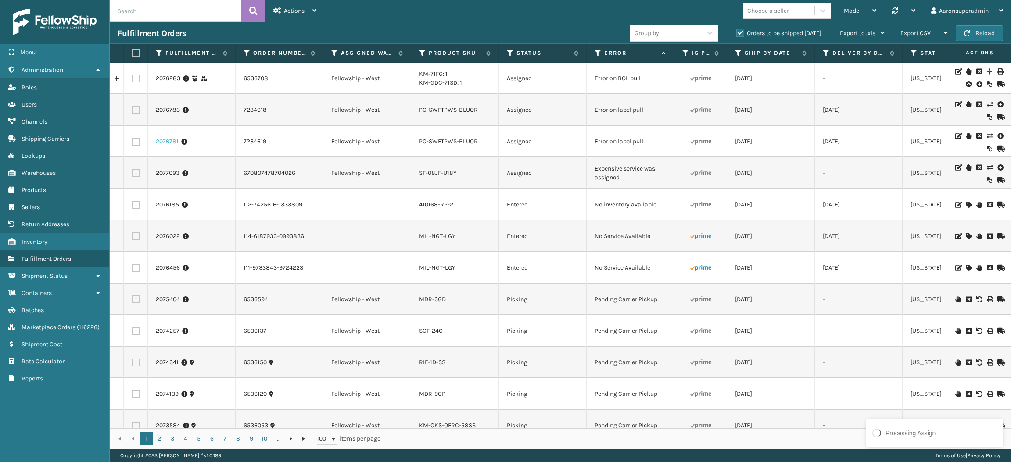
click at [165, 140] on link "2076781" at bounding box center [167, 141] width 23 height 9
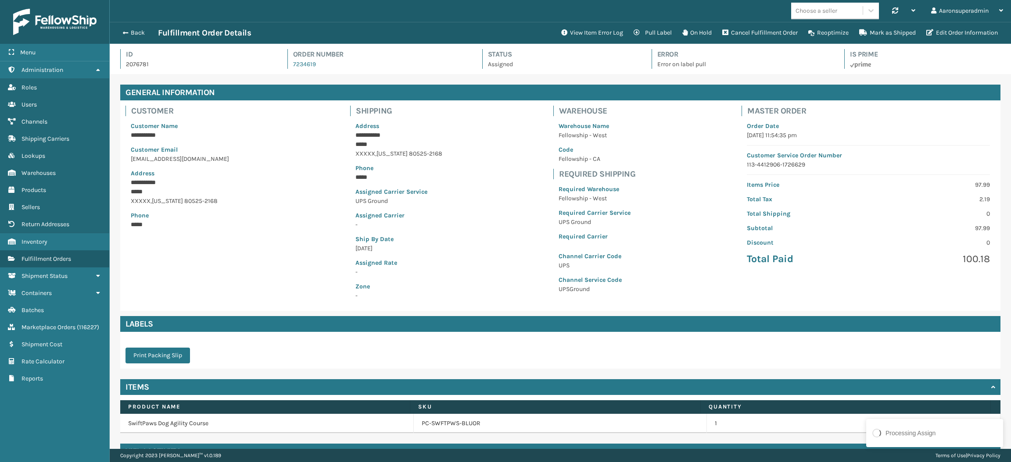
scroll to position [20, 901]
click at [140, 30] on button "Back" at bounding box center [138, 33] width 40 height 8
